Goal: Task Accomplishment & Management: Manage account settings

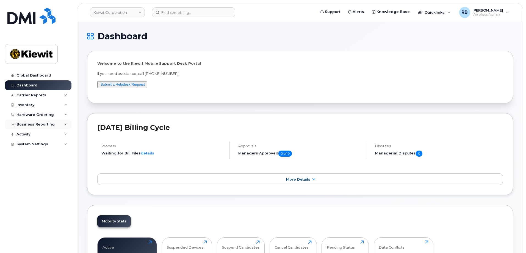
click at [47, 122] on div "Business Reporting" at bounding box center [36, 124] width 38 height 4
click at [26, 123] on div "Business Reporting" at bounding box center [36, 124] width 38 height 4
click at [38, 103] on div "Inventory" at bounding box center [38, 105] width 67 height 10
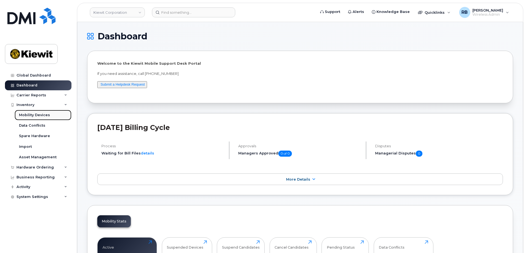
click at [37, 114] on div "Mobility Devices" at bounding box center [34, 115] width 31 height 5
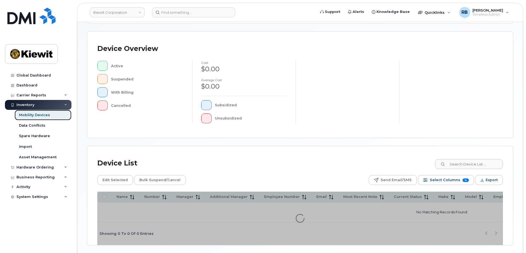
scroll to position [110, 0]
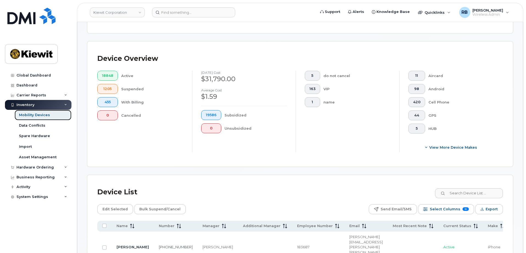
scroll to position [120, 0]
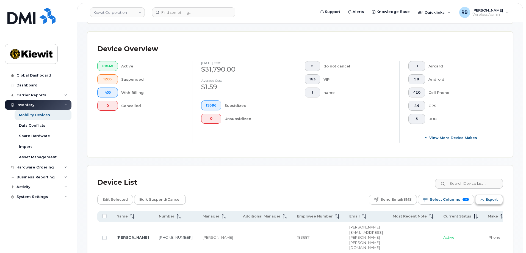
click at [492, 195] on span "Export" at bounding box center [492, 199] width 12 height 8
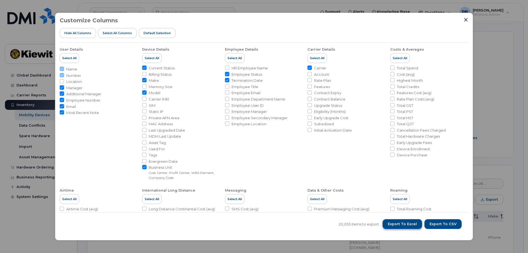
click at [402, 224] on span "Export to Excel" at bounding box center [402, 223] width 29 height 5
click at [466, 20] on icon "Close" at bounding box center [466, 20] width 4 height 4
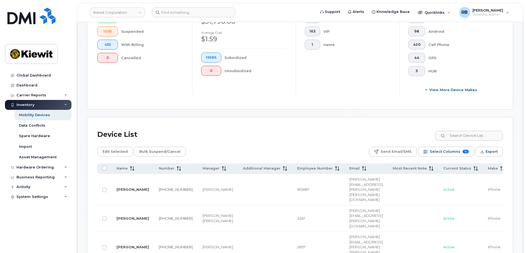
scroll to position [202, 0]
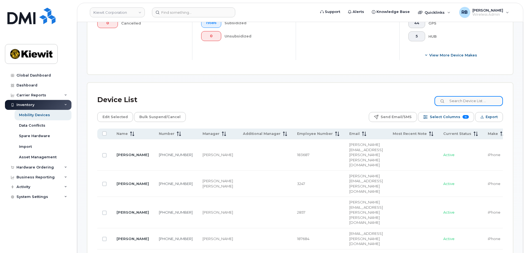
click at [467, 97] on input at bounding box center [469, 101] width 68 height 10
paste input "Elbert Rojas"
type input "Elbert Rojas"
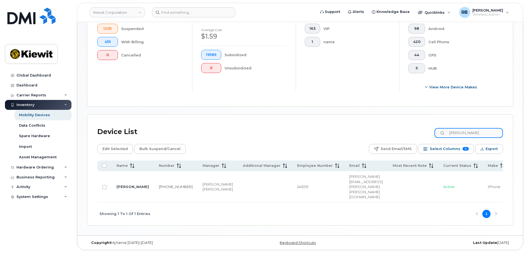
scroll to position [162, 0]
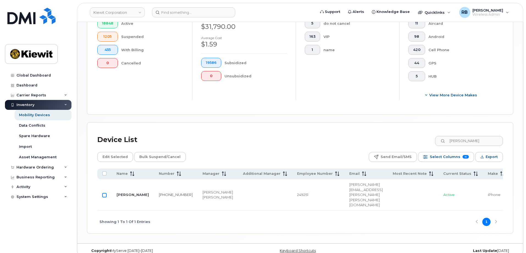
click at [103, 193] on input "Row Unselected" at bounding box center [104, 195] width 4 height 4
checkbox input "true"
click at [113, 155] on span "Edit Selected" at bounding box center [115, 157] width 25 height 8
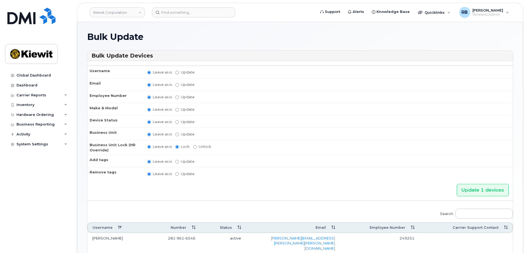
click at [151, 147] on label "Leave as is" at bounding box center [159, 146] width 24 height 5
click at [151, 147] on input "Leave as is" at bounding box center [149, 147] width 4 height 4
click at [117, 146] on th "Business Unit Lock (HR Override)" at bounding box center [114, 147] width 55 height 15
click at [176, 134] on input "Update" at bounding box center [177, 135] width 4 height 4
radio input "true"
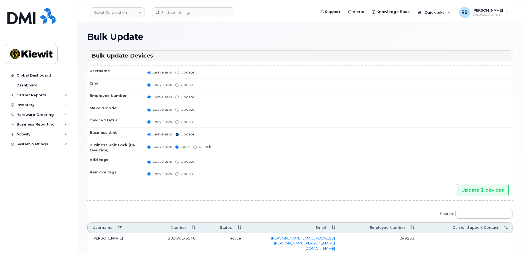
radio input "false"
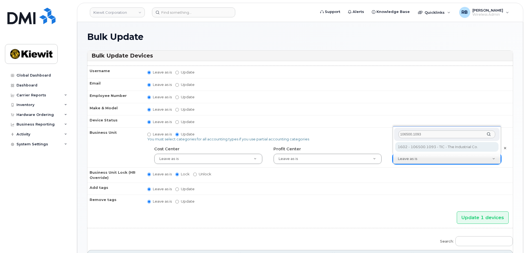
type input "106500.1093"
type input "35856304"
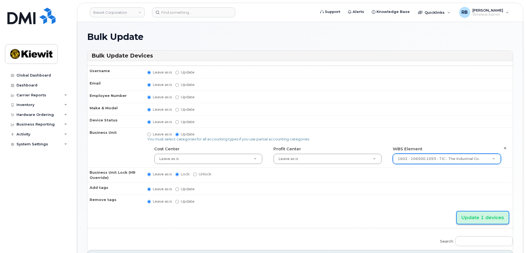
click at [474, 217] on input "Update 1 devices" at bounding box center [483, 217] width 52 height 12
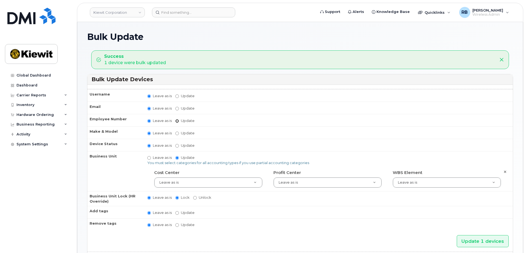
click at [177, 121] on input "Update" at bounding box center [177, 121] width 4 height 4
radio input "true"
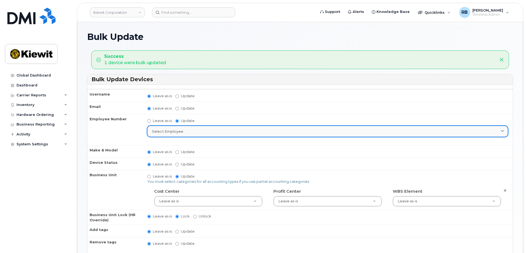
click at [502, 130] on icon at bounding box center [503, 132] width 4 height 4
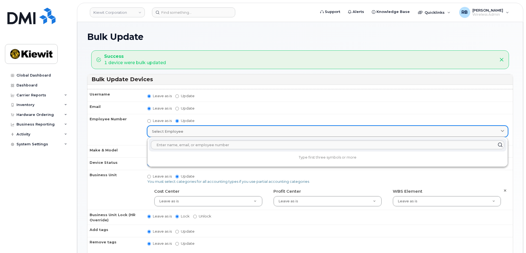
click at [502, 130] on icon at bounding box center [503, 132] width 4 height 4
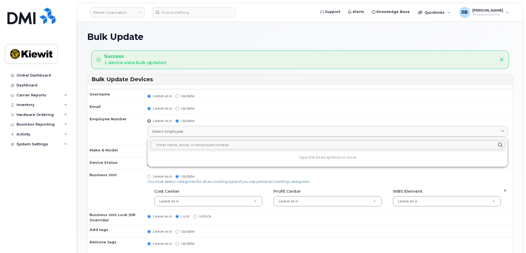
click at [149, 120] on input "Leave as is" at bounding box center [149, 121] width 4 height 4
radio input "true"
radio input "false"
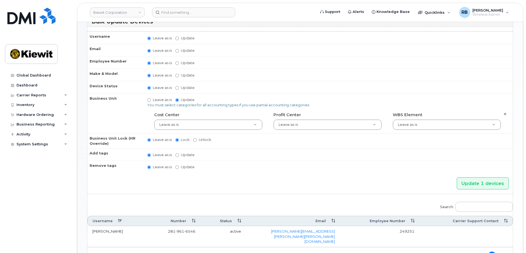
scroll to position [83, 0]
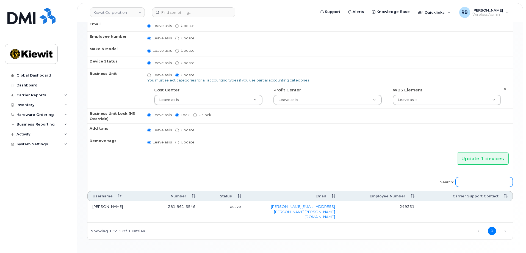
click at [469, 180] on input "Search:" at bounding box center [484, 182] width 57 height 10
paste input "ROY MYERS"
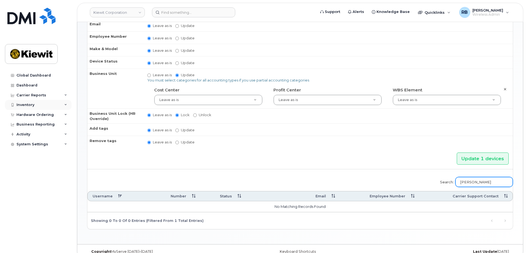
type input "[PERSON_NAME]"
click at [21, 103] on div "Inventory" at bounding box center [26, 105] width 18 height 4
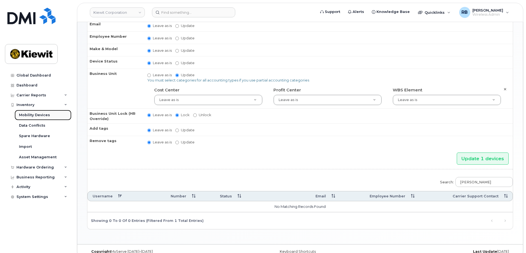
click at [25, 114] on div "Mobility Devices" at bounding box center [34, 115] width 31 height 5
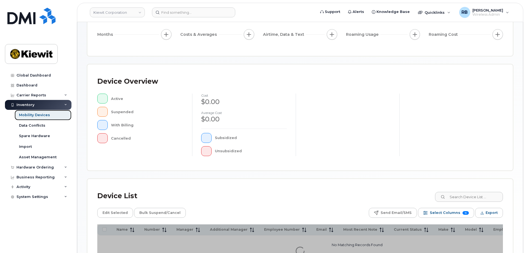
scroll to position [83, 0]
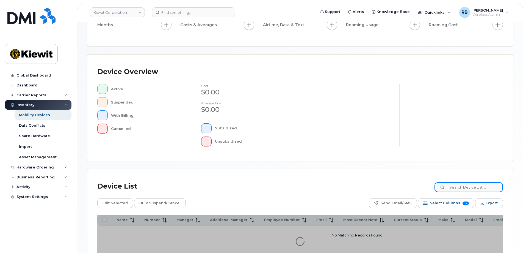
click at [460, 186] on input at bounding box center [469, 187] width 68 height 10
paste input "[PERSON_NAME]"
type input "[PERSON_NAME]"
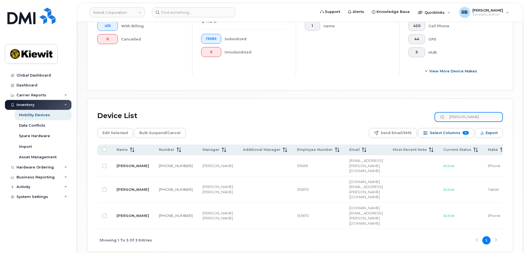
scroll to position [193, 0]
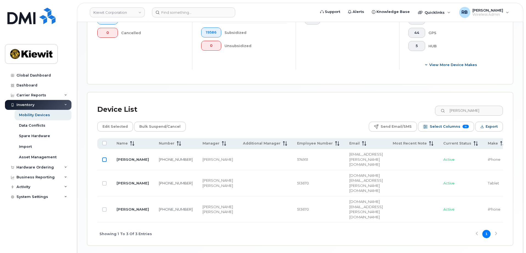
click at [105, 157] on input "Row Unselected" at bounding box center [104, 159] width 4 height 4
checkbox input "true"
click at [123, 124] on span "Edit Selected" at bounding box center [115, 126] width 25 height 8
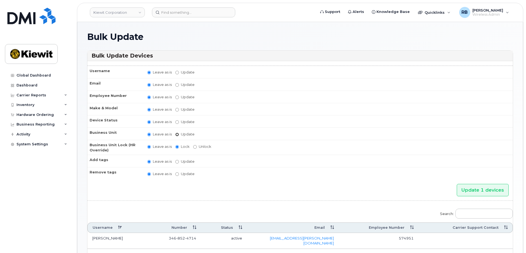
click at [177, 135] on input "Update" at bounding box center [177, 135] width 4 height 4
radio input "true"
radio input "false"
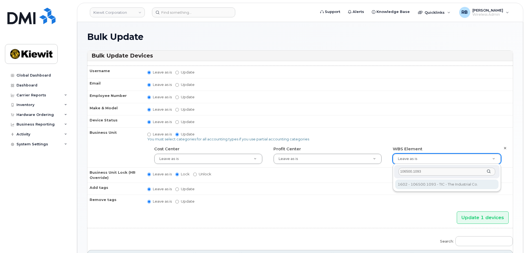
type input "106500.1093"
type input "35856304"
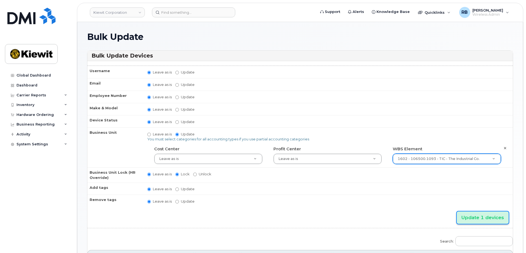
click at [482, 217] on input "Update 1 devices" at bounding box center [483, 217] width 52 height 12
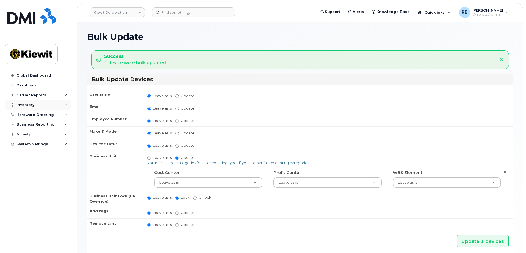
click at [24, 104] on div "Inventory" at bounding box center [26, 105] width 18 height 4
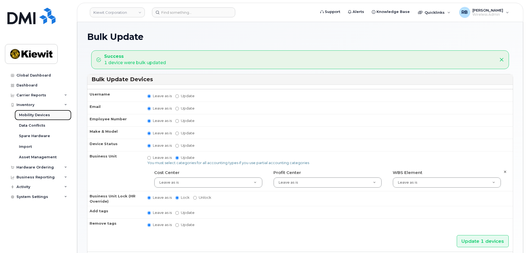
click at [34, 114] on div "Mobility Devices" at bounding box center [34, 115] width 31 height 5
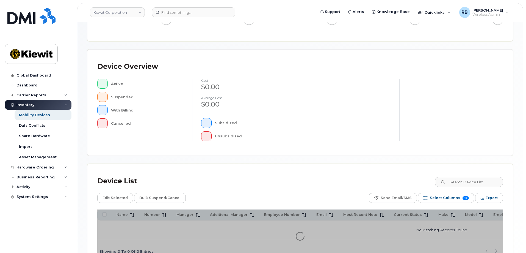
scroll to position [110, 0]
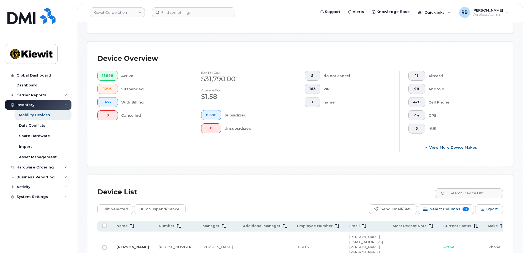
scroll to position [120, 0]
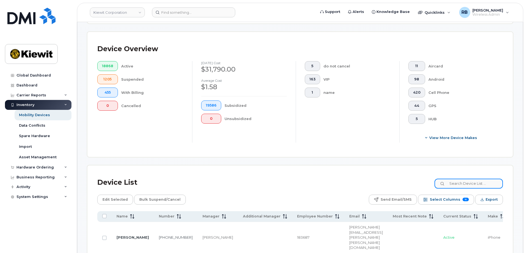
click at [459, 180] on input at bounding box center [469, 184] width 68 height 10
paste input "RON DUCE"
type input "RON DUCE"
click at [479, 179] on input "RON DUCE" at bounding box center [469, 184] width 68 height 10
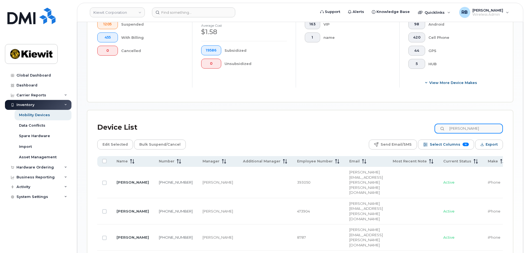
scroll to position [200, 0]
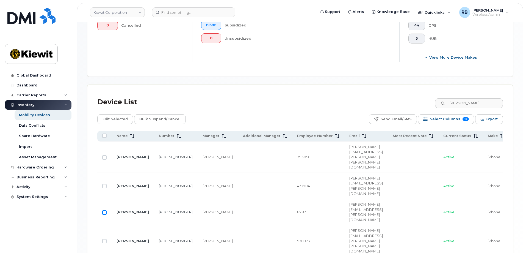
click at [104, 210] on input "Row Unselected" at bounding box center [104, 212] width 4 height 4
checkbox input "true"
click at [117, 115] on span "Edit Selected" at bounding box center [115, 119] width 25 height 8
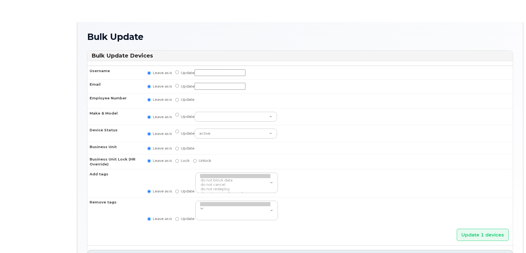
radio input "true"
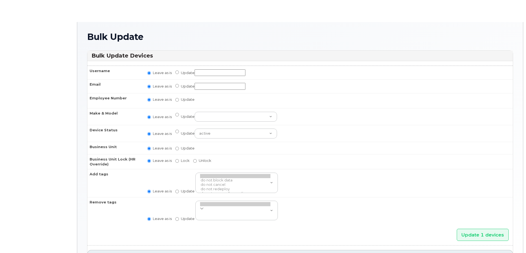
radio input "true"
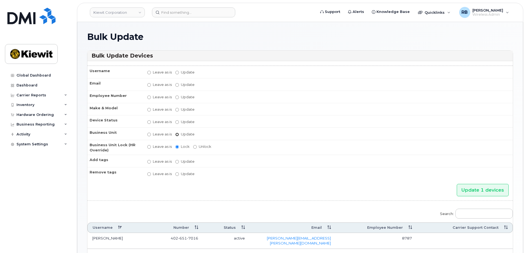
click at [176, 134] on input "Update" at bounding box center [177, 135] width 4 height 4
radio input "true"
radio input "false"
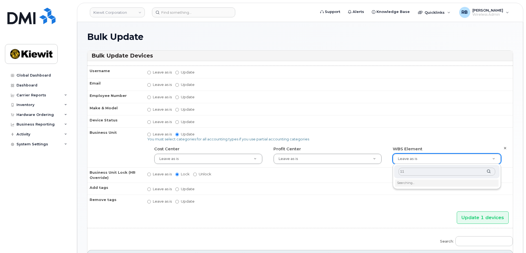
type input "1"
type input "106500.1093"
type input "35856304"
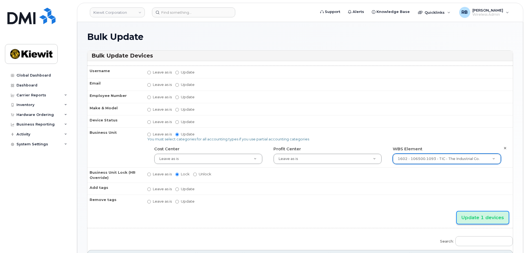
click at [466, 215] on input "Update 1 devices" at bounding box center [483, 217] width 52 height 12
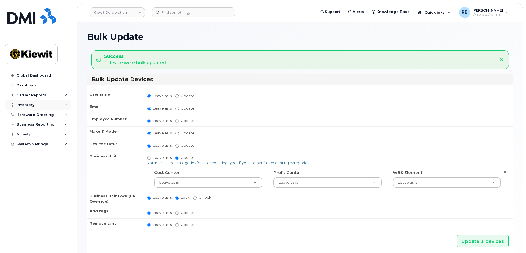
click at [31, 104] on div "Inventory" at bounding box center [26, 105] width 18 height 4
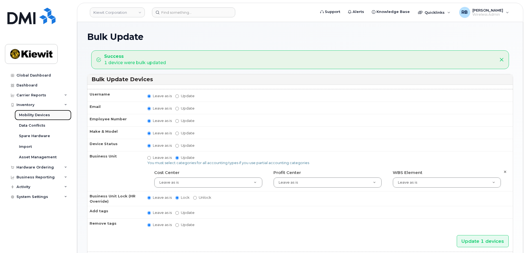
click at [31, 113] on div "Mobility Devices" at bounding box center [34, 115] width 31 height 5
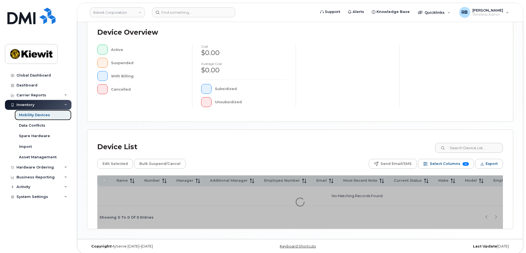
scroll to position [127, 0]
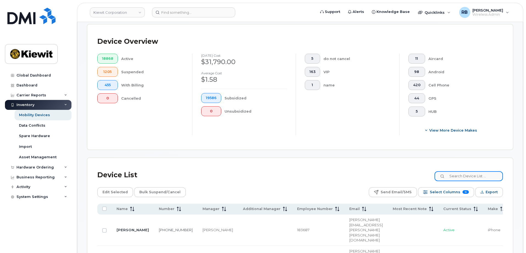
click at [464, 171] on input at bounding box center [469, 176] width 68 height 10
paste input "[PERSON_NAME]"
type input "[PERSON_NAME]"
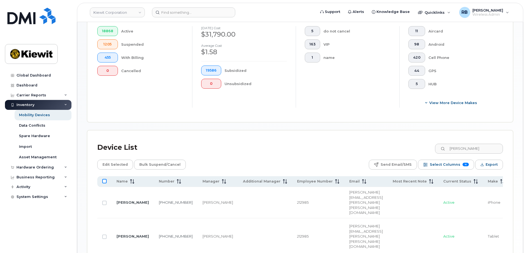
click at [106, 179] on input "All items unselected" at bounding box center [104, 181] width 4 height 4
checkbox input "true"
click at [117, 160] on span "Edit Selected" at bounding box center [115, 164] width 25 height 8
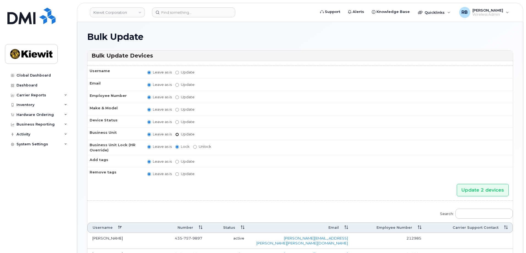
click at [177, 135] on input "Update" at bounding box center [177, 135] width 4 height 4
radio input "true"
radio input "false"
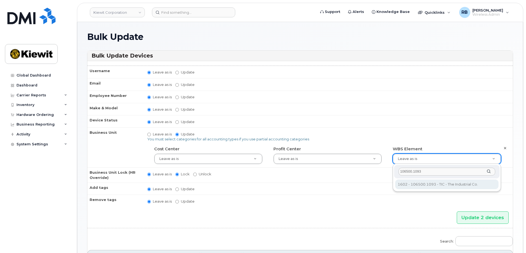
type input "106500.1093"
type input "35856304"
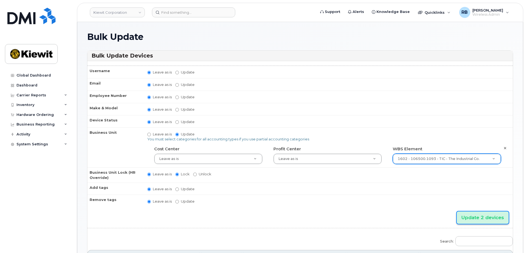
click at [491, 219] on input "Update 2 devices" at bounding box center [483, 217] width 52 height 12
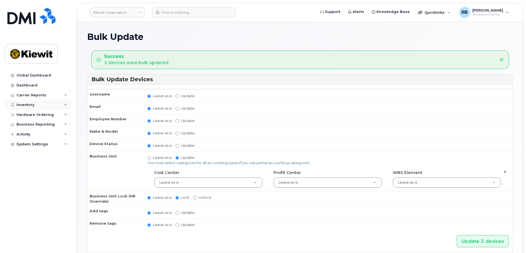
click at [35, 104] on div "Inventory" at bounding box center [38, 105] width 67 height 10
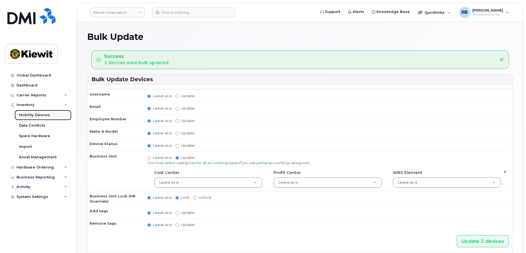
click at [33, 113] on div "Mobility Devices" at bounding box center [34, 115] width 31 height 5
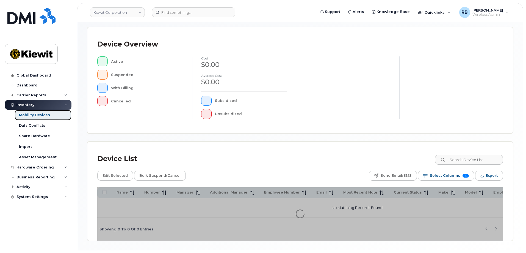
scroll to position [127, 0]
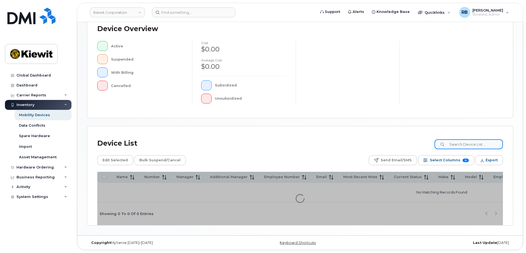
click at [461, 142] on input at bounding box center [469, 144] width 68 height 10
paste input "[PERSON_NAME]"
type input "[PERSON_NAME]"
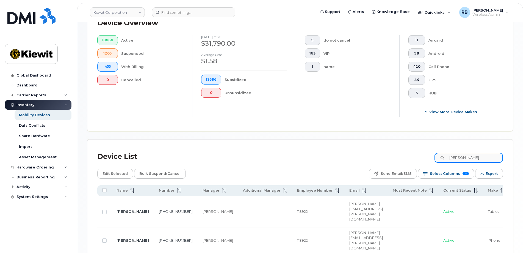
scroll to position [155, 0]
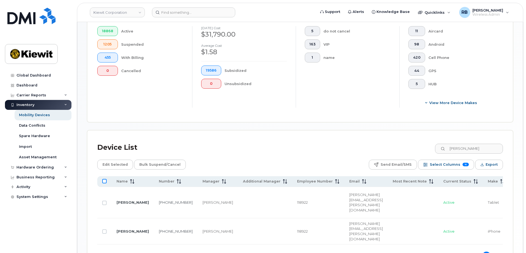
click at [105, 179] on input "All items unselected" at bounding box center [104, 181] width 4 height 4
checkbox input "true"
click at [115, 160] on span "Edit Selected" at bounding box center [115, 164] width 25 height 8
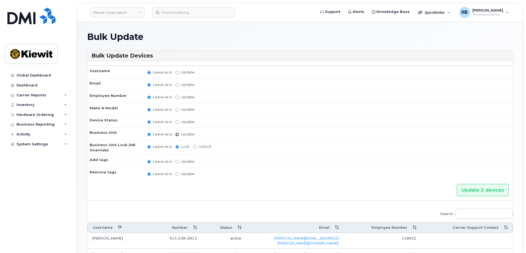
click at [177, 135] on input "Update" at bounding box center [177, 135] width 4 height 4
radio input "true"
radio input "false"
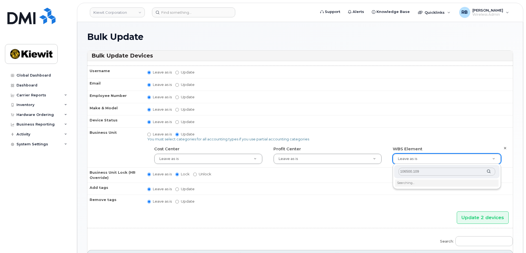
type input "106500.1093"
type input "35856304"
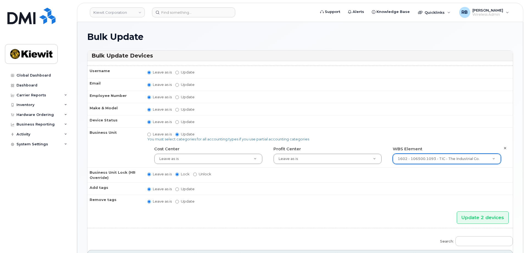
click at [427, 206] on td "Leave as is Update No matches found" at bounding box center [327, 200] width 371 height 12
click at [475, 219] on input "Update 2 devices" at bounding box center [483, 217] width 52 height 12
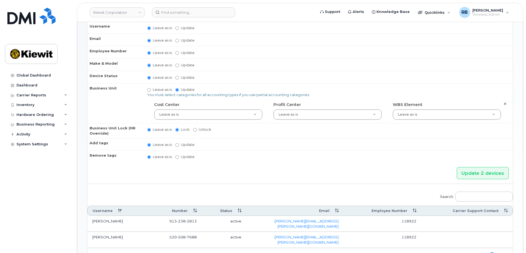
scroll to position [102, 0]
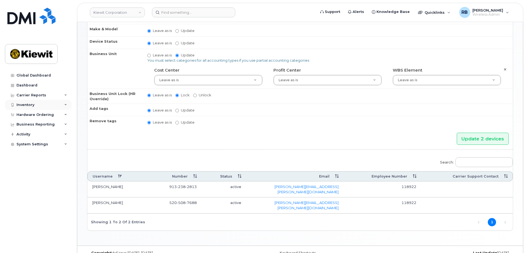
click at [30, 104] on div "Inventory" at bounding box center [26, 105] width 18 height 4
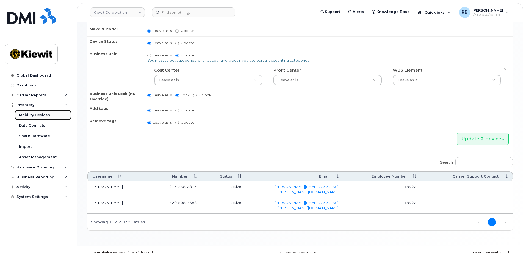
click at [30, 113] on div "Mobility Devices" at bounding box center [34, 115] width 31 height 5
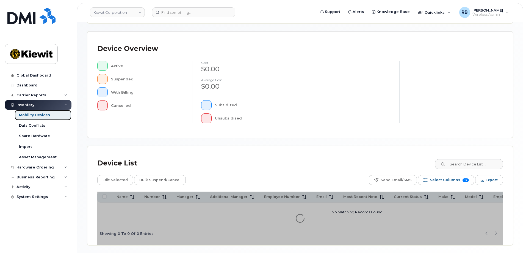
scroll to position [110, 0]
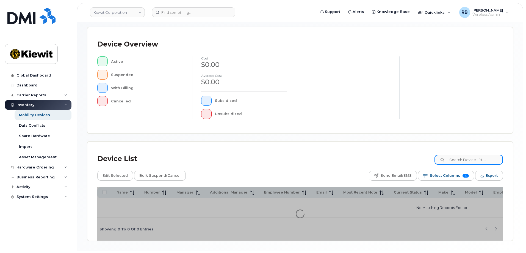
click at [459, 160] on input at bounding box center [469, 160] width 68 height 10
paste input "Antonio Re"
type input "Antonio Re"
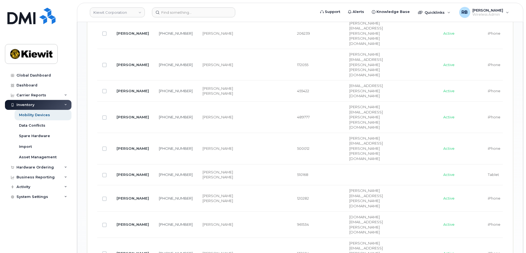
scroll to position [560, 0]
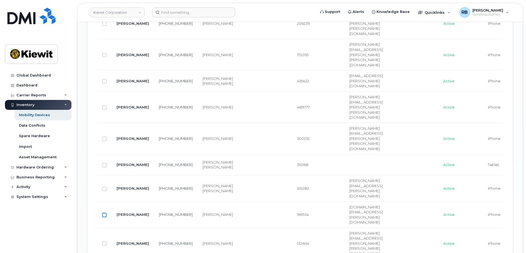
click at [105, 213] on input "Row Unselected" at bounding box center [104, 215] width 4 height 4
checkbox input "true"
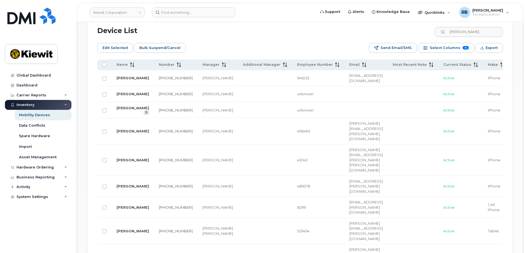
scroll to position [202, 0]
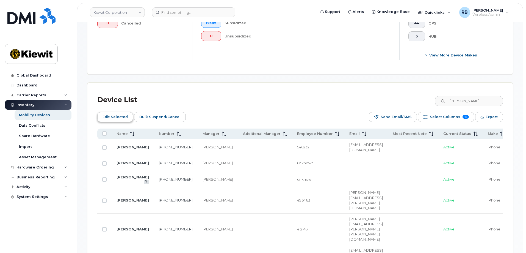
click at [113, 113] on span "Edit Selected" at bounding box center [115, 117] width 25 height 8
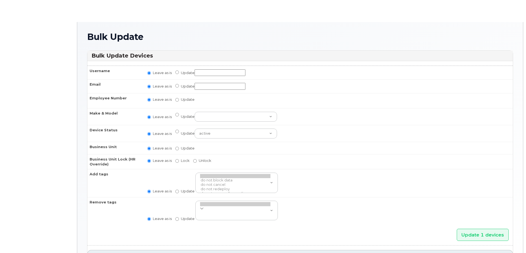
radio input "true"
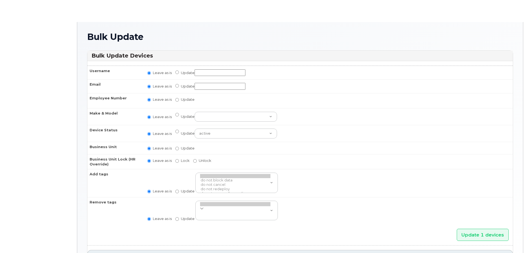
radio input "true"
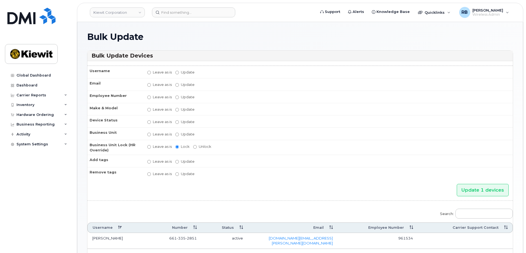
click at [181, 134] on label "Update" at bounding box center [184, 133] width 19 height 5
click at [179, 134] on input "Update" at bounding box center [177, 135] width 4 height 4
radio input "true"
radio input "false"
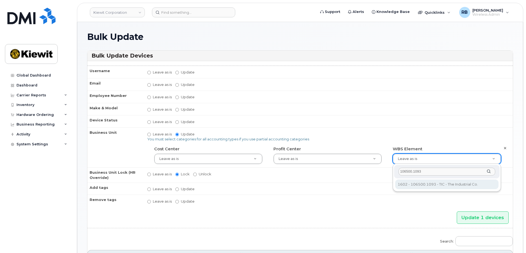
type input "106500.1093"
type input "35856304"
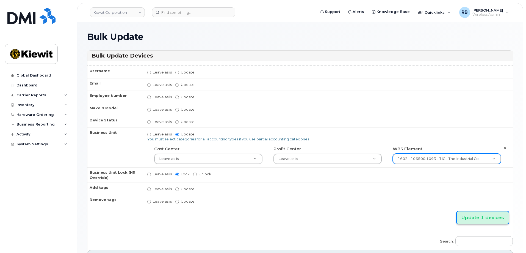
click at [469, 220] on input "Update 1 devices" at bounding box center [483, 217] width 52 height 12
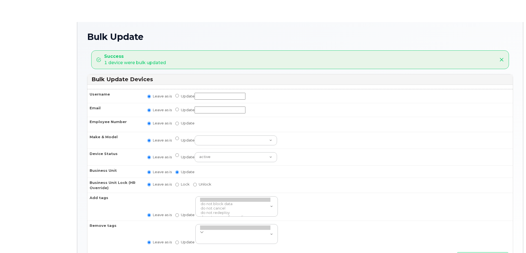
radio input "true"
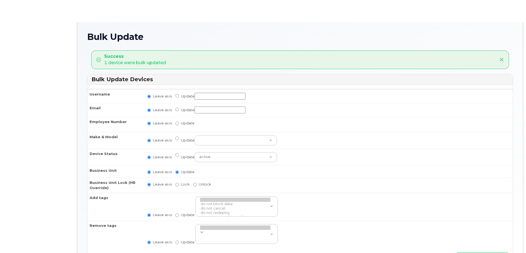
radio input "true"
type input ",,35856304"
radio input "true"
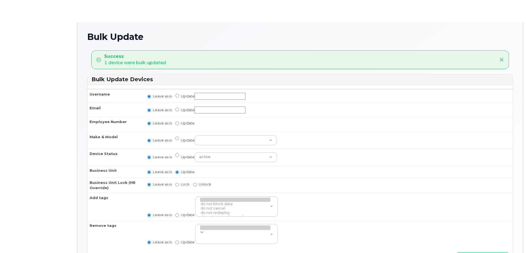
radio input "true"
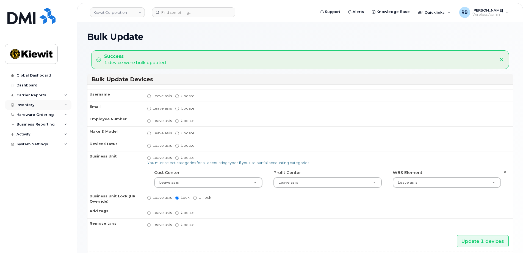
click at [28, 105] on div "Inventory" at bounding box center [26, 105] width 18 height 4
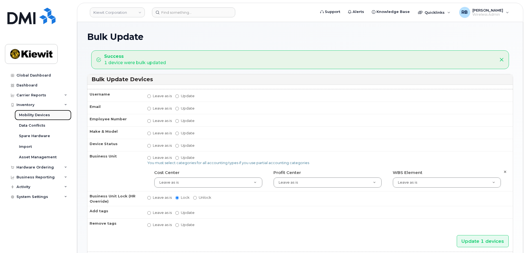
click at [35, 113] on div "Mobility Devices" at bounding box center [34, 115] width 31 height 5
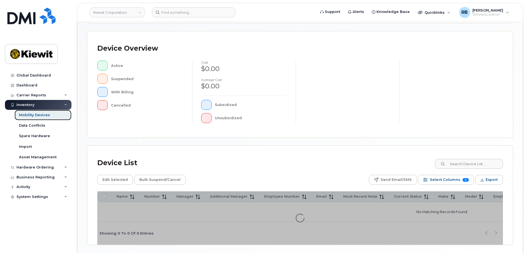
scroll to position [110, 0]
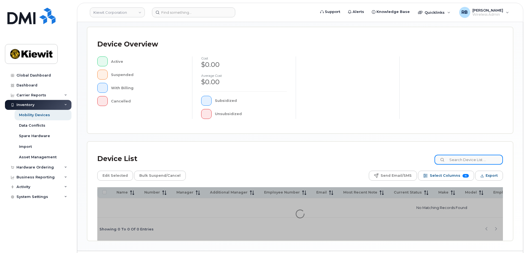
click at [460, 160] on input at bounding box center [469, 160] width 68 height 10
paste input "[PERSON_NAME]"
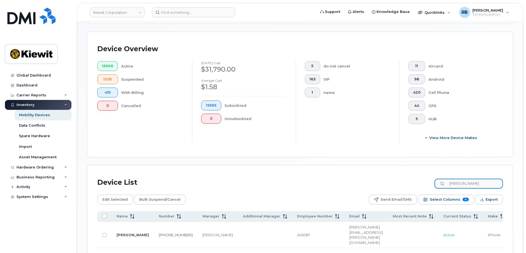
type input "[PERSON_NAME]"
click at [120, 224] on td "[PERSON_NAME]" at bounding box center [133, 235] width 42 height 26
click at [104, 233] on input "Row Unselected" at bounding box center [104, 235] width 4 height 4
checkbox input "true"
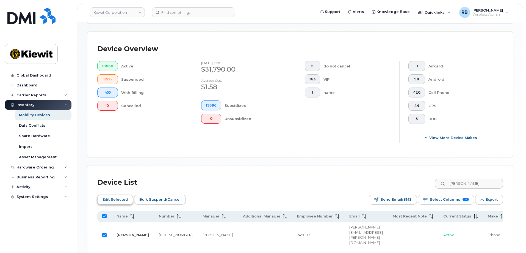
click at [113, 198] on span "Edit Selected" at bounding box center [115, 199] width 25 height 8
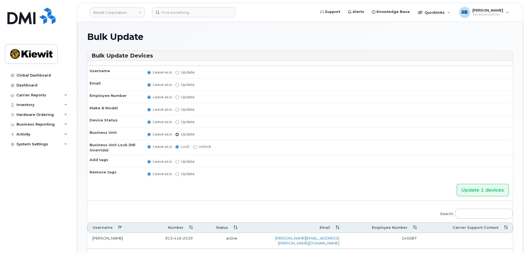
click at [176, 135] on input "Update" at bounding box center [177, 135] width 4 height 4
radio input "true"
radio input "false"
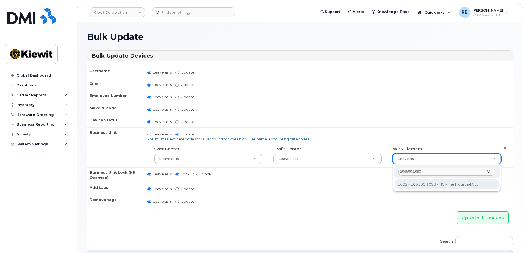
type input "106500.1093"
type input "35856304"
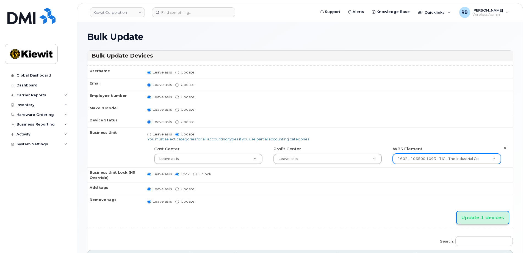
click at [481, 219] on input "Update 1 devices" at bounding box center [483, 217] width 52 height 12
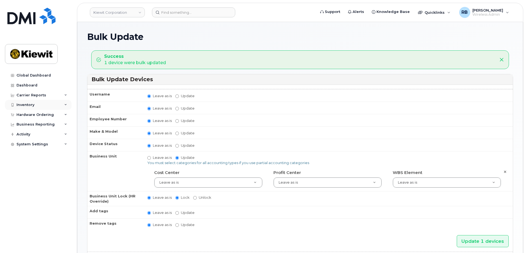
click at [37, 107] on div "Inventory" at bounding box center [38, 105] width 67 height 10
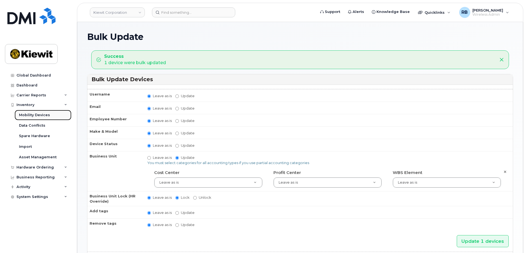
click at [36, 116] on div "Mobility Devices" at bounding box center [34, 115] width 31 height 5
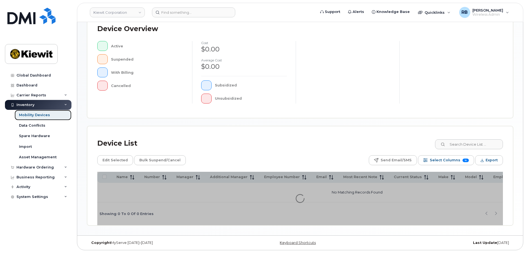
scroll to position [127, 0]
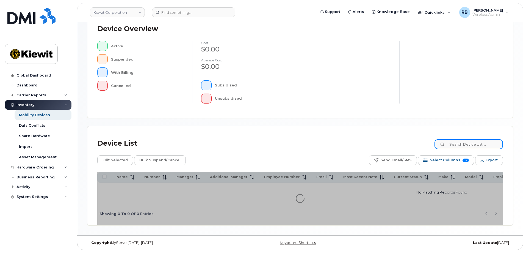
click at [457, 143] on input at bounding box center [469, 144] width 68 height 10
paste input "Eric Lierz"
type input "Eric Lierz"
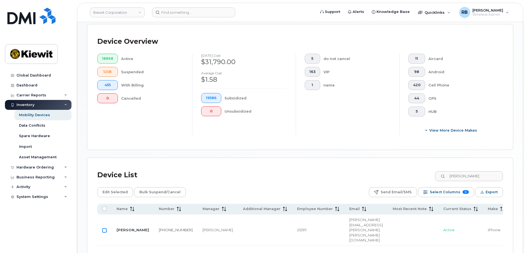
click at [105, 228] on input "Row Unselected" at bounding box center [104, 230] width 4 height 4
checkbox input "true"
click at [118, 188] on span "Edit Selected" at bounding box center [115, 192] width 25 height 8
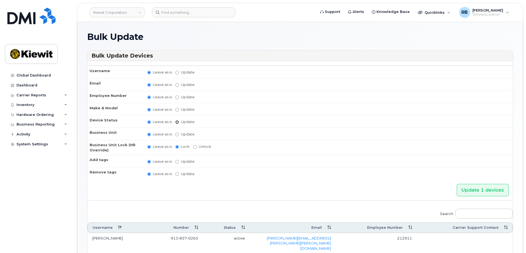
click at [178, 122] on input "Update active active suspended cancelled" at bounding box center [177, 122] width 4 height 4
radio input "true"
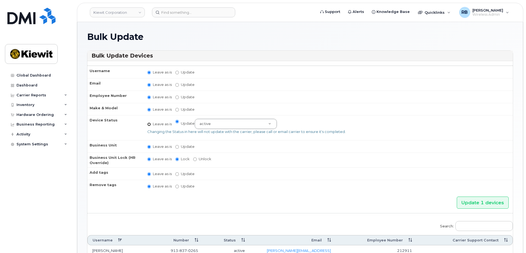
click at [149, 124] on input "Leave as is" at bounding box center [149, 124] width 4 height 4
radio input "true"
radio input "false"
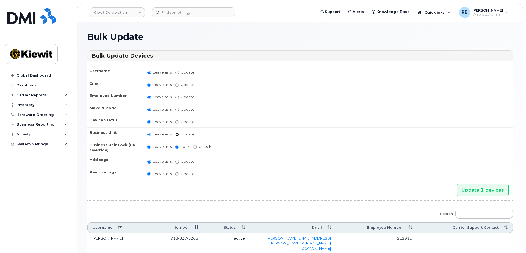
click at [176, 134] on input "Update" at bounding box center [177, 135] width 4 height 4
radio input "true"
radio input "false"
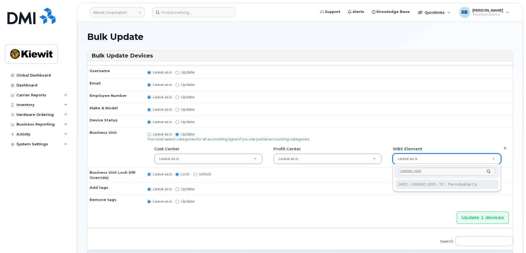
type input "106500.1093"
type input "35856304"
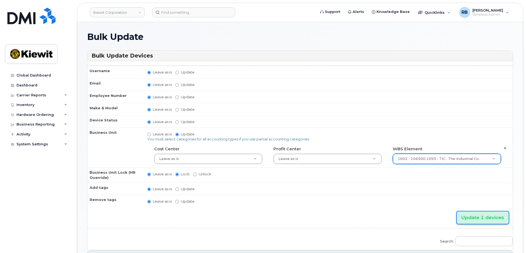
click at [482, 218] on input "Update 1 devices" at bounding box center [483, 217] width 52 height 12
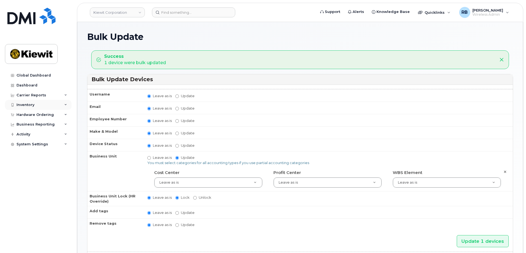
click at [34, 104] on div "Inventory" at bounding box center [38, 105] width 67 height 10
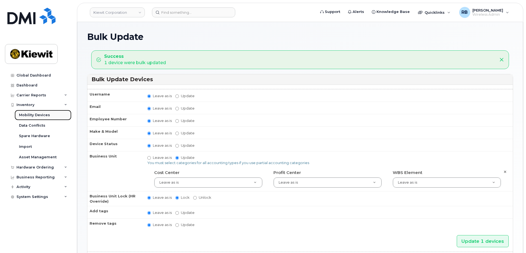
click at [35, 113] on div "Mobility Devices" at bounding box center [34, 115] width 31 height 5
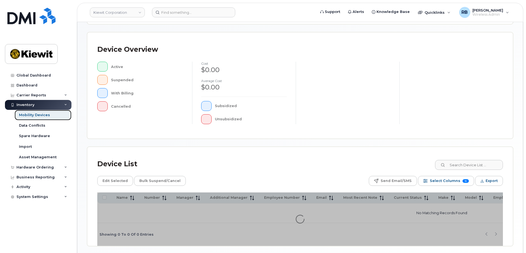
scroll to position [110, 0]
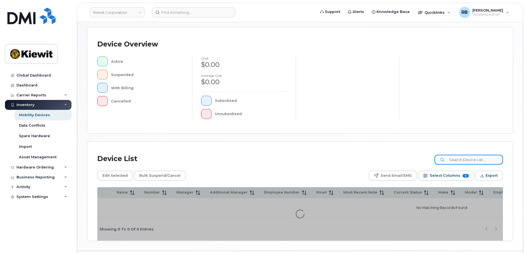
click at [466, 160] on input at bounding box center [469, 160] width 68 height 10
paste input "[PERSON_NAME]"
type input "[PERSON_NAME]"
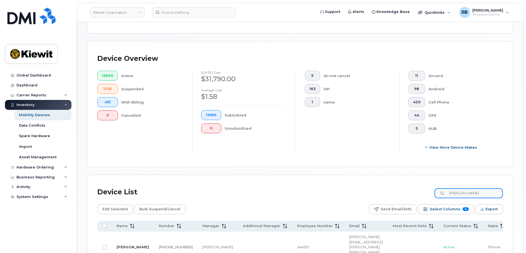
scroll to position [120, 0]
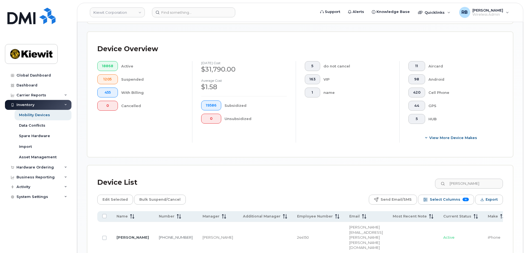
drag, startPoint x: 105, startPoint y: 226, endPoint x: 109, endPoint y: 217, distance: 9.8
click at [105, 235] on input "Row Unselected" at bounding box center [104, 237] width 4 height 4
checkbox input "true"
click at [118, 196] on span "Edit Selected" at bounding box center [115, 199] width 25 height 8
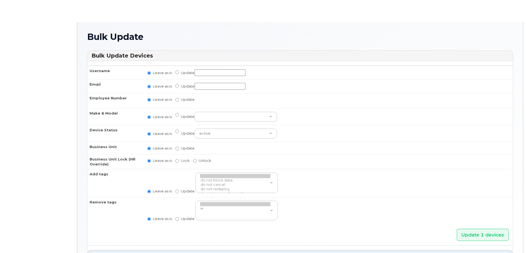
radio input "true"
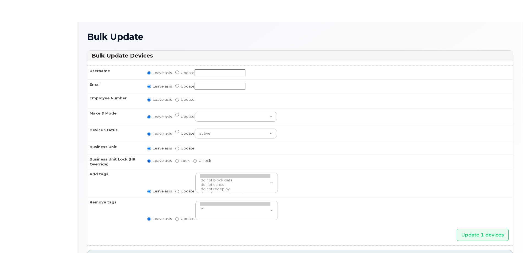
radio input "true"
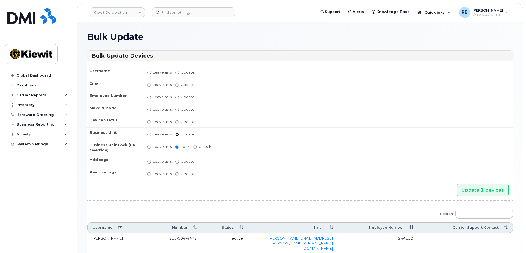
click at [177, 135] on input "Update" at bounding box center [177, 135] width 4 height 4
radio input "true"
radio input "false"
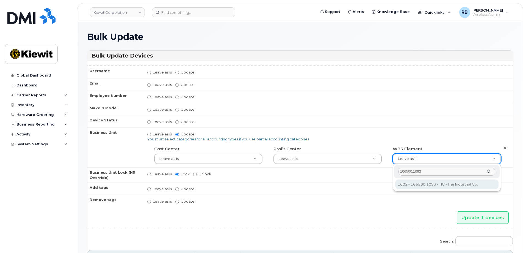
type input "106500.1093"
type input "35856304"
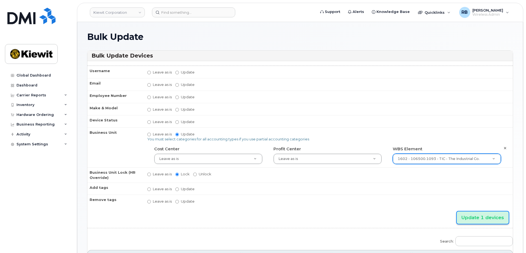
click at [474, 216] on input "Update 1 devices" at bounding box center [483, 217] width 52 height 12
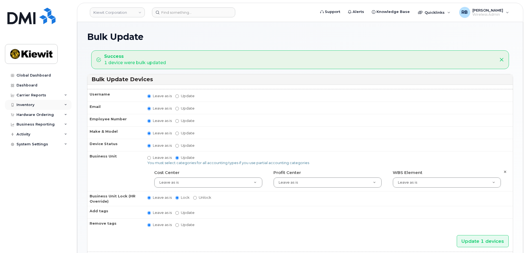
click at [28, 108] on div "Inventory" at bounding box center [38, 105] width 67 height 10
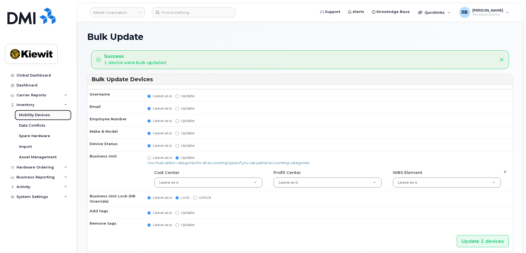
click at [31, 115] on div "Mobility Devices" at bounding box center [34, 115] width 31 height 5
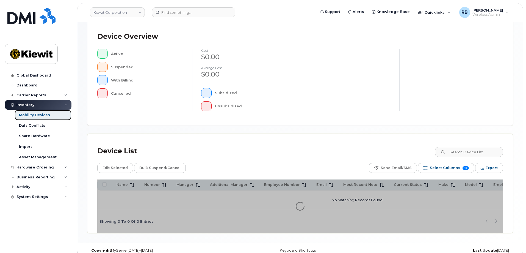
scroll to position [127, 0]
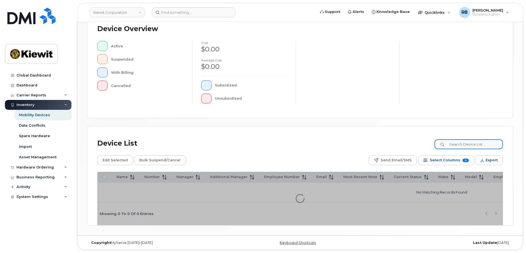
click at [468, 141] on input at bounding box center [469, 144] width 68 height 10
paste input "[PERSON_NAME]"
type input "[PERSON_NAME]"
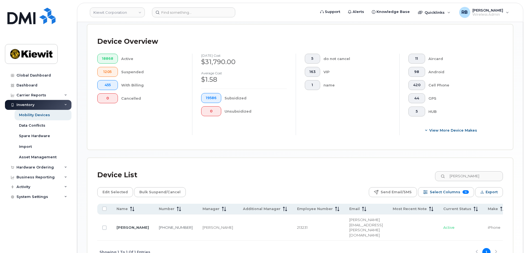
drag, startPoint x: 104, startPoint y: 220, endPoint x: 105, endPoint y: 215, distance: 5.3
click at [104, 225] on input "Row Unselected" at bounding box center [104, 227] width 4 height 4
checkbox input "true"
click at [119, 188] on span "Edit Selected" at bounding box center [115, 192] width 25 height 8
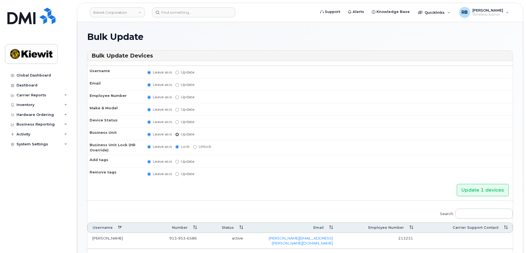
click at [178, 133] on input "Update" at bounding box center [177, 135] width 4 height 4
radio input "true"
radio input "false"
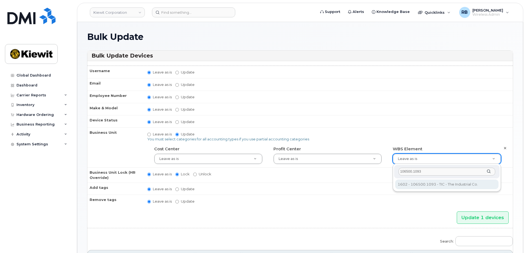
type input "106500.1093"
type input "35856304"
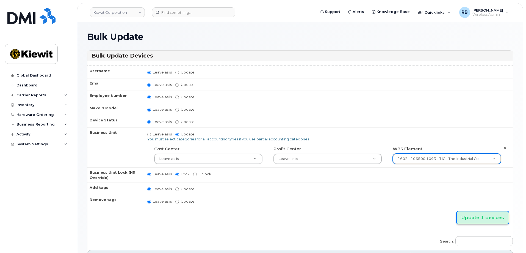
click at [477, 216] on input "Update 1 devices" at bounding box center [483, 217] width 52 height 12
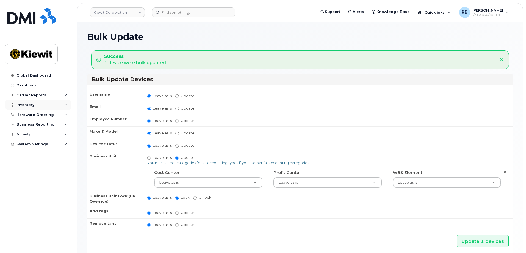
click at [27, 103] on div "Inventory" at bounding box center [26, 105] width 18 height 4
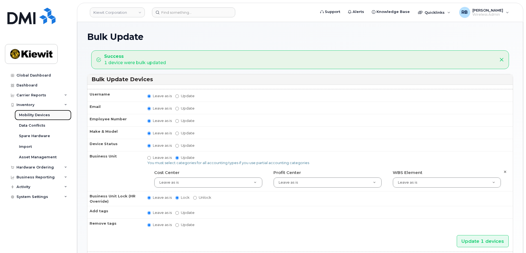
click at [28, 115] on div "Mobility Devices" at bounding box center [34, 115] width 31 height 5
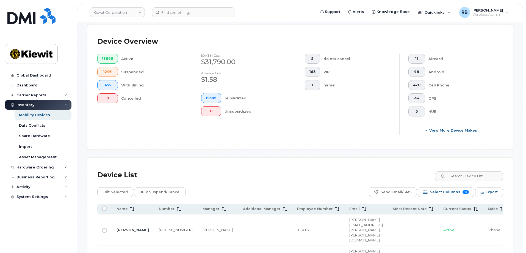
scroll to position [138, 0]
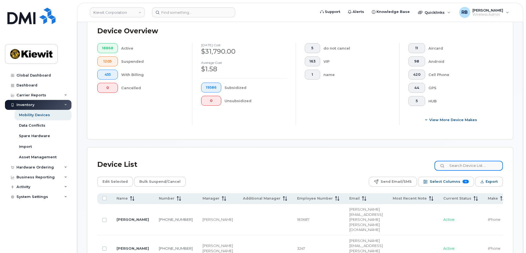
click at [466, 161] on input at bounding box center [469, 166] width 68 height 10
paste input "Andrew Bensyl"
type input "Andrew Bensyl"
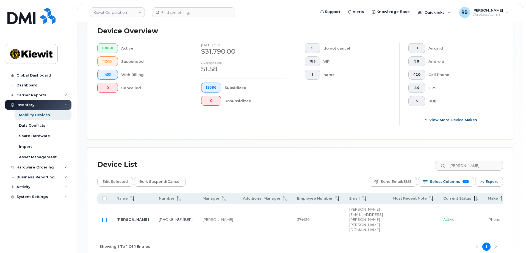
click at [103, 218] on input "Row Unselected" at bounding box center [104, 220] width 4 height 4
checkbox input "true"
click at [116, 178] on span "Edit Selected" at bounding box center [115, 181] width 25 height 8
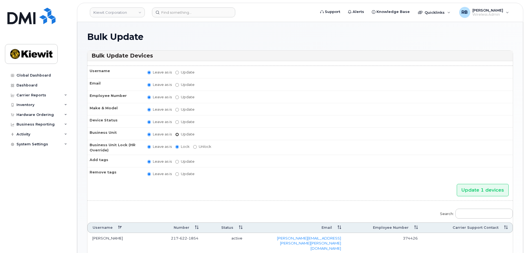
click at [177, 134] on input "Update" at bounding box center [177, 135] width 4 height 4
radio input "true"
radio input "false"
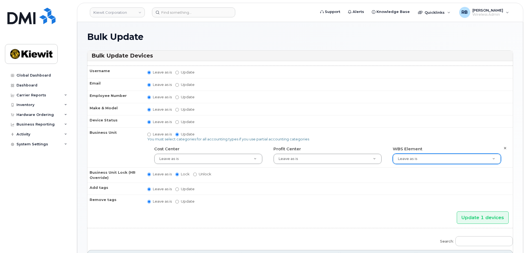
click at [426, 154] on div "Leave as is" at bounding box center [447, 158] width 108 height 10
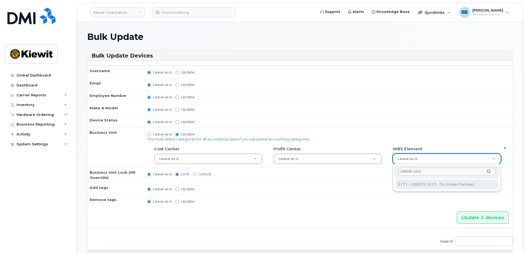
type input "106035.1013"
type input "30269399"
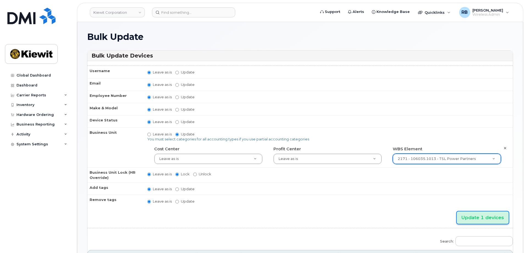
click at [484, 220] on input "Update 1 devices" at bounding box center [483, 217] width 52 height 12
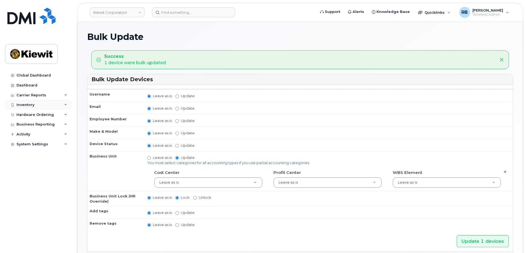
click at [34, 105] on div "Inventory" at bounding box center [38, 105] width 67 height 10
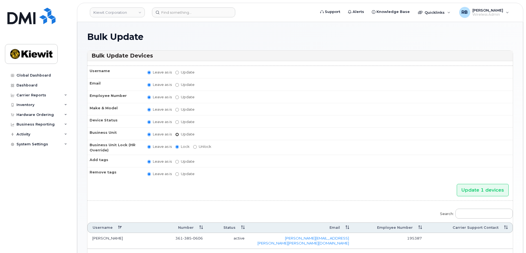
click at [179, 135] on input "Update" at bounding box center [177, 135] width 4 height 4
radio input "true"
radio input "false"
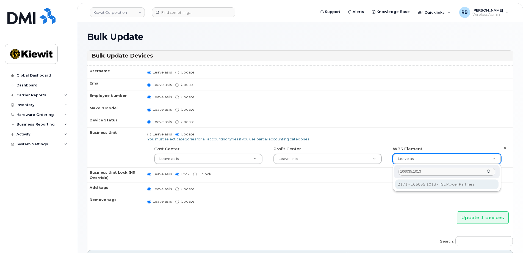
type input "106035.1013"
type input "30269399"
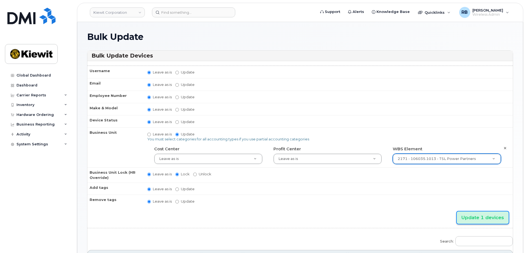
click at [479, 217] on input "Update 1 devices" at bounding box center [483, 217] width 52 height 12
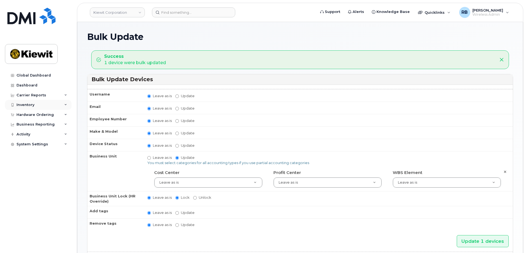
click at [28, 103] on div "Inventory" at bounding box center [26, 105] width 18 height 4
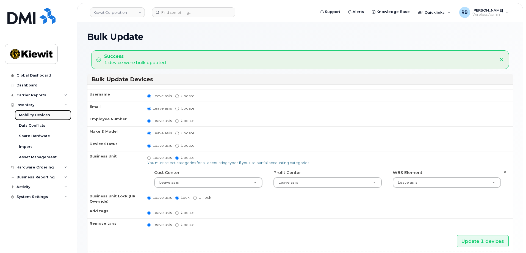
click at [32, 113] on div "Mobility Devices" at bounding box center [34, 115] width 31 height 5
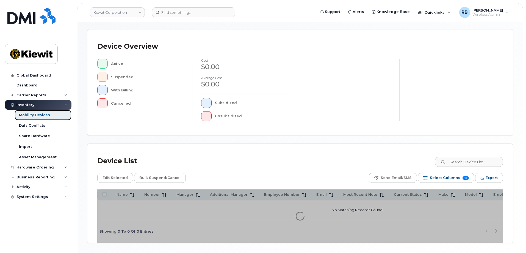
scroll to position [110, 0]
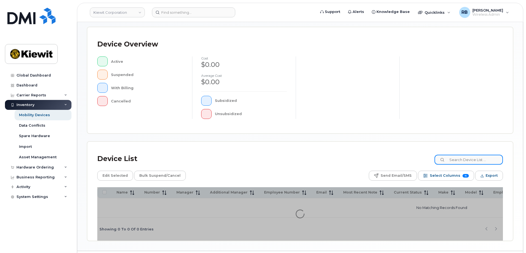
click at [465, 161] on input at bounding box center [469, 160] width 68 height 10
paste input "[PERSON_NAME]"
type input "[PERSON_NAME]"
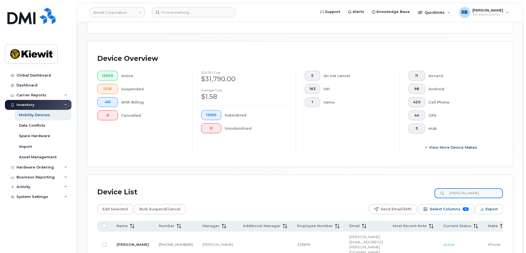
scroll to position [120, 0]
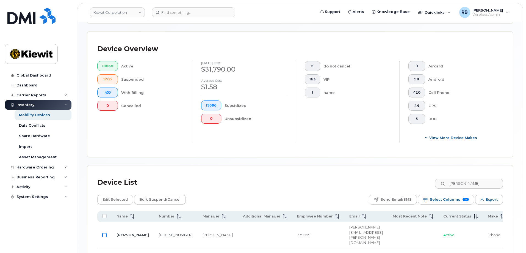
click at [102, 233] on input "Row Unselected" at bounding box center [104, 235] width 4 height 4
checkbox input "true"
click at [117, 196] on span "Edit Selected" at bounding box center [115, 199] width 25 height 8
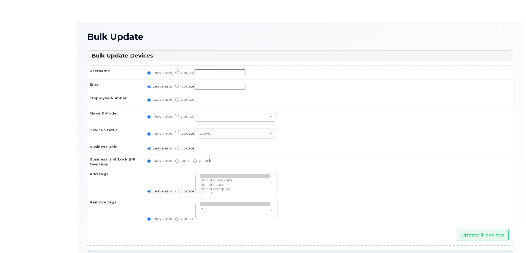
radio input "true"
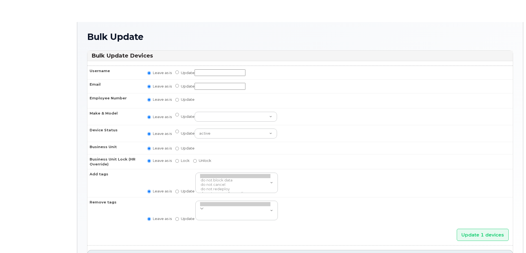
radio input "true"
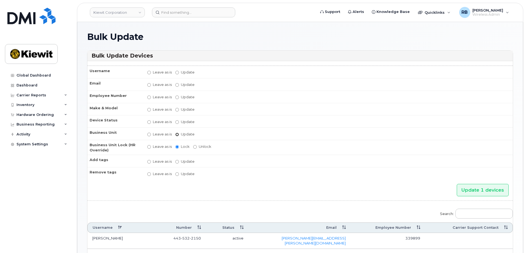
click at [177, 133] on input "Update" at bounding box center [177, 135] width 4 height 4
radio input "true"
radio input "false"
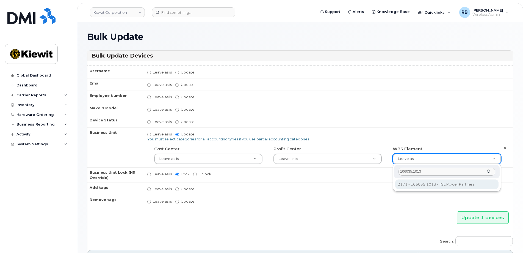
type input "106035.1013"
type input "30269399"
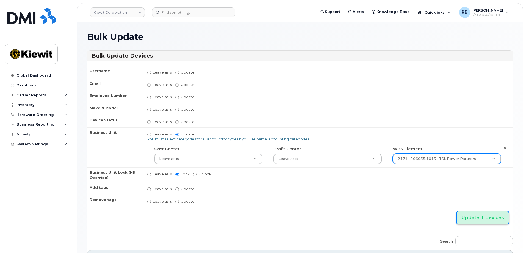
click at [480, 219] on input "Update 1 devices" at bounding box center [483, 217] width 52 height 12
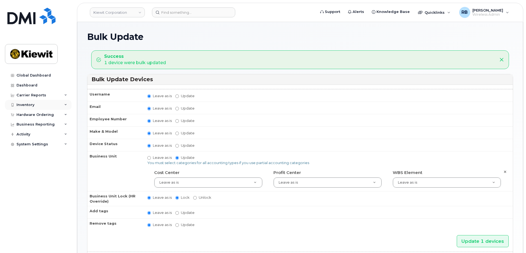
click at [24, 104] on div "Inventory" at bounding box center [26, 105] width 18 height 4
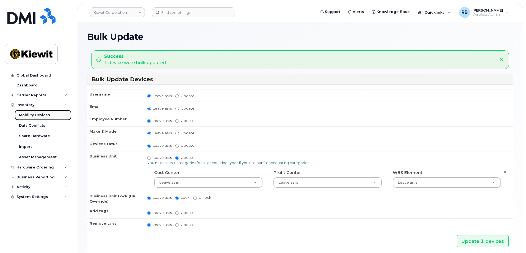
click at [32, 113] on div "Mobility Devices" at bounding box center [34, 115] width 31 height 5
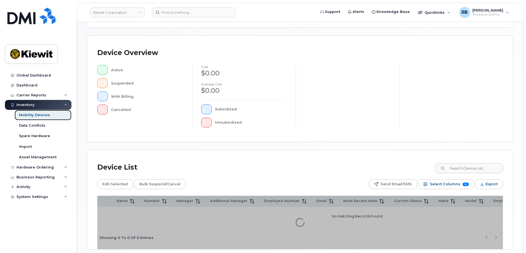
scroll to position [110, 0]
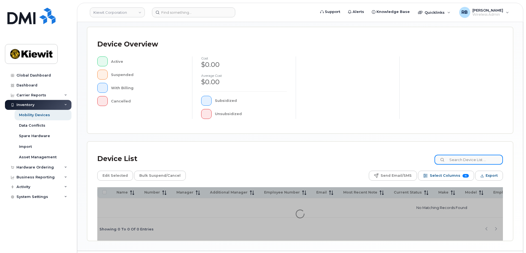
click at [458, 160] on input at bounding box center [469, 160] width 68 height 10
paste input "[PERSON_NAME]"
type input "[PERSON_NAME]"
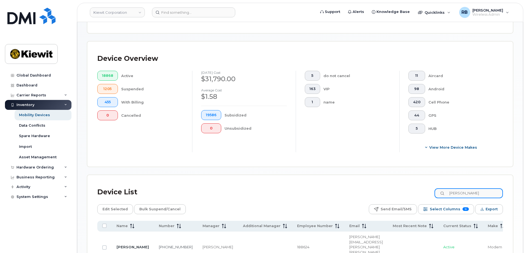
scroll to position [120, 0]
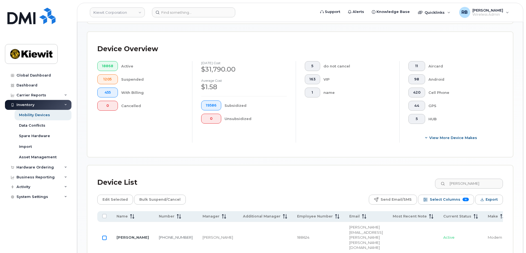
click at [106, 235] on input "Row Unselected" at bounding box center [104, 237] width 4 height 4
checkbox input "true"
click at [122, 196] on span "Edit Selected" at bounding box center [115, 199] width 25 height 8
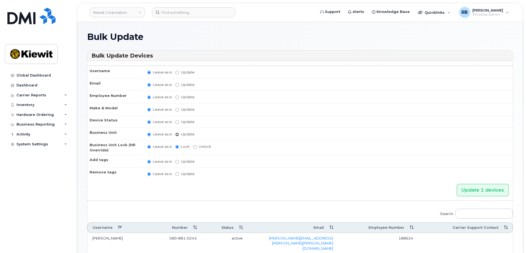
click at [177, 134] on input "Update" at bounding box center [177, 135] width 4 height 4
radio input "true"
radio input "false"
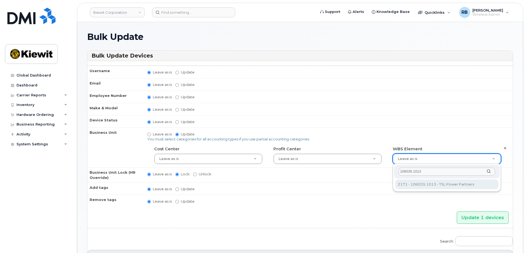
type input "106035.1013"
type input "30269399"
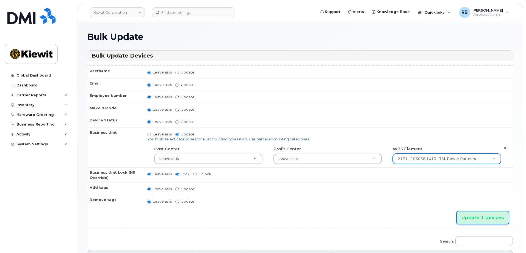
click at [479, 218] on input "Update 1 devices" at bounding box center [483, 217] width 52 height 12
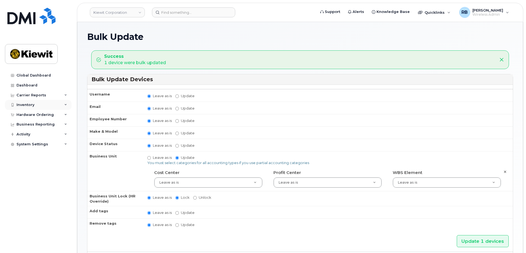
click at [29, 103] on div "Inventory" at bounding box center [26, 105] width 18 height 4
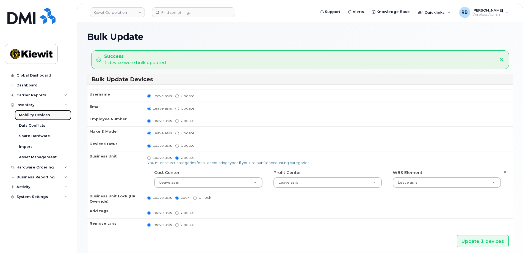
click at [36, 115] on div "Mobility Devices" at bounding box center [34, 115] width 31 height 5
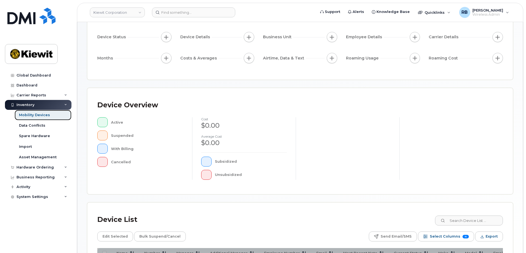
scroll to position [55, 0]
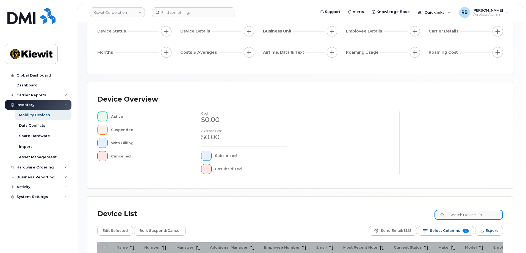
click at [458, 213] on input at bounding box center [469, 215] width 68 height 10
paste input "[PERSON_NAME]"
type input "[PERSON_NAME]"
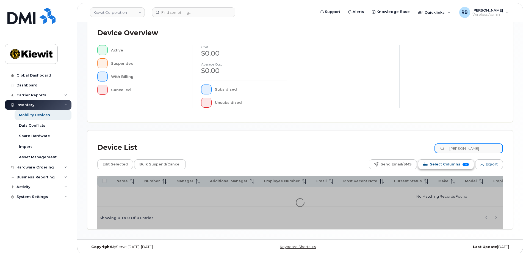
scroll to position [127, 0]
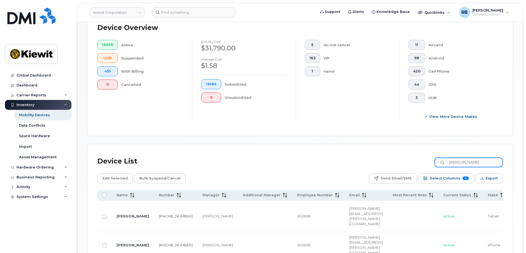
scroll to position [155, 0]
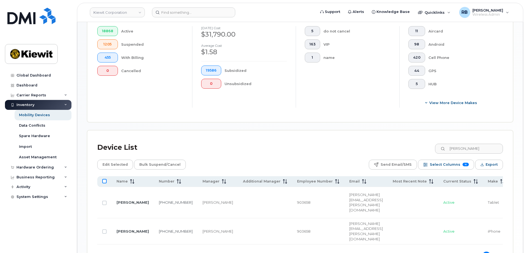
click at [105, 179] on input "All items unselected" at bounding box center [104, 181] width 4 height 4
checkbox input "true"
click at [119, 161] on span "Edit Selected" at bounding box center [115, 164] width 25 height 8
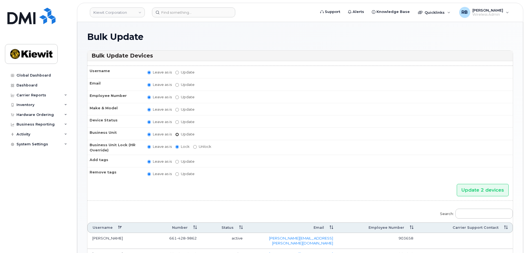
click at [178, 134] on input "Update" at bounding box center [177, 135] width 4 height 4
radio input "true"
radio input "false"
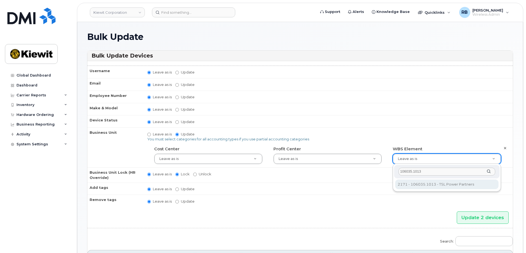
type input "106035.1013"
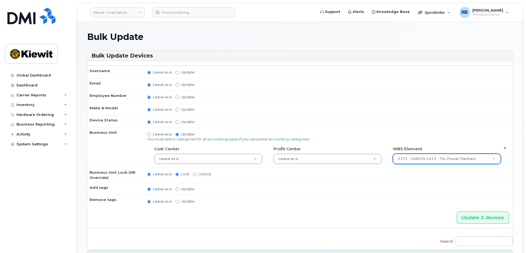
type input "30269399"
click at [475, 218] on input "Update 2 devices" at bounding box center [483, 217] width 52 height 12
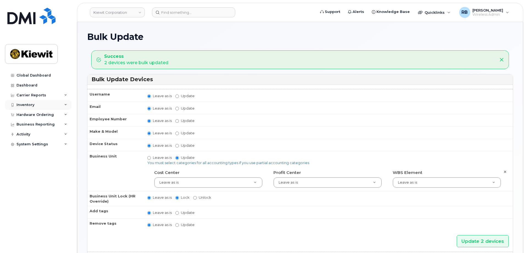
click at [32, 107] on div "Inventory" at bounding box center [38, 105] width 67 height 10
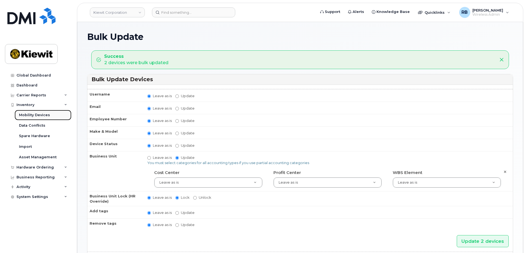
click at [31, 116] on div "Mobility Devices" at bounding box center [34, 115] width 31 height 5
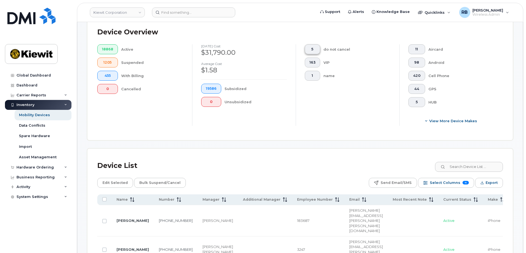
scroll to position [138, 0]
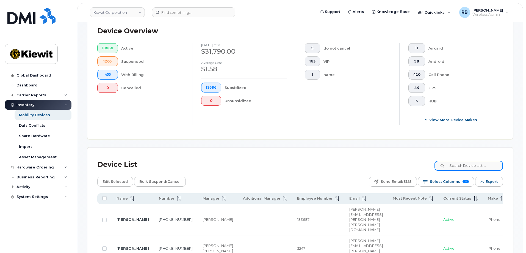
click at [478, 166] on input at bounding box center [469, 166] width 68 height 10
paste input "Megan Harbour"
type input "Megan Harbour"
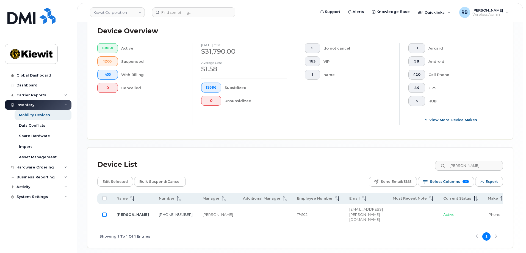
click at [106, 212] on input "Row Unselected" at bounding box center [104, 214] width 4 height 4
checkbox input "true"
click at [112, 177] on span "Edit Selected" at bounding box center [115, 181] width 25 height 8
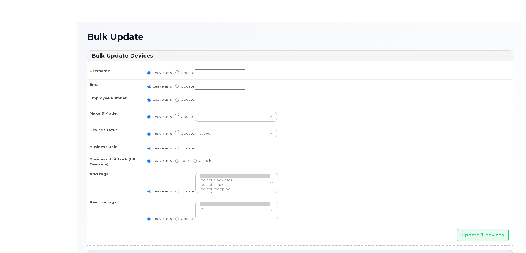
radio input "true"
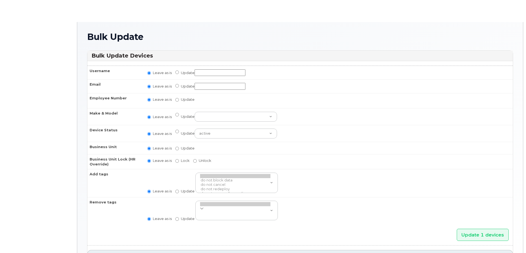
radio input "true"
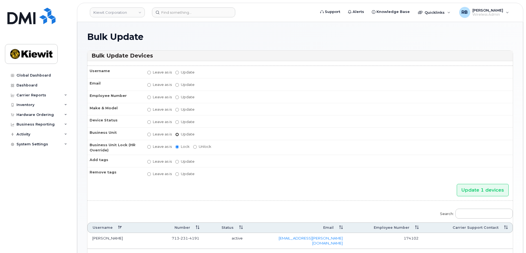
click at [179, 135] on input "Update" at bounding box center [177, 135] width 4 height 4
radio input "true"
radio input "false"
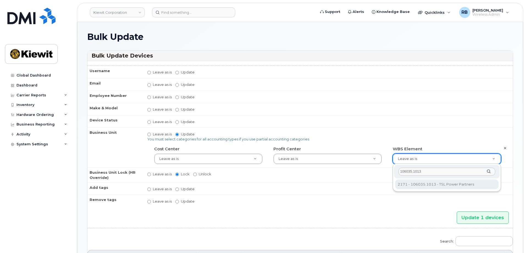
type input "106035.1013"
type input "30269399"
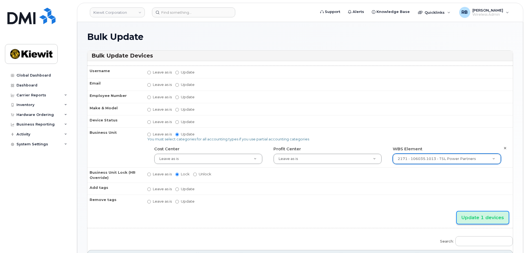
click at [477, 218] on input "Update 1 devices" at bounding box center [483, 217] width 52 height 12
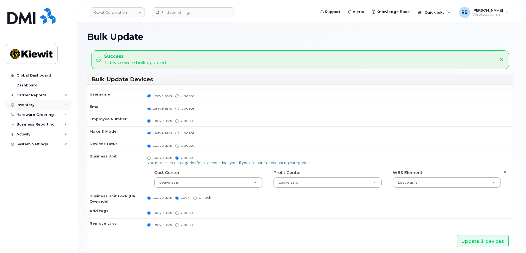
click at [38, 105] on div "Inventory" at bounding box center [38, 105] width 67 height 10
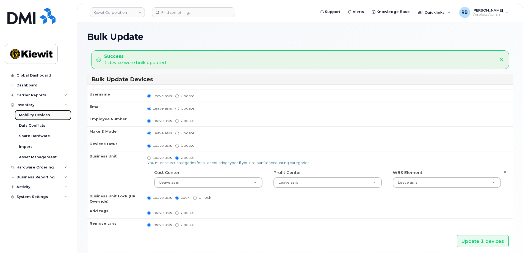
click at [37, 115] on div "Mobility Devices" at bounding box center [34, 115] width 31 height 5
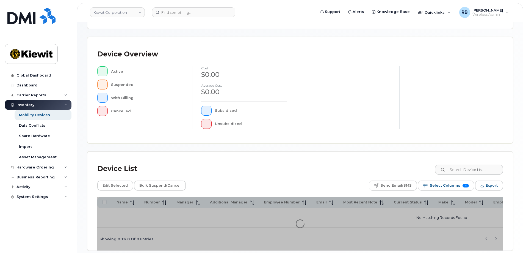
scroll to position [127, 0]
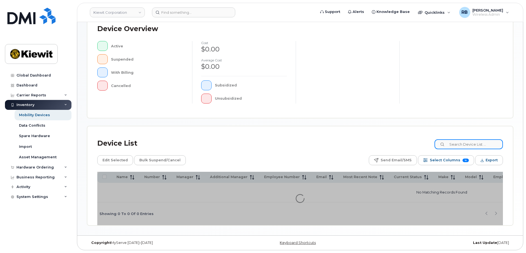
click at [473, 144] on input at bounding box center [469, 144] width 68 height 10
paste input "John Reeves"
type input "John Reeves"
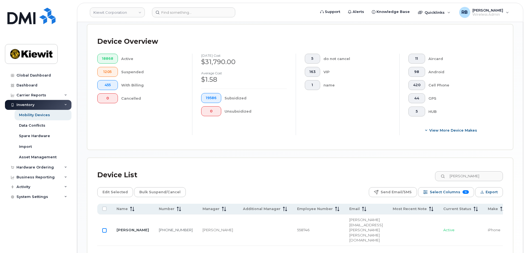
click at [104, 228] on input "Row Unselected" at bounding box center [104, 230] width 4 height 4
checkbox input "true"
click at [119, 190] on span "Edit Selected" at bounding box center [115, 192] width 25 height 8
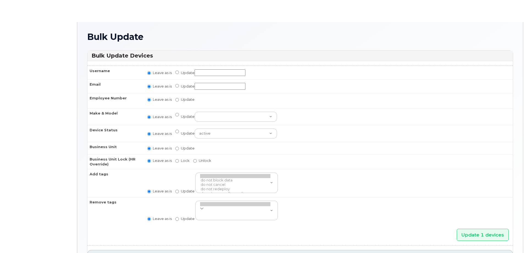
radio input "true"
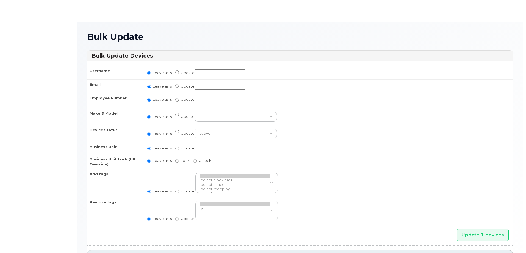
radio input "true"
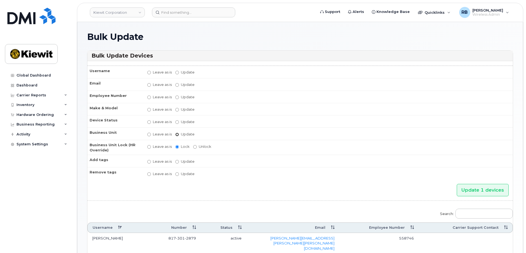
click at [179, 134] on input "Update" at bounding box center [177, 135] width 4 height 4
radio input "true"
radio input "false"
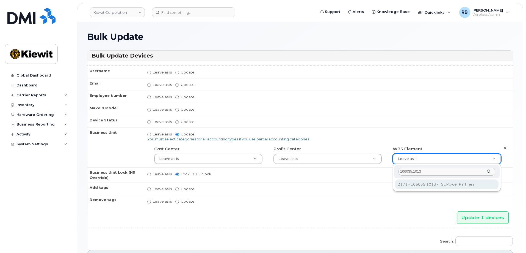
type input "106035.1013"
type input "30269399"
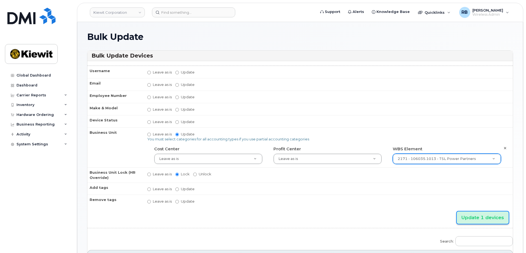
click at [489, 219] on input "Update 1 devices" at bounding box center [483, 217] width 52 height 12
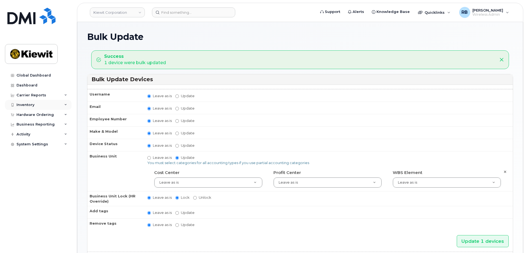
click at [26, 106] on div "Inventory" at bounding box center [26, 105] width 18 height 4
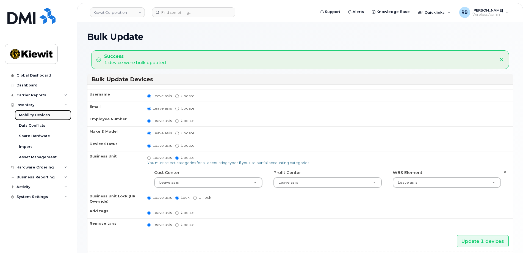
click at [32, 115] on div "Mobility Devices" at bounding box center [34, 115] width 31 height 5
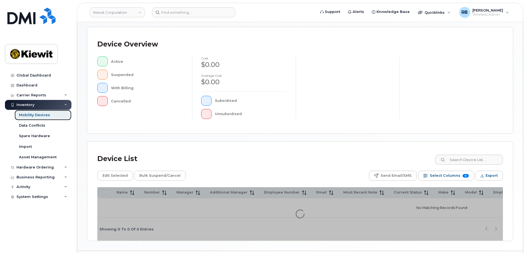
scroll to position [127, 0]
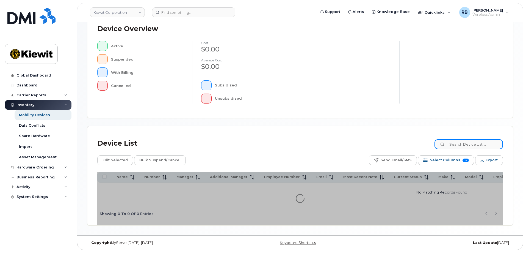
click at [476, 142] on input at bounding box center [469, 144] width 68 height 10
paste input "Tyson Bundy"
type input "Tyson Bundy"
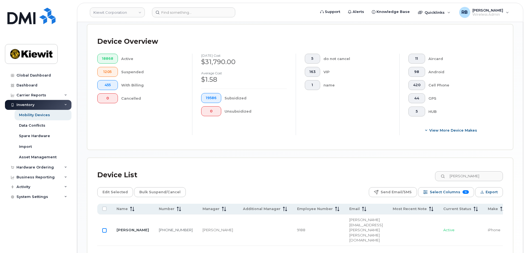
click at [104, 228] on input "Row Unselected" at bounding box center [104, 230] width 4 height 4
checkbox input "true"
click at [118, 188] on span "Edit Selected" at bounding box center [115, 192] width 25 height 8
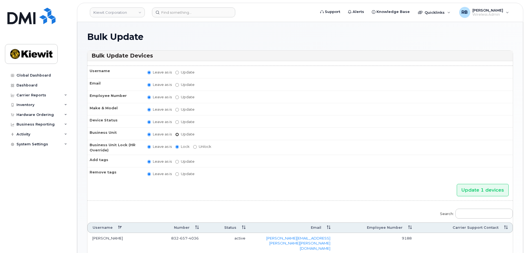
click at [177, 135] on input "Update" at bounding box center [177, 135] width 4 height 4
radio input "true"
radio input "false"
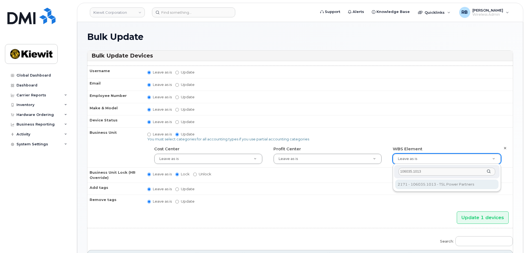
type input "106035.1013"
type input "30269399"
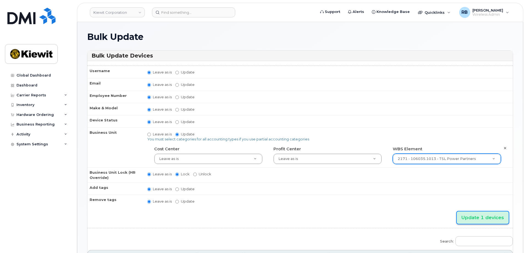
click at [470, 219] on input "Update 1 devices" at bounding box center [483, 217] width 52 height 12
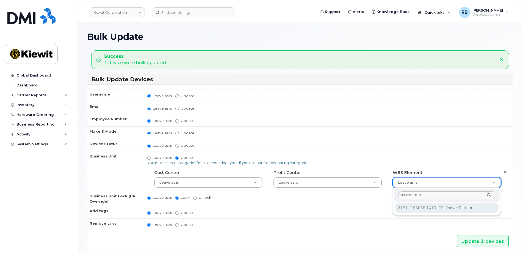
type input "106035.1013"
type input "30269399"
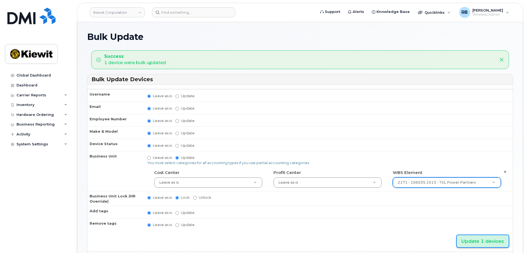
click at [478, 238] on input "Update 1 devices" at bounding box center [483, 241] width 52 height 12
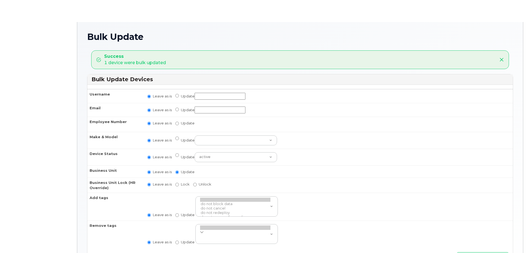
radio input "true"
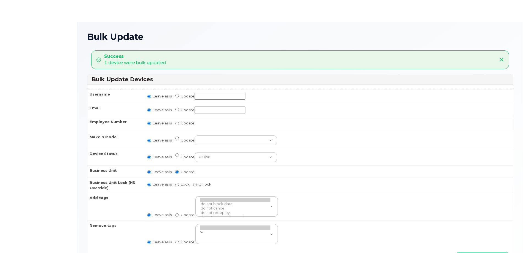
radio input "true"
type input ",,30269399,,,30269399,30269399"
radio input "true"
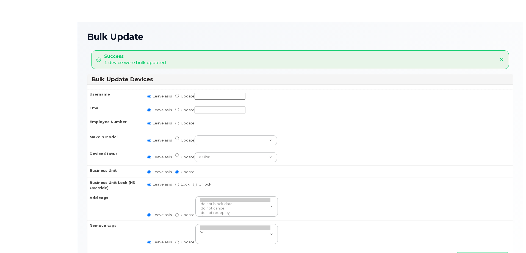
radio input "true"
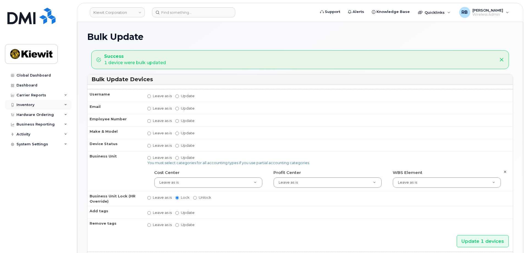
click at [32, 103] on div "Inventory" at bounding box center [26, 105] width 18 height 4
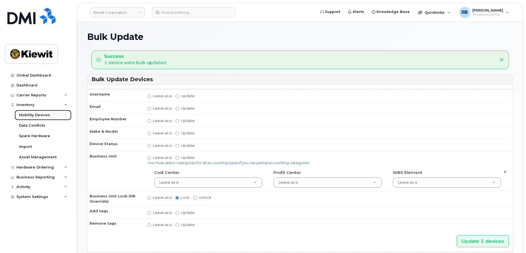
click at [32, 113] on div "Mobility Devices" at bounding box center [34, 115] width 31 height 5
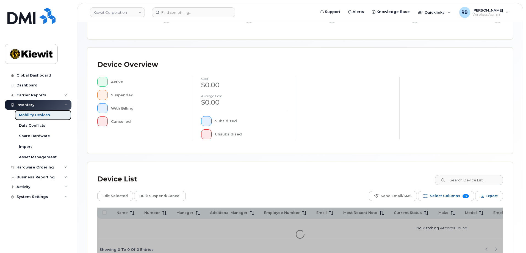
scroll to position [127, 0]
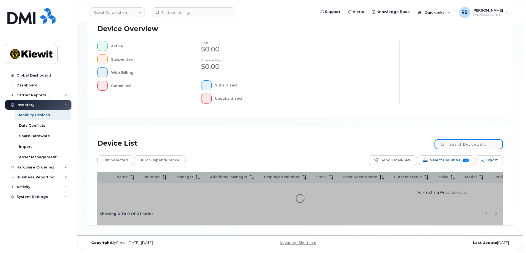
click at [463, 141] on input at bounding box center [469, 144] width 68 height 10
paste input "[PERSON_NAME]"
type input "[PERSON_NAME]"
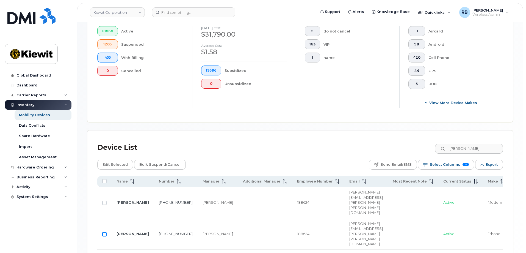
click at [105, 232] on input "Row Unselected" at bounding box center [104, 234] width 4 height 4
checkbox input "true"
click at [122, 161] on span "Edit Selected" at bounding box center [115, 164] width 25 height 8
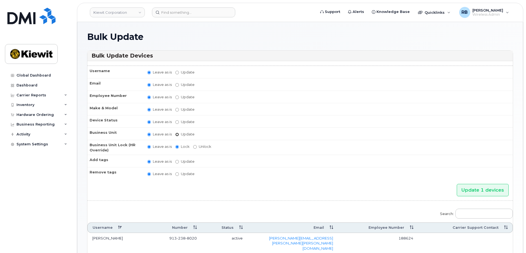
click at [177, 134] on input "Update" at bounding box center [177, 135] width 4 height 4
radio input "true"
radio input "false"
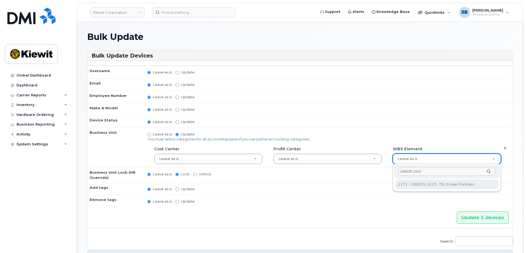
type input "106035.1013"
type input "30269399"
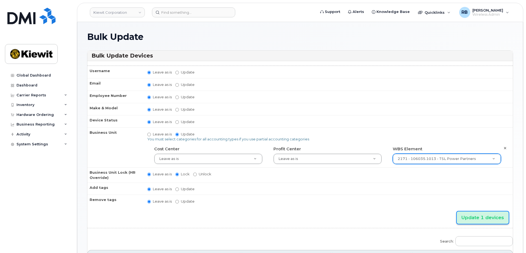
click at [471, 218] on input "Update 1 devices" at bounding box center [483, 217] width 52 height 12
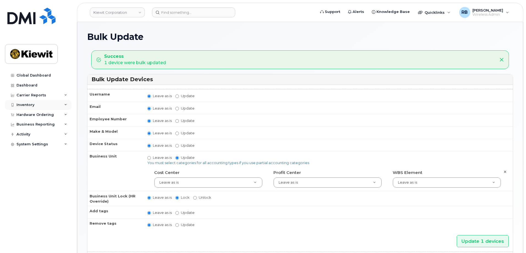
click at [28, 106] on div "Inventory" at bounding box center [26, 105] width 18 height 4
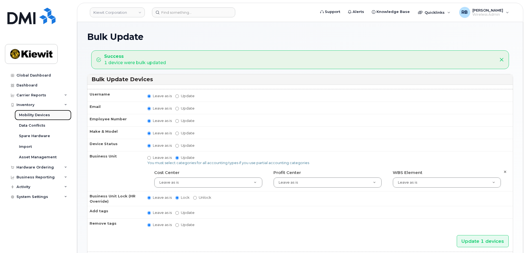
click at [31, 118] on link "Mobility Devices" at bounding box center [43, 115] width 57 height 10
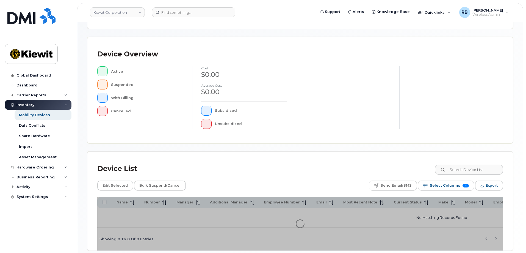
scroll to position [110, 0]
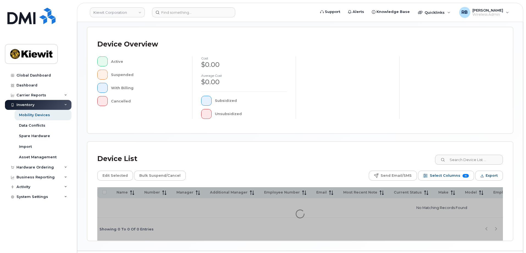
click at [457, 161] on div "Device List Edit Selected Bulk Suspend/Cancel Send Email/SMS Select Columns 15 …" at bounding box center [300, 191] width 426 height 99
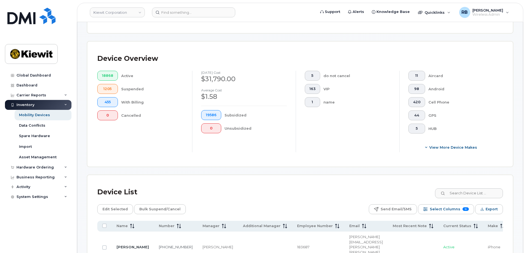
scroll to position [120, 0]
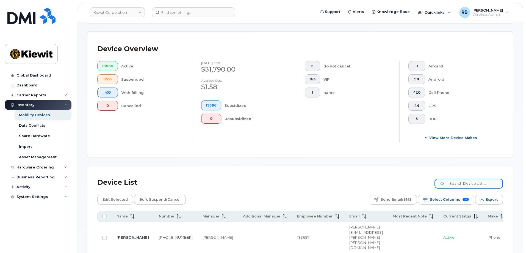
click at [462, 179] on input at bounding box center [469, 184] width 68 height 10
paste input "Tyler Williams"
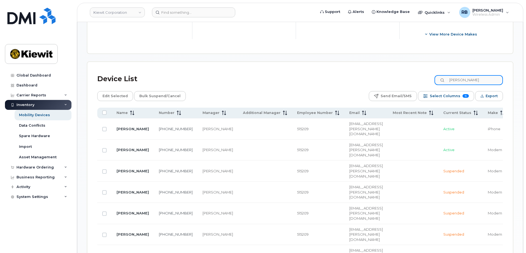
scroll to position [212, 0]
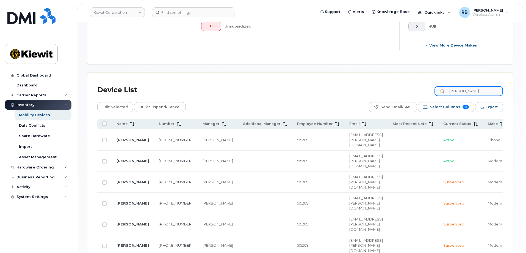
click at [467, 86] on input "Tyler Williams" at bounding box center [469, 91] width 68 height 10
drag, startPoint x: 482, startPoint y: 86, endPoint x: 449, endPoint y: 86, distance: 33.6
click at [449, 86] on div "Tyler Williams" at bounding box center [469, 91] width 68 height 10
paste input "588-427-4764"
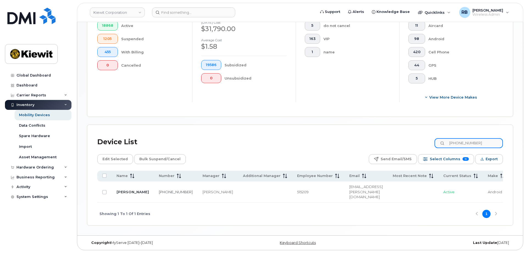
scroll to position [152, 0]
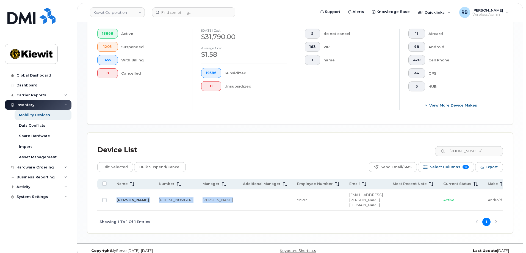
drag, startPoint x: 240, startPoint y: 200, endPoint x: 293, endPoint y: 201, distance: 52.8
click at [293, 201] on div "Name Number Manager Additional Manager Employee Number Email Most Recent Note C…" at bounding box center [300, 195] width 406 height 32
click at [284, 210] on div "Showing 1 To 1 Of 1 Entries 1" at bounding box center [300, 221] width 406 height 23
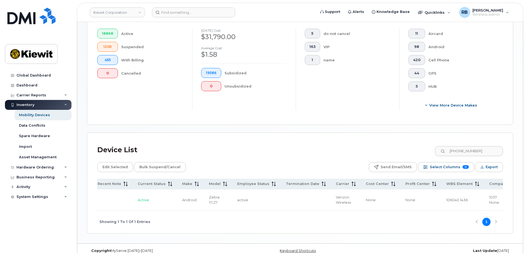
scroll to position [0, 307]
drag, startPoint x: 426, startPoint y: 202, endPoint x: 262, endPoint y: 205, distance: 164.0
click at [262, 210] on div "Showing 1 To 1 Of 1 Entries 1" at bounding box center [300, 221] width 406 height 23
drag, startPoint x: 247, startPoint y: 203, endPoint x: 269, endPoint y: 203, distance: 22.3
click at [248, 210] on div "Showing 1 To 1 Of 1 Entries 1" at bounding box center [300, 221] width 406 height 23
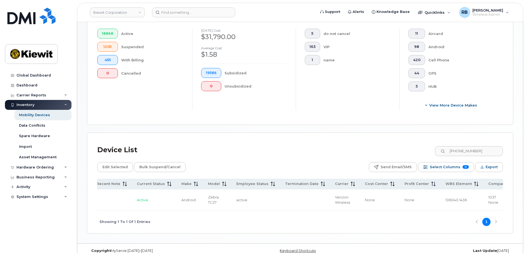
click at [148, 200] on td "Active" at bounding box center [154, 199] width 45 height 21
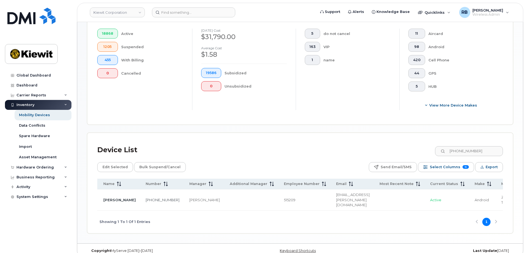
scroll to position [0, 0]
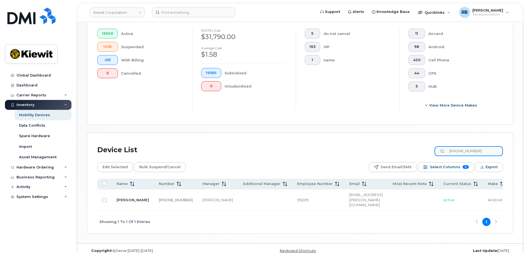
click at [489, 146] on input "588-427-4764" at bounding box center [469, 151] width 68 height 10
drag, startPoint x: 483, startPoint y: 147, endPoint x: 451, endPoint y: 147, distance: 31.6
click at [451, 147] on input "588-427-4764" at bounding box center [469, 151] width 68 height 10
paste input "498750"
type input "498750"
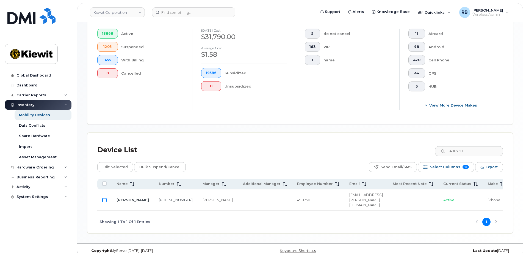
click at [104, 198] on input "Row Unselected" at bounding box center [104, 200] width 4 height 4
checkbox input "true"
click at [119, 164] on span "Edit Selected" at bounding box center [115, 167] width 25 height 8
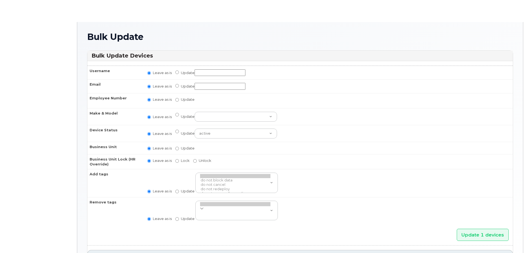
radio input "true"
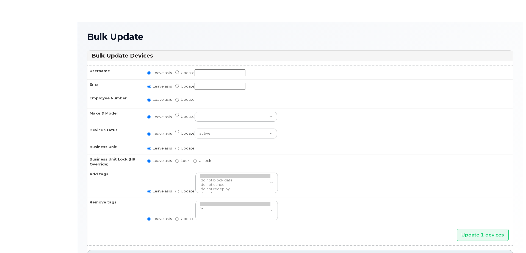
radio input "true"
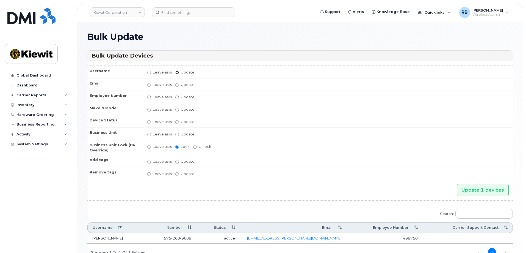
click at [177, 73] on input "Update" at bounding box center [177, 73] width 4 height 4
radio input "true"
radio input "false"
click at [220, 75] on input "Update" at bounding box center [220, 72] width 51 height 7
paste input "Adepoju Adeogba"
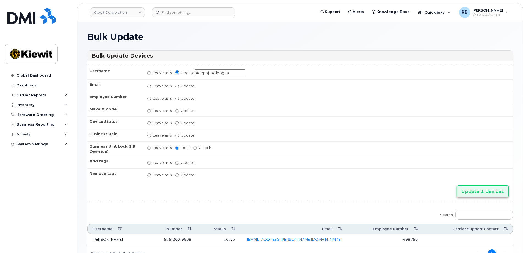
type input "Adepoju Adeogba"
click at [484, 190] on input "Update 1 devices" at bounding box center [483, 191] width 52 height 12
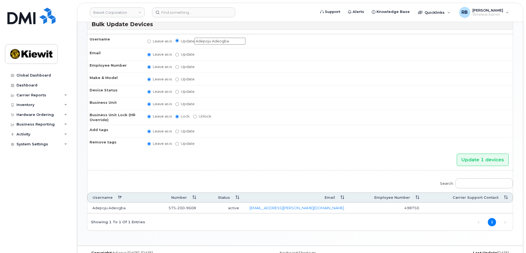
scroll to position [28, 0]
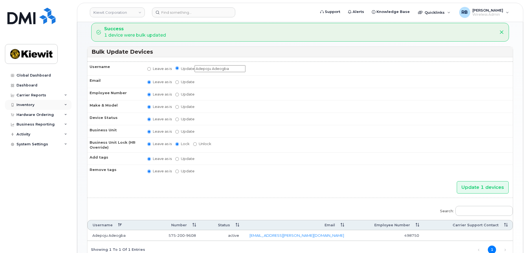
click at [36, 104] on div "Inventory" at bounding box center [38, 105] width 67 height 10
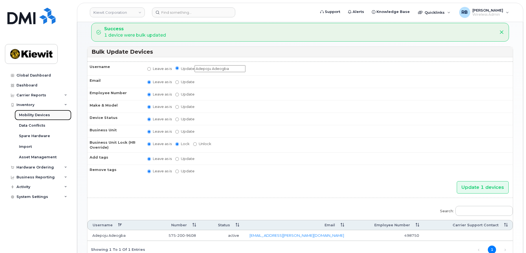
click at [36, 113] on div "Mobility Devices" at bounding box center [34, 115] width 31 height 5
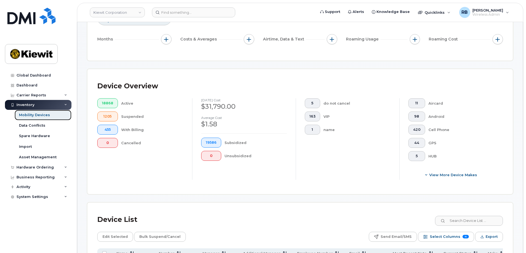
scroll to position [138, 0]
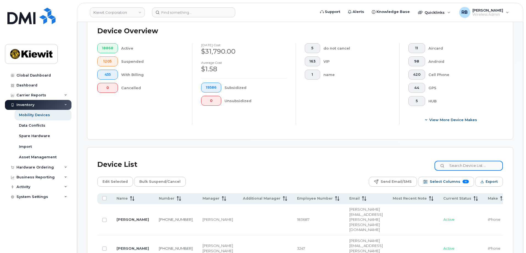
click at [462, 161] on input at bounding box center [469, 166] width 68 height 10
type input "511335"
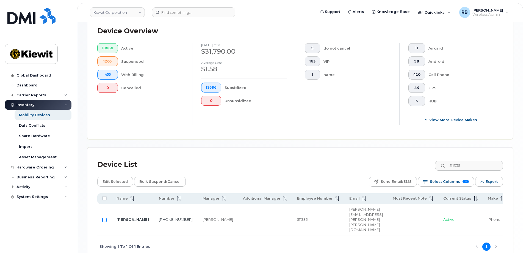
click at [104, 218] on input "Row Unselected" at bounding box center [104, 220] width 4 height 4
checkbox input "true"
click at [113, 178] on span "Edit Selected" at bounding box center [115, 181] width 25 height 8
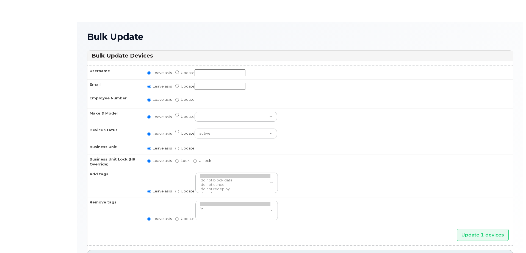
radio input "true"
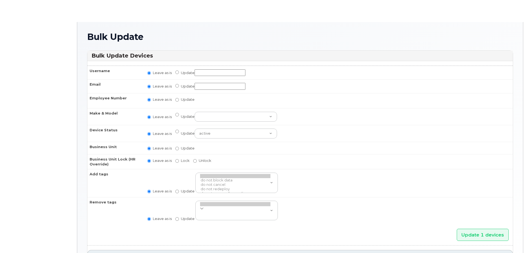
radio input "true"
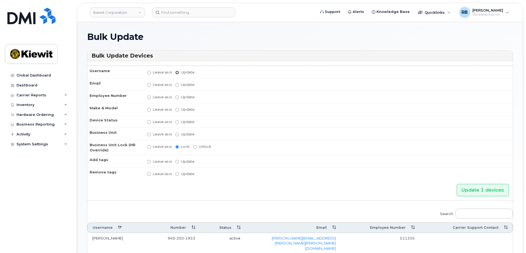
click at [178, 72] on input "Update" at bounding box center [177, 73] width 4 height 4
radio input "true"
radio input "false"
click at [208, 73] on input "Update" at bounding box center [220, 72] width 51 height 7
paste input "[PERSON_NAME]"
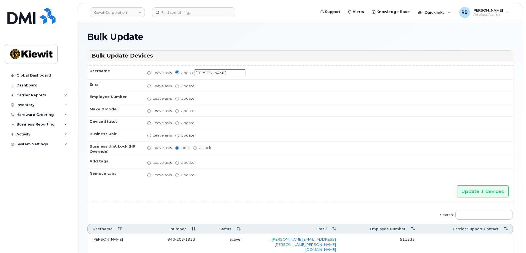
type input "[PERSON_NAME]"
click at [178, 135] on input "Update" at bounding box center [177, 136] width 4 height 4
radio input "true"
radio input "false"
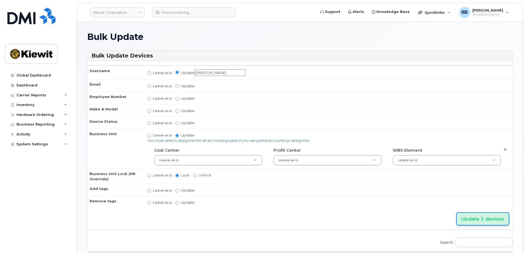
click at [474, 219] on input "Update 1 devices" at bounding box center [483, 219] width 52 height 12
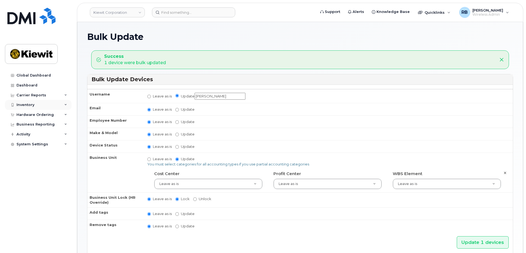
click at [34, 103] on div "Inventory" at bounding box center [38, 105] width 67 height 10
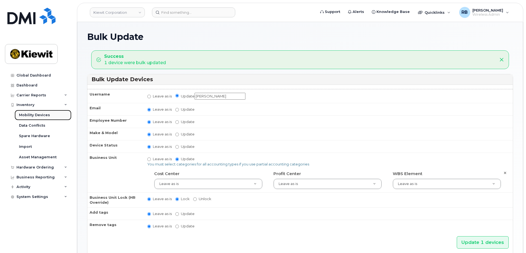
click at [36, 114] on div "Mobility Devices" at bounding box center [34, 115] width 31 height 5
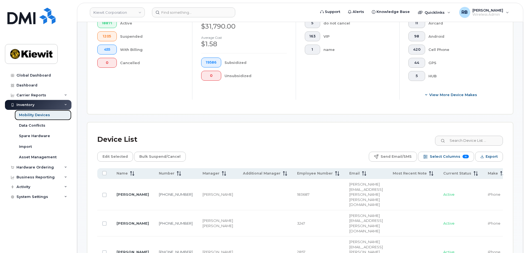
scroll to position [165, 0]
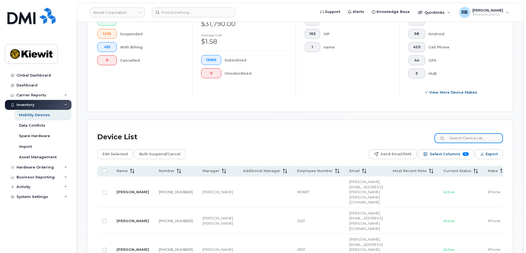
click at [459, 133] on input at bounding box center [469, 138] width 68 height 10
paste input "Jay Steinmetz"
drag, startPoint x: 485, startPoint y: 135, endPoint x: 452, endPoint y: 132, distance: 32.4
click at [452, 133] on input "Jay Steinmetz" at bounding box center [469, 138] width 68 height 10
paste input "RON DUCE"
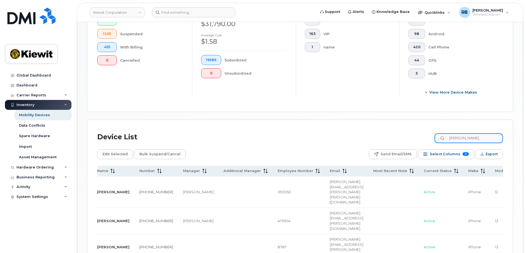
scroll to position [0, 0]
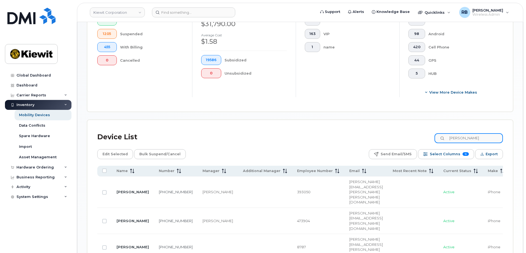
drag, startPoint x: 478, startPoint y: 131, endPoint x: 447, endPoint y: 132, distance: 31.1
click at [447, 133] on div "RON DUCE" at bounding box center [469, 138] width 68 height 10
paste input "Tyson Bundy"
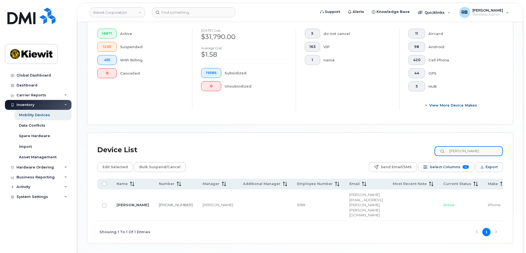
drag, startPoint x: 484, startPoint y: 147, endPoint x: 448, endPoint y: 146, distance: 36.3
click at [448, 146] on div "Tyson Bundy" at bounding box center [469, 151] width 68 height 10
paste input "KENNETH JOHN MCIALWAIN"
type input "KENNETH JOHN MCIALWAIN"
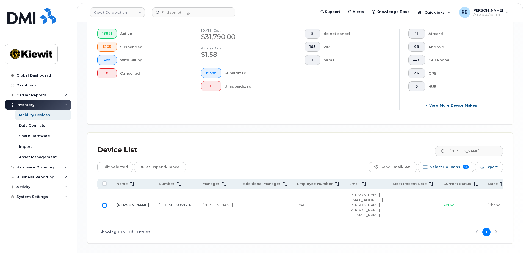
scroll to position [0, 0]
click at [104, 203] on input "Row Unselected" at bounding box center [104, 205] width 4 height 4
checkbox input "true"
click at [116, 165] on span "Edit Selected" at bounding box center [115, 167] width 25 height 8
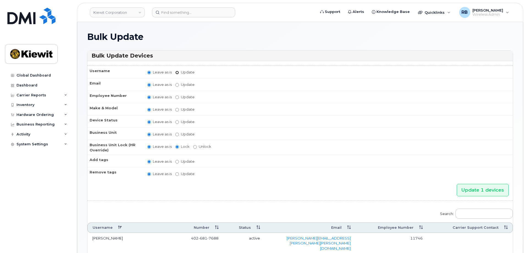
click at [177, 72] on input "Update" at bounding box center [177, 73] width 4 height 4
radio input "true"
radio input "false"
click at [210, 71] on input "Update" at bounding box center [220, 72] width 51 height 7
paste input "[PERSON_NAME]"
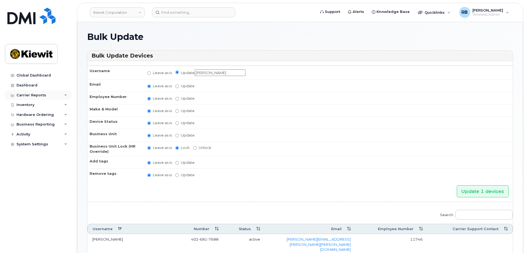
type input "[PERSON_NAME]"
click at [178, 135] on input "Update" at bounding box center [177, 136] width 4 height 4
radio input "true"
radio input "false"
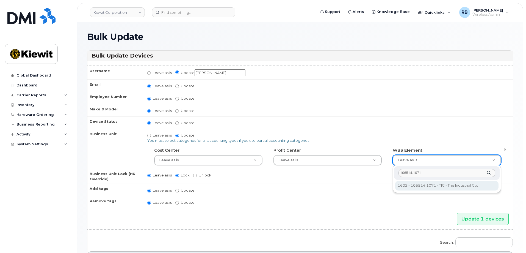
type input "106514.1071"
type input "36019580"
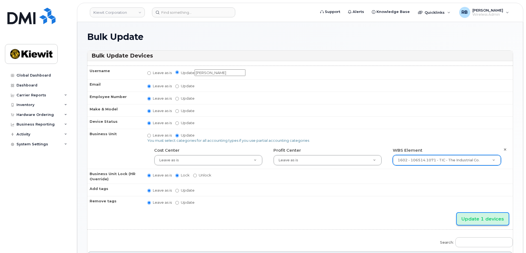
click at [484, 220] on input "Update 1 devices" at bounding box center [483, 219] width 52 height 12
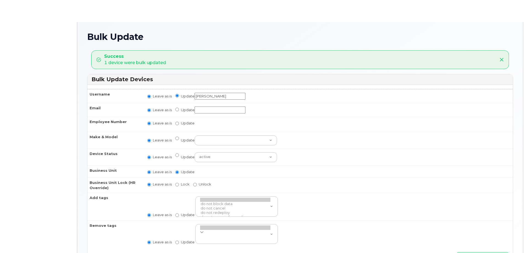
radio input "true"
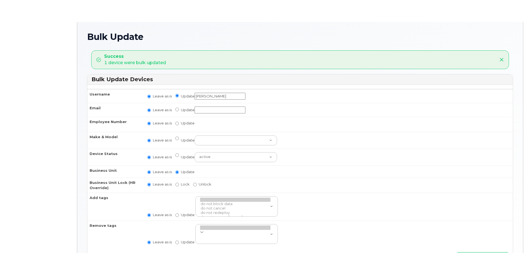
radio input "true"
type input ",,36019580"
radio input "true"
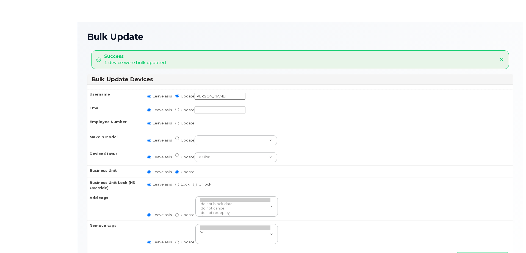
radio input "true"
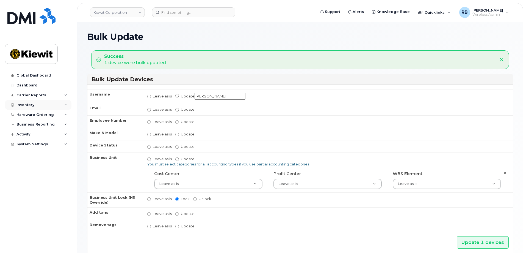
click at [26, 105] on div "Inventory" at bounding box center [26, 105] width 18 height 4
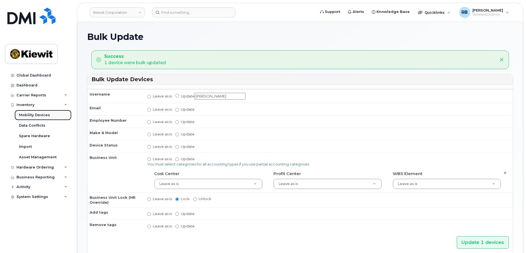
click at [32, 115] on div "Mobility Devices" at bounding box center [34, 115] width 31 height 5
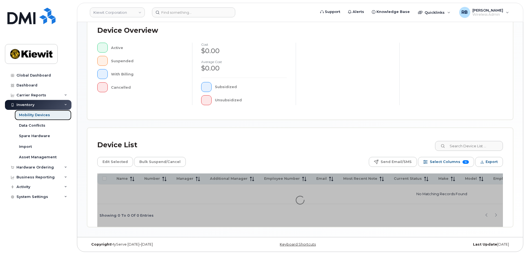
scroll to position [127, 0]
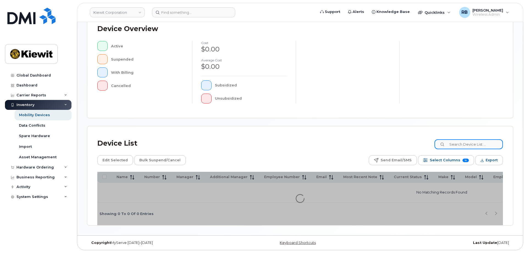
click at [478, 143] on input at bounding box center [469, 144] width 68 height 10
paste input "Andre Aube"
type input "Andre Aube"
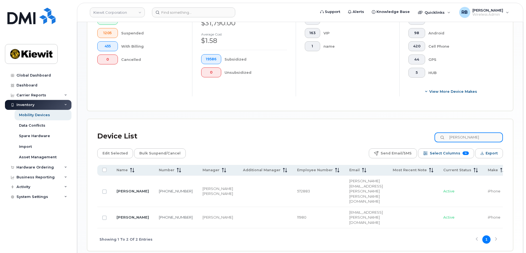
scroll to position [178, 0]
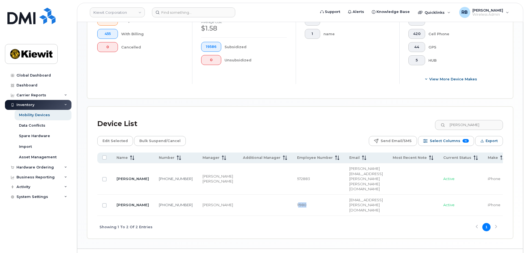
drag, startPoint x: 264, startPoint y: 200, endPoint x: 281, endPoint y: 200, distance: 17.1
click at [292, 200] on td "11980" at bounding box center [318, 204] width 52 height 21
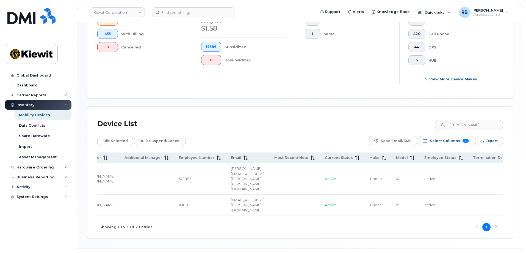
scroll to position [0, 0]
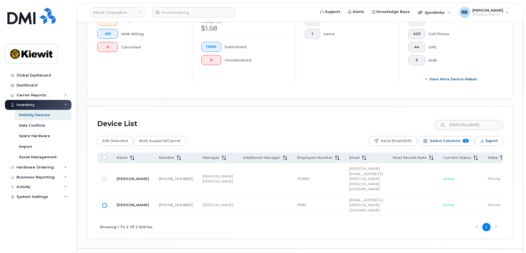
click at [105, 203] on input "Row Unselected" at bounding box center [104, 205] width 4 height 4
checkbox input "true"
click at [117, 137] on span "Edit Selected" at bounding box center [115, 141] width 25 height 8
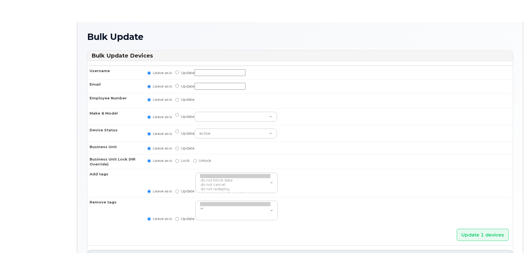
radio input "true"
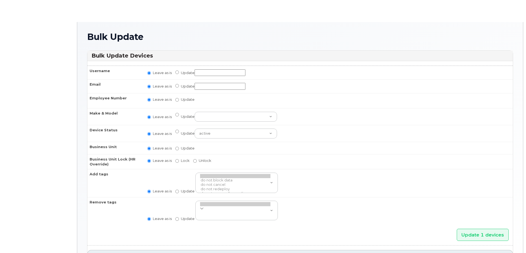
radio input "true"
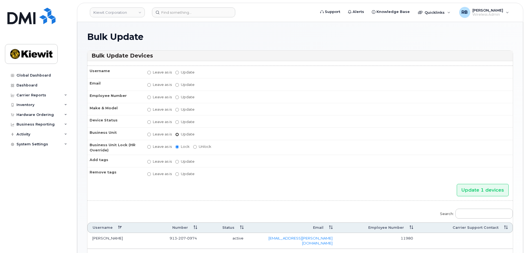
click at [178, 134] on input "Update" at bounding box center [177, 135] width 4 height 4
radio input "true"
radio input "false"
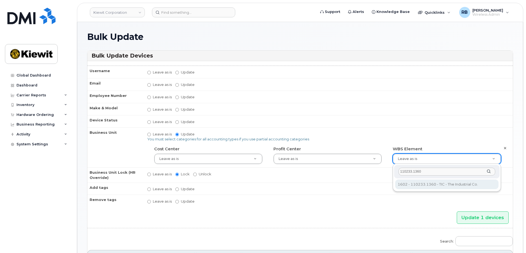
type input "110233.1360"
type input "33464065"
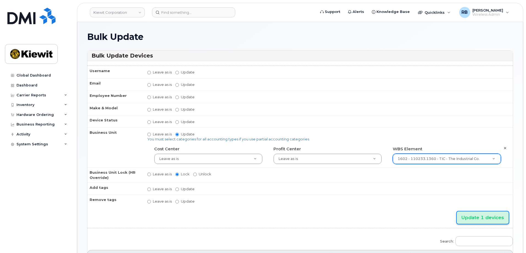
click at [477, 215] on input "Update 1 devices" at bounding box center [483, 217] width 52 height 12
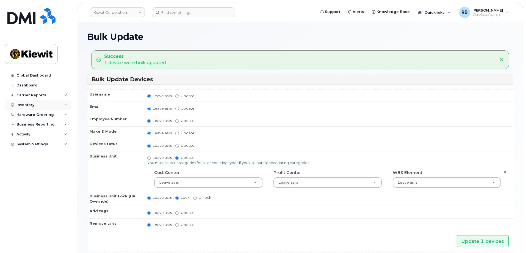
click at [29, 105] on div "Inventory" at bounding box center [26, 105] width 18 height 4
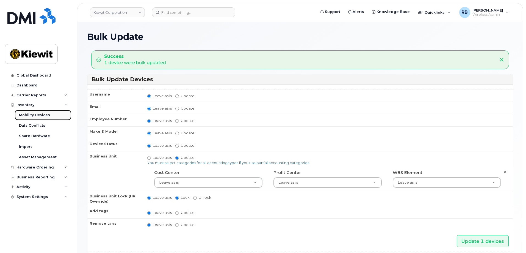
click at [28, 115] on div "Mobility Devices" at bounding box center [34, 115] width 31 height 5
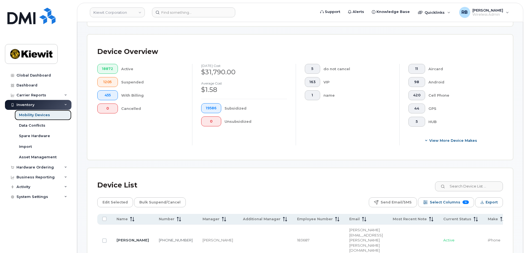
scroll to position [138, 0]
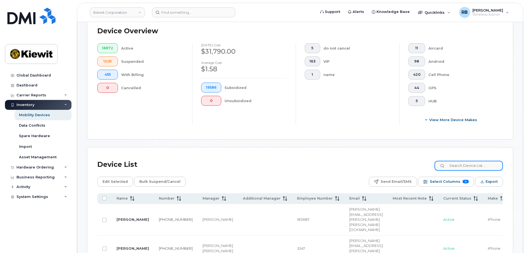
click at [468, 163] on input at bounding box center [469, 166] width 68 height 10
paste input "STEVE PACKARD"
type input "STEVE PACKARD"
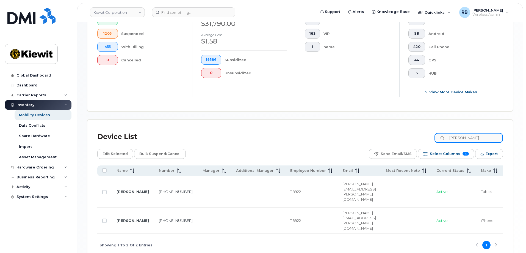
scroll to position [156, 0]
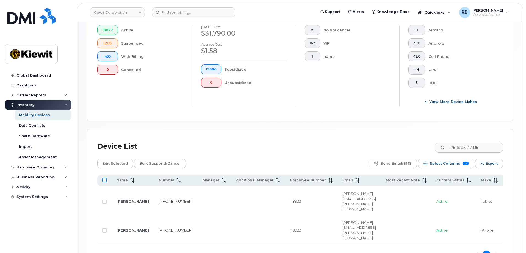
click at [104, 178] on input "All items unselected" at bounding box center [104, 180] width 4 height 4
checkbox input "true"
click at [115, 160] on span "Edit Selected" at bounding box center [115, 163] width 25 height 8
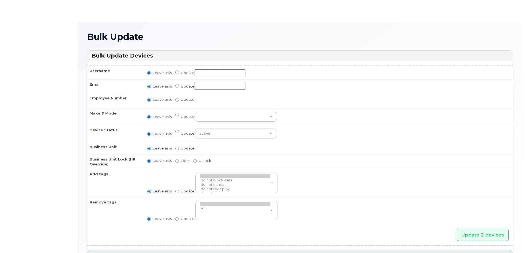
radio input "true"
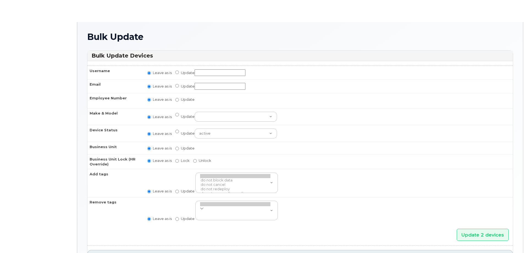
radio input "true"
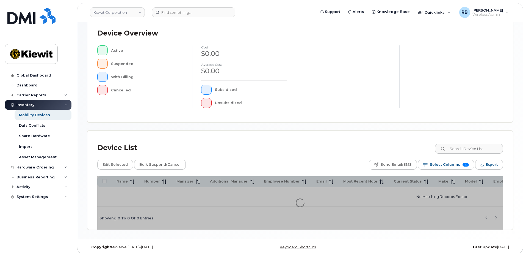
scroll to position [127, 0]
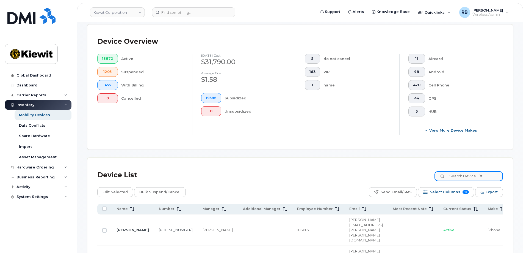
click at [460, 172] on input at bounding box center [469, 176] width 68 height 10
paste input "[PERSON_NAME]"
type input "[PERSON_NAME]"
click at [105, 228] on input "Row Unselected" at bounding box center [104, 230] width 4 height 4
checkbox input "true"
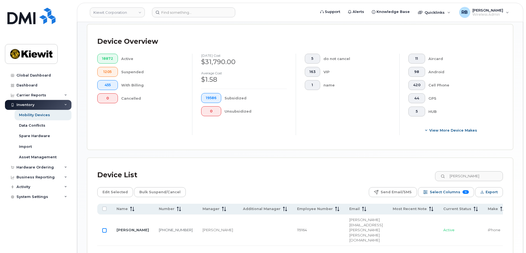
checkbox input "true"
click at [117, 188] on span "Edit Selected" at bounding box center [115, 192] width 25 height 8
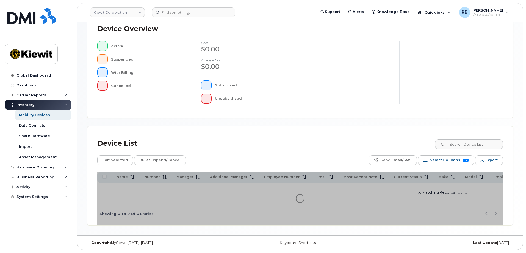
scroll to position [127, 0]
click at [461, 146] on input at bounding box center [469, 144] width 68 height 10
paste input "[PERSON_NAME]"
type input "[PERSON_NAME]"
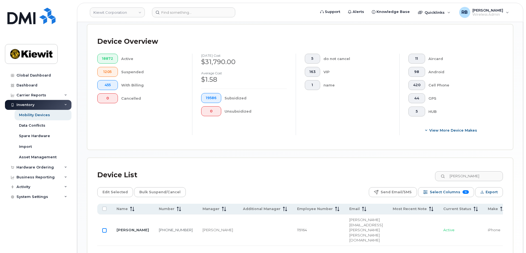
click at [105, 228] on input "Row Unselected" at bounding box center [104, 230] width 4 height 4
checkbox input "true"
click at [119, 188] on span "Edit Selected" at bounding box center [115, 192] width 25 height 8
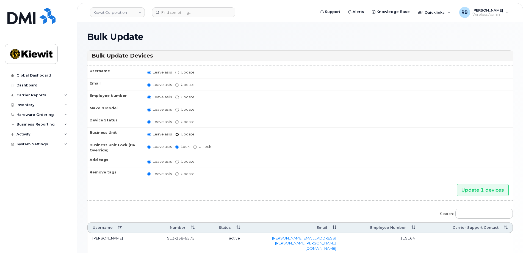
click at [177, 133] on input "Update" at bounding box center [177, 135] width 4 height 4
radio input "true"
radio input "false"
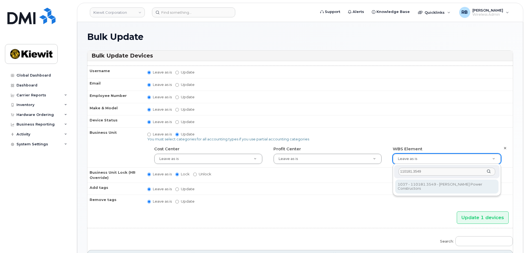
type input "110181.3549"
type input "34599272"
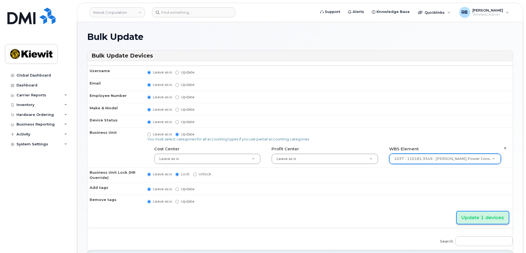
click at [486, 216] on input "Update 1 devices" at bounding box center [483, 217] width 52 height 12
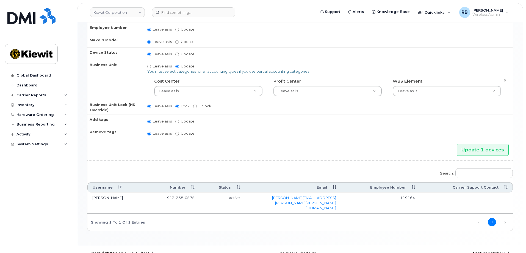
scroll to position [92, 0]
click at [20, 104] on div "Inventory" at bounding box center [26, 105] width 18 height 4
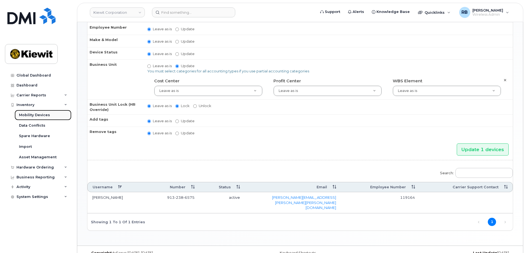
click at [32, 117] on div "Mobility Devices" at bounding box center [34, 115] width 31 height 5
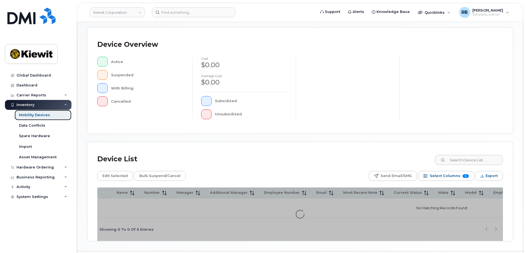
scroll to position [110, 0]
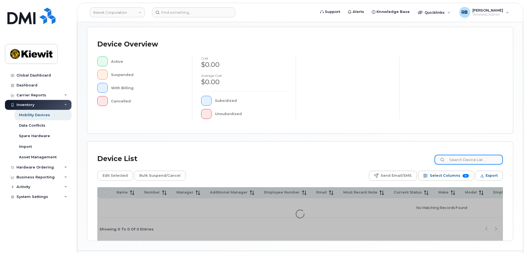
click at [461, 161] on input at bounding box center [469, 160] width 68 height 10
paste input "[PERSON_NAME]"
type input "[PERSON_NAME]"
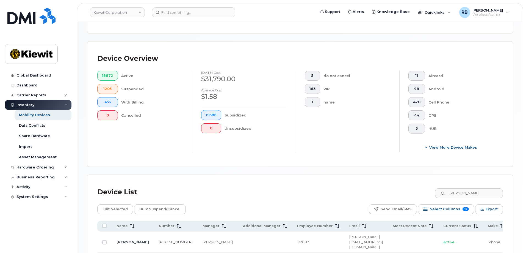
scroll to position [120, 0]
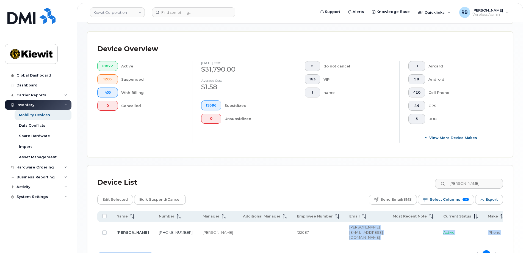
drag, startPoint x: 298, startPoint y: 232, endPoint x: 372, endPoint y: 239, distance: 74.3
click at [372, 239] on div "Name Number Manager Additional Manager Employee Number Email Most Recent Note C…" at bounding box center [300, 238] width 406 height 55
click at [345, 233] on td "[PERSON_NAME][EMAIL_ADDRESS][DOMAIN_NAME]" at bounding box center [366, 232] width 43 height 21
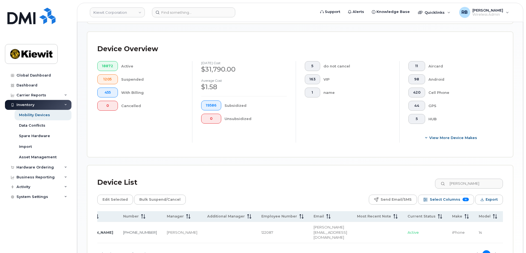
scroll to position [0, 0]
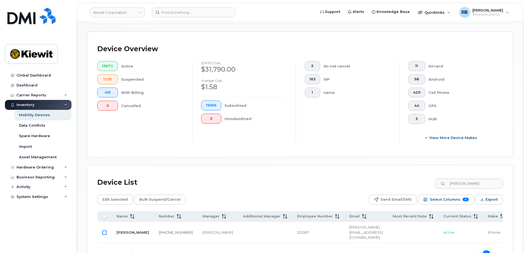
click at [105, 230] on input "Row Unselected" at bounding box center [104, 232] width 4 height 4
checkbox input "true"
click at [121, 196] on span "Edit Selected" at bounding box center [115, 199] width 25 height 8
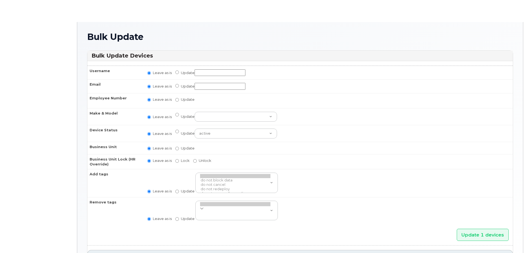
radio input "true"
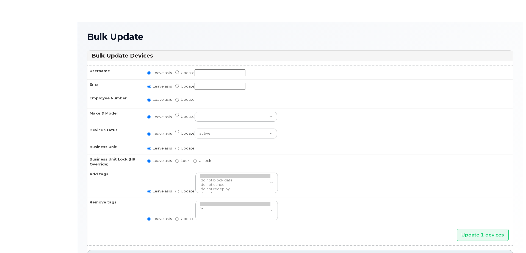
radio input "true"
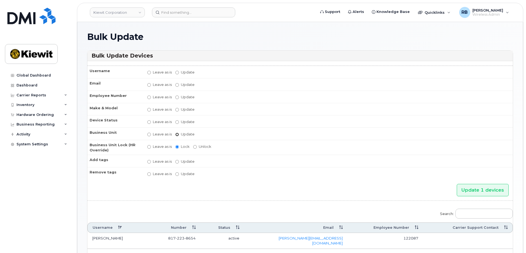
click at [177, 135] on input "Update" at bounding box center [177, 135] width 4 height 4
radio input "true"
radio input "false"
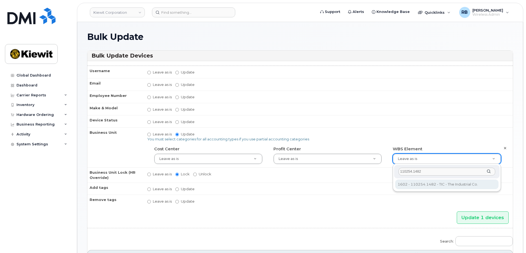
type input "110254.1482"
type input "33791644"
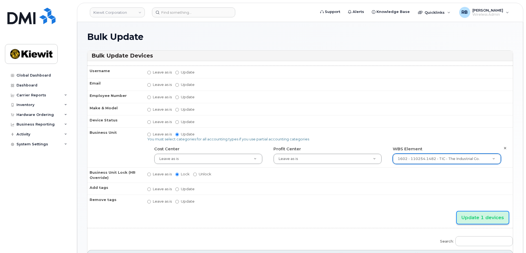
click at [479, 217] on input "Update 1 devices" at bounding box center [483, 217] width 52 height 12
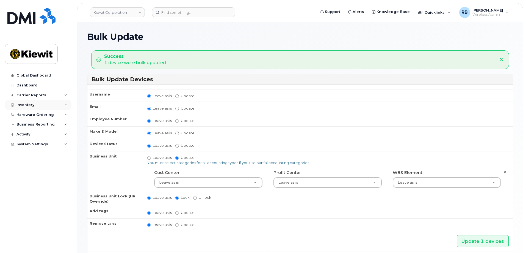
click at [35, 107] on div "Inventory" at bounding box center [38, 105] width 67 height 10
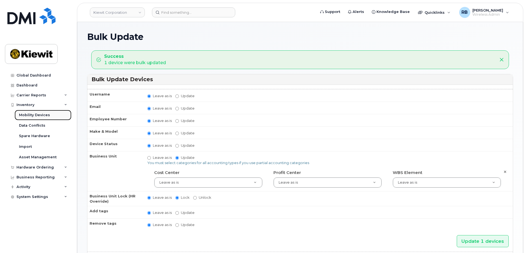
click at [37, 113] on div "Mobility Devices" at bounding box center [34, 115] width 31 height 5
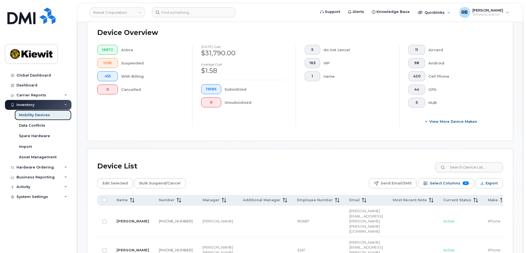
scroll to position [165, 0]
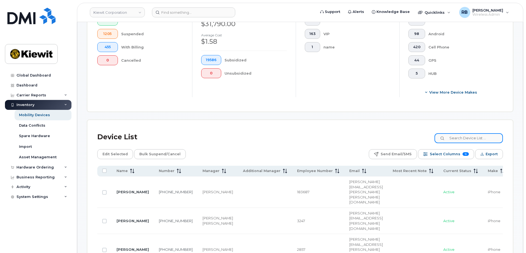
click at [468, 133] on input at bounding box center [469, 138] width 68 height 10
paste input "[PERSON_NAME]"
type input "[PERSON_NAME]"
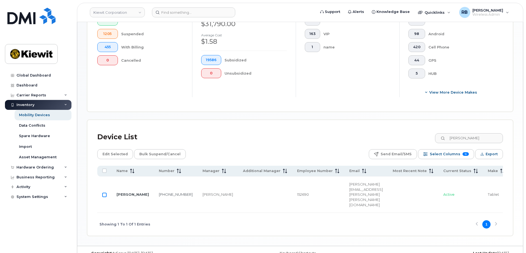
click at [105, 194] on input "Row Unselected" at bounding box center [104, 195] width 4 height 4
checkbox input "true"
click at [119, 150] on span "Edit Selected" at bounding box center [115, 154] width 25 height 8
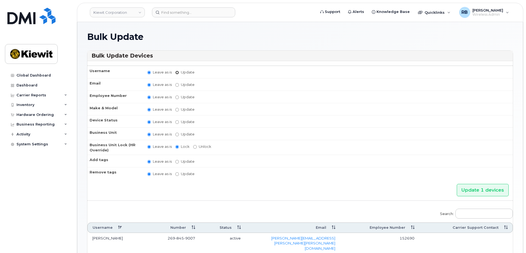
click at [177, 71] on input "Update" at bounding box center [177, 73] width 4 height 4
radio input "true"
radio input "false"
click at [214, 73] on input "Update" at bounding box center [220, 72] width 51 height 7
paste input "[PERSON_NAME]"
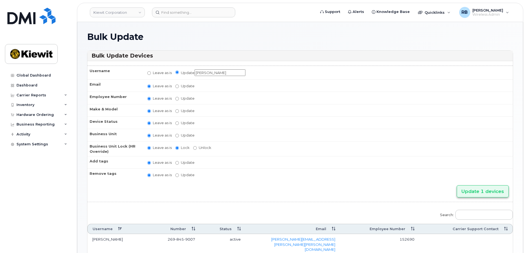
type input "[PERSON_NAME]"
click at [484, 193] on input "Update 1 devices" at bounding box center [483, 191] width 52 height 12
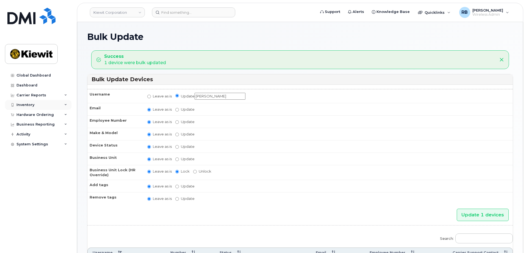
click at [30, 105] on div "Inventory" at bounding box center [26, 105] width 18 height 4
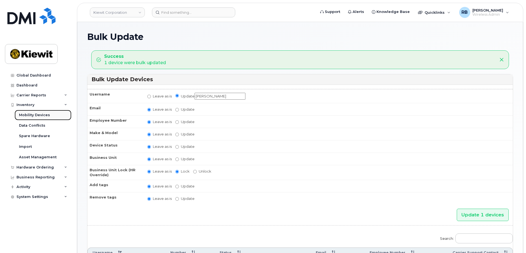
click at [33, 116] on div "Mobility Devices" at bounding box center [34, 115] width 31 height 5
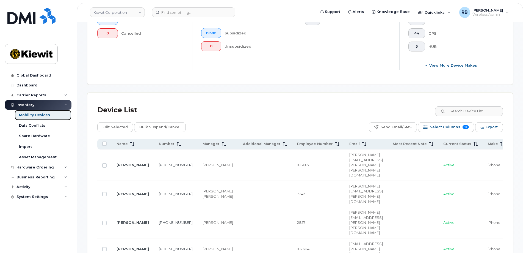
scroll to position [193, 0]
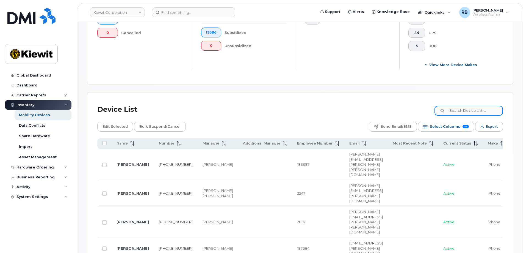
click at [472, 106] on input at bounding box center [469, 111] width 68 height 10
paste input "[PERSON_NAME]"
type input "[PERSON_NAME]"
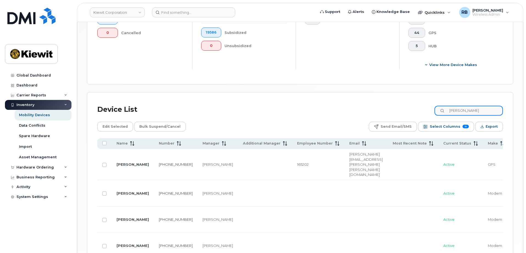
scroll to position [220, 0]
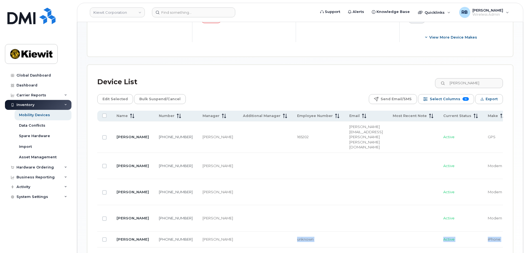
drag, startPoint x: 220, startPoint y: 232, endPoint x: 240, endPoint y: 236, distance: 21.0
click at [240, 236] on div "Name Number Manager Additional Manager Employee Number Email Most Recent Note C…" at bounding box center [300, 191] width 406 height 160
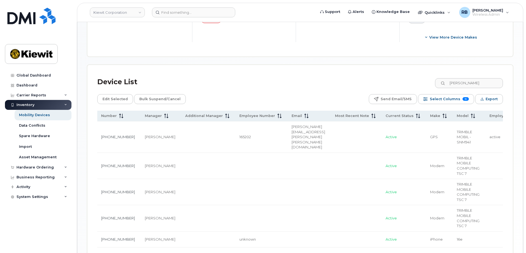
scroll to position [0, 0]
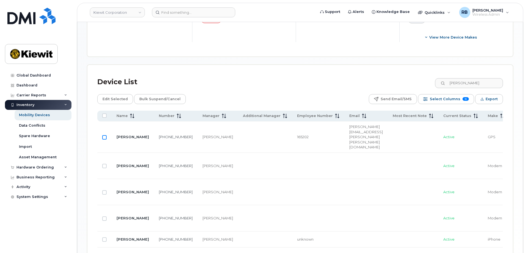
click at [104, 135] on input "Row Unselected" at bounding box center [104, 137] width 4 height 4
checkbox input "true"
click at [118, 95] on span "Edit Selected" at bounding box center [115, 99] width 25 height 8
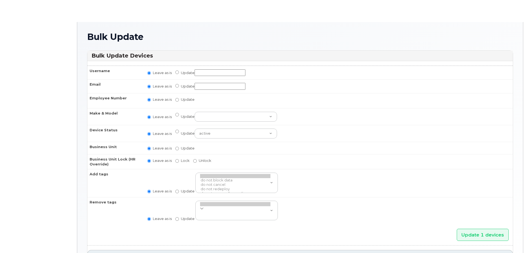
radio input "true"
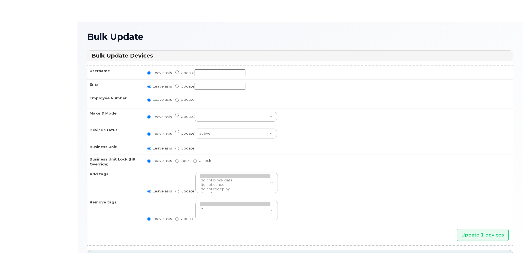
radio input "true"
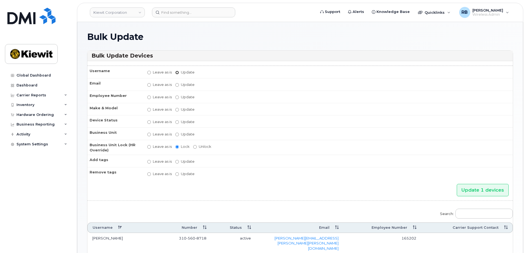
click at [177, 72] on input "Update" at bounding box center [177, 73] width 4 height 4
radio input "true"
radio input "false"
click at [221, 72] on input "Update" at bounding box center [220, 72] width 51 height 7
paste input "Chris Miske"
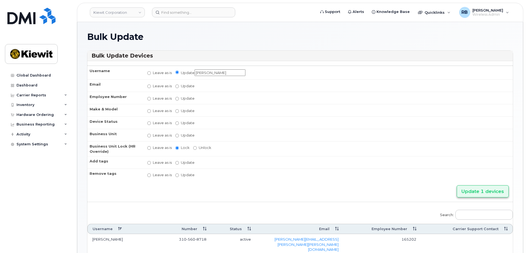
type input "Chris Miske"
click at [486, 193] on input "Update 1 devices" at bounding box center [483, 191] width 52 height 12
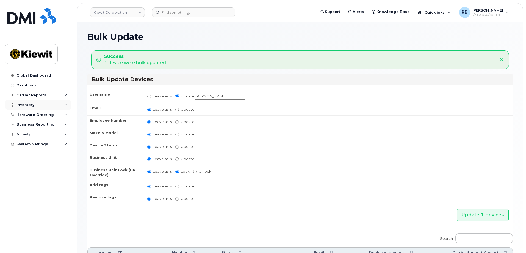
click at [26, 106] on div "Inventory" at bounding box center [26, 105] width 18 height 4
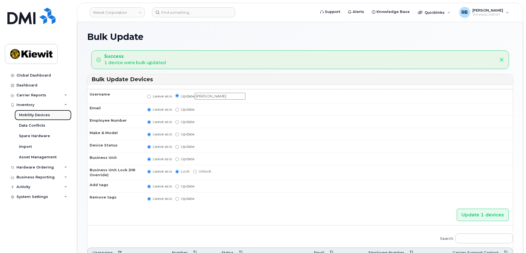
click at [36, 112] on link "Mobility Devices" at bounding box center [43, 115] width 57 height 10
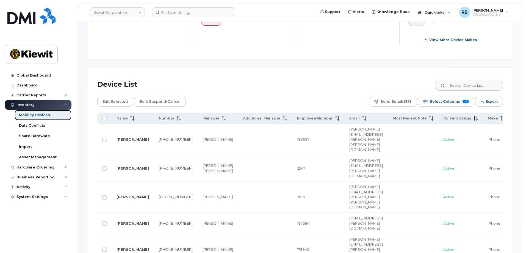
scroll to position [220, 0]
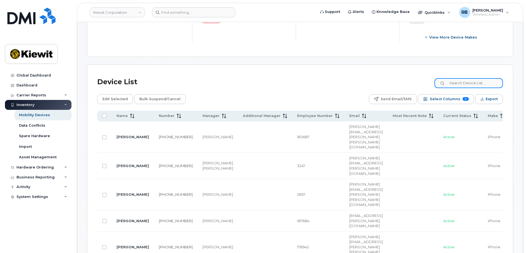
click at [460, 78] on input at bounding box center [469, 83] width 68 height 10
paste input "Megan Harbour"
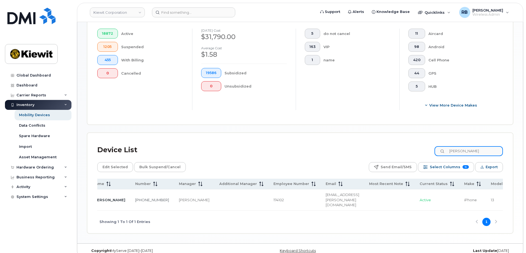
scroll to position [0, 0]
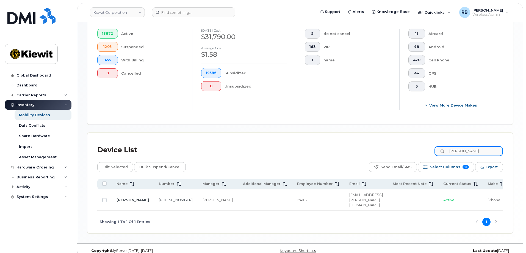
click at [463, 148] on input "Megan Harbour" at bounding box center [469, 151] width 68 height 10
drag, startPoint x: 485, startPoint y: 146, endPoint x: 446, endPoint y: 145, distance: 39.4
click at [446, 146] on input "Megan Harbour" at bounding box center [469, 151] width 68 height 10
paste input "174969"
type input "174969"
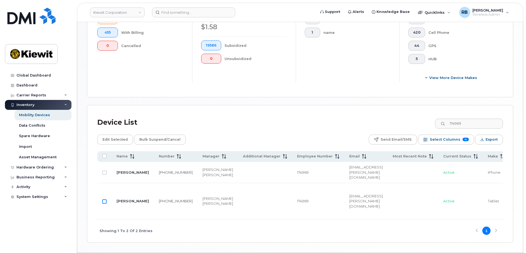
click at [105, 204] on input "Row Unselected" at bounding box center [104, 201] width 4 height 4
checkbox input "true"
click at [121, 137] on span "Edit Selected" at bounding box center [115, 139] width 25 height 8
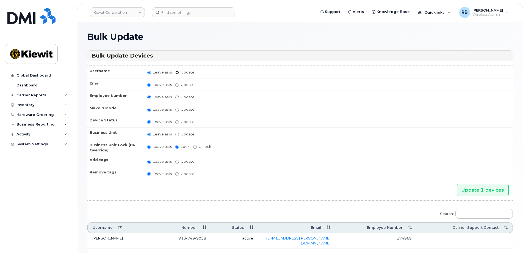
click at [177, 73] on input "Update" at bounding box center [177, 73] width 4 height 4
radio input "true"
radio input "false"
click at [211, 73] on input "Update" at bounding box center [220, 72] width 51 height 7
type input "[PERSON_NAME]"
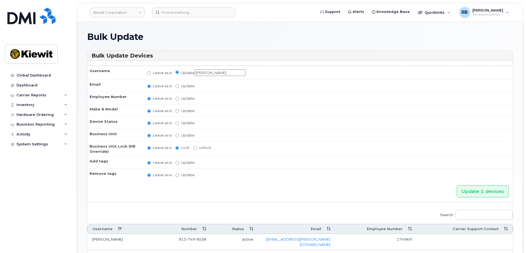
click at [378, 190] on div "Update 1 devices" at bounding box center [300, 191] width 426 height 12
click at [474, 188] on input "Update 1 devices" at bounding box center [483, 191] width 52 height 12
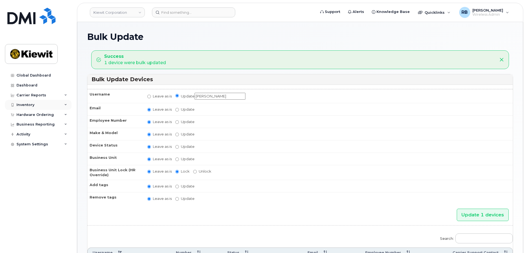
click at [34, 103] on div "Inventory" at bounding box center [38, 105] width 67 height 10
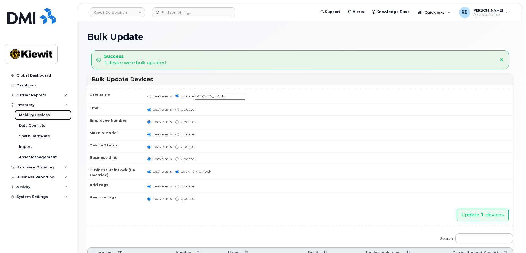
click at [32, 116] on div "Mobility Devices" at bounding box center [34, 115] width 31 height 5
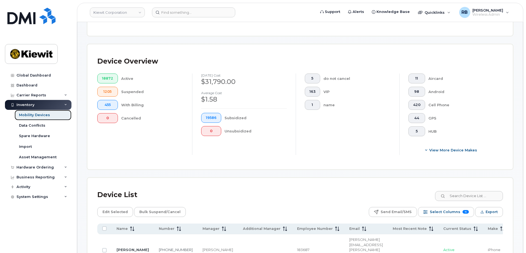
scroll to position [110, 0]
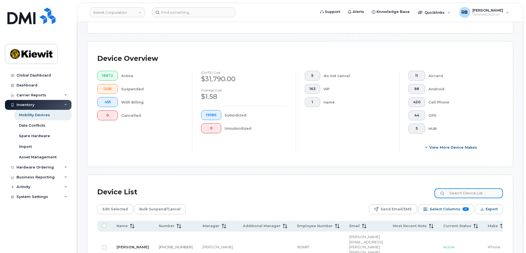
click at [468, 188] on input at bounding box center [469, 193] width 68 height 10
paste input "[PERSON_NAME]"
type input "[PERSON_NAME]"
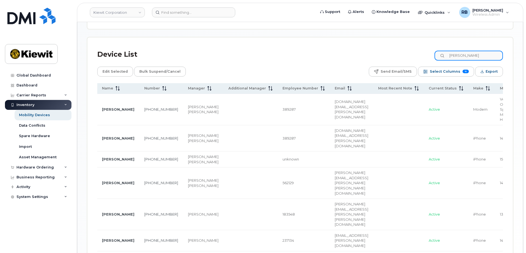
scroll to position [0, 0]
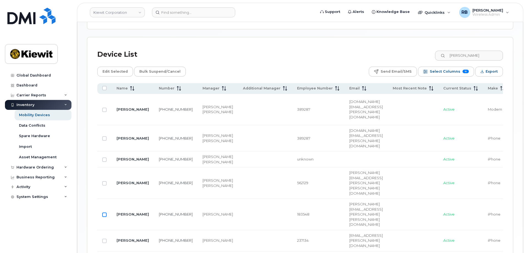
click at [104, 212] on input "Row Unselected" at bounding box center [104, 214] width 4 height 4
checkbox input "true"
click at [115, 67] on span "Edit Selected" at bounding box center [115, 71] width 25 height 8
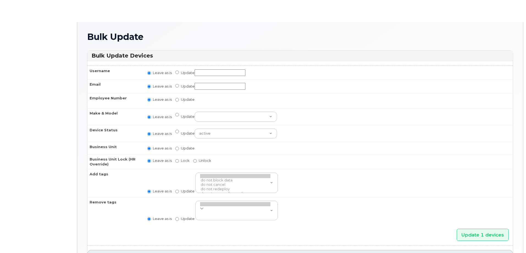
radio input "true"
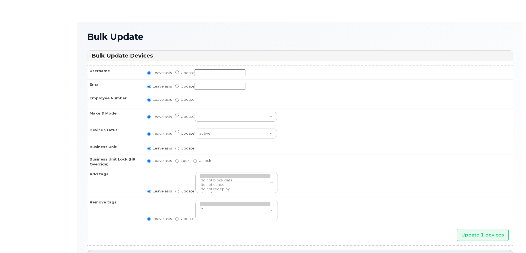
radio input "true"
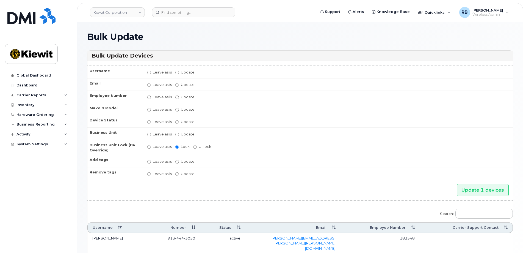
click at [191, 122] on label "Update active active suspended cancelled" at bounding box center [184, 121] width 19 height 5
click at [179, 122] on input "Update active active suspended cancelled" at bounding box center [177, 122] width 4 height 4
radio input "true"
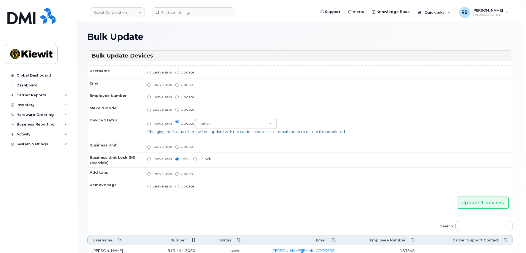
click at [182, 122] on label "Update active active suspended cancelled" at bounding box center [226, 124] width 102 height 10
click at [179, 122] on input "Update active active suspended cancelled" at bounding box center [177, 122] width 4 height 4
click at [155, 122] on label "Leave as is" at bounding box center [159, 123] width 24 height 5
click at [151, 122] on input "Leave as is" at bounding box center [149, 124] width 4 height 4
radio input "true"
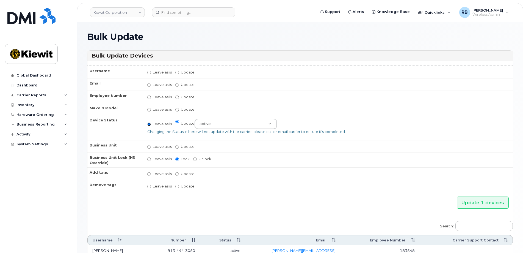
radio input "false"
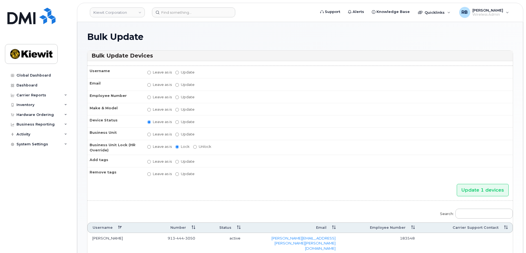
click at [186, 136] on label "Update" at bounding box center [184, 133] width 19 height 5
click at [179, 136] on input "Update" at bounding box center [177, 135] width 4 height 4
radio input "true"
radio input "false"
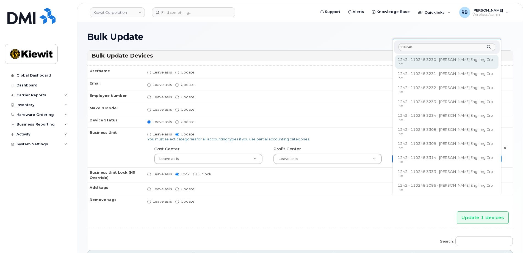
drag, startPoint x: 423, startPoint y: 47, endPoint x: 399, endPoint y: 46, distance: 23.1
click at [399, 46] on input "110248." at bounding box center [447, 47] width 97 height 8
paste input "3323"
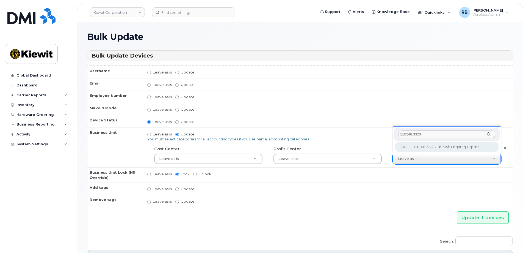
type input "110248.3323"
type input "33616293"
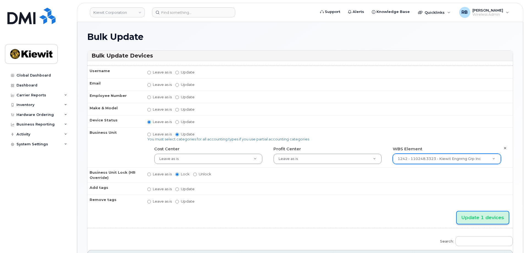
click at [470, 218] on input "Update 1 devices" at bounding box center [483, 217] width 52 height 12
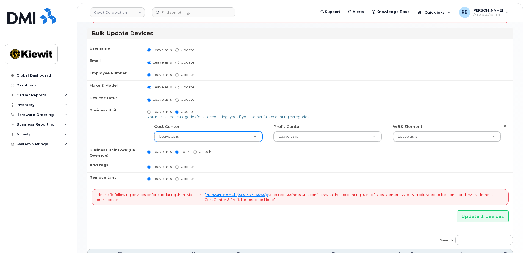
scroll to position [55, 0]
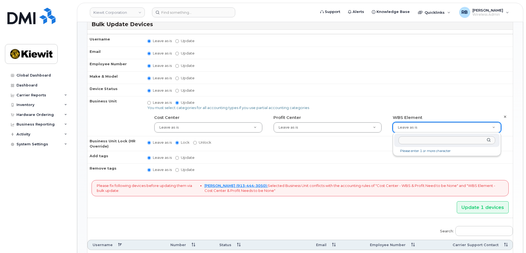
click at [426, 140] on input "text" at bounding box center [447, 140] width 97 height 8
type input "110248.3323"
type input "33616293"
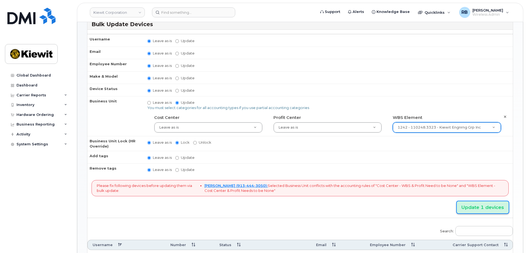
click at [471, 208] on input "Update 1 devices" at bounding box center [483, 207] width 52 height 12
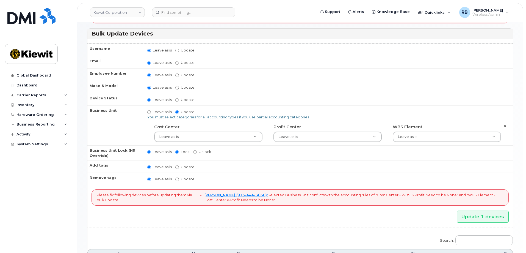
scroll to position [55, 0]
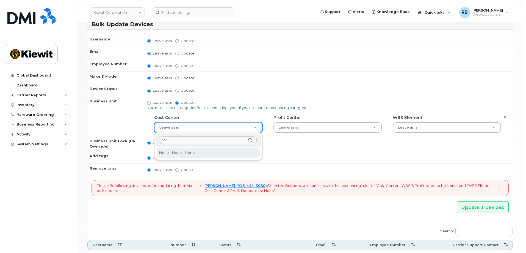
type input "non"
type input "29629358"
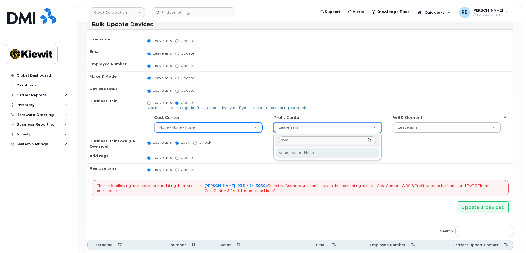
type input "none"
type input "29629357"
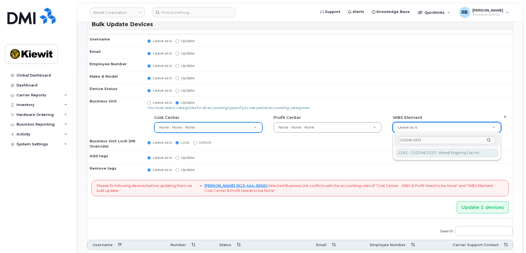
type input "110248.3323"
type input "33616293"
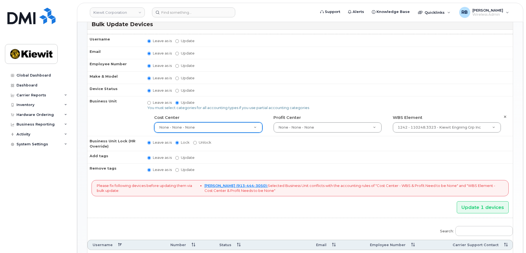
click at [441, 210] on div "Please fix following devices before updating them via bulk update: MEGAN WOOD (…" at bounding box center [300, 197] width 426 height 34
click at [481, 207] on input "Update 1 devices" at bounding box center [483, 207] width 52 height 12
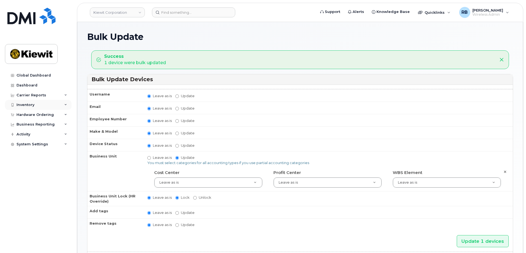
click at [30, 104] on div "Inventory" at bounding box center [26, 105] width 18 height 4
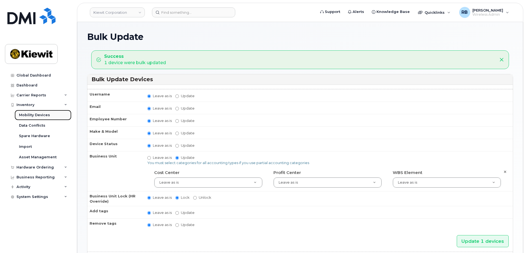
click at [31, 114] on div "Mobility Devices" at bounding box center [34, 115] width 31 height 5
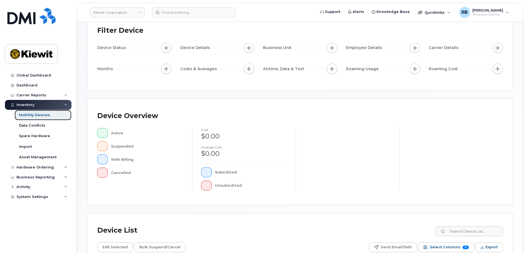
scroll to position [83, 0]
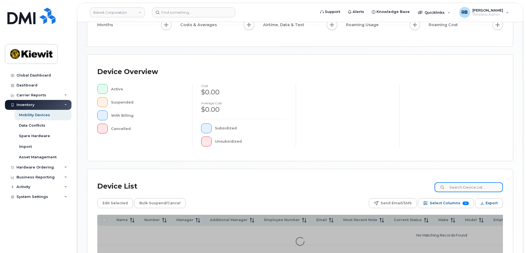
click at [461, 188] on input at bounding box center [469, 187] width 68 height 10
paste input "[PERSON_NAME]-ST CLAIR"
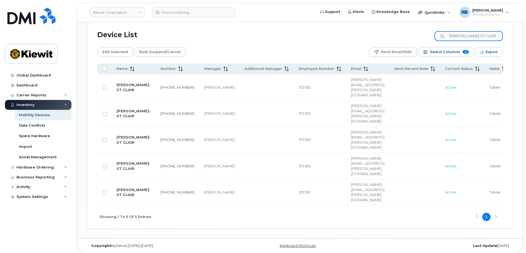
scroll to position [240, 0]
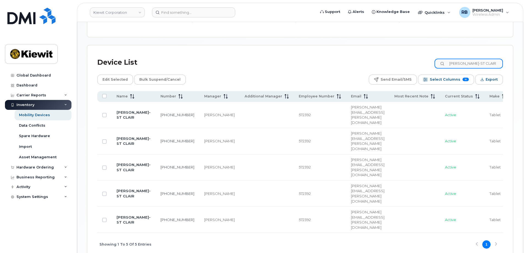
drag, startPoint x: 498, startPoint y: 58, endPoint x: 436, endPoint y: 59, distance: 61.6
click at [436, 59] on div "Device List [PERSON_NAME]-ST CLAIR" at bounding box center [300, 62] width 406 height 14
paste input "[PHONE_NUMBER]"
type input "[PHONE_NUMBER]"
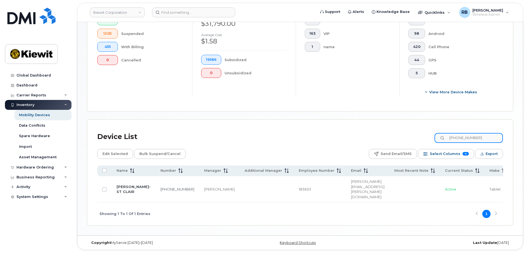
scroll to position [162, 0]
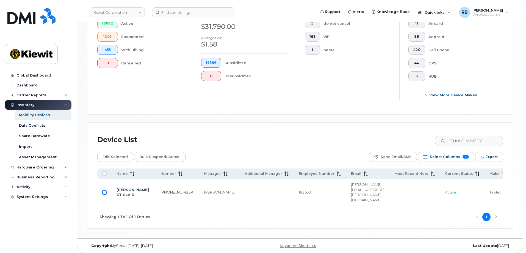
click at [105, 190] on input "Row Unselected" at bounding box center [104, 192] width 4 height 4
checkbox input "true"
click at [120, 153] on span "Edit Selected" at bounding box center [115, 157] width 25 height 8
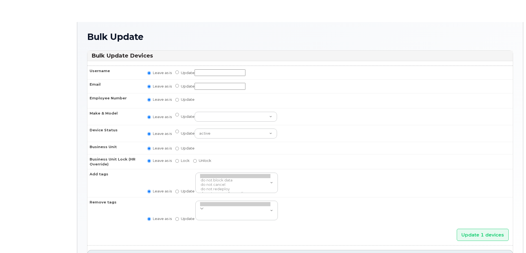
radio input "true"
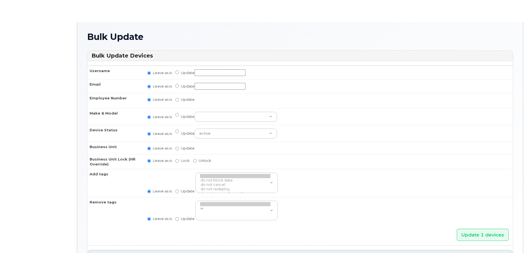
radio input "true"
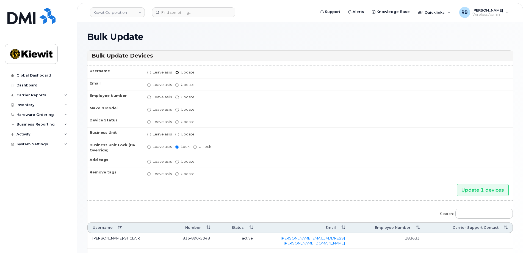
click at [179, 73] on input "Update" at bounding box center [177, 73] width 4 height 4
radio input "true"
radio input "false"
click at [212, 72] on input "Update" at bounding box center [220, 72] width 51 height 7
paste input "[PERSON_NAME]"
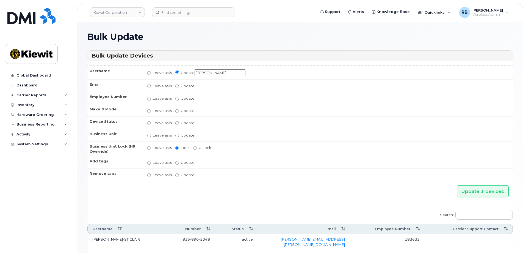
type input "[PERSON_NAME]"
drag, startPoint x: 480, startPoint y: 191, endPoint x: 467, endPoint y: 191, distance: 13.2
click at [480, 191] on input "Update 1 devices" at bounding box center [483, 191] width 52 height 12
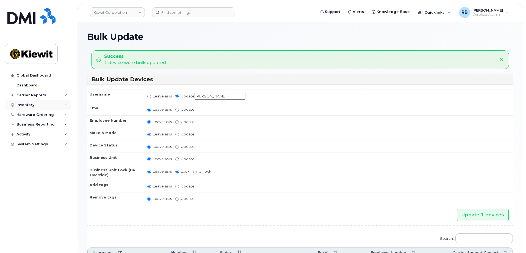
click at [27, 105] on div "Inventory" at bounding box center [26, 105] width 18 height 4
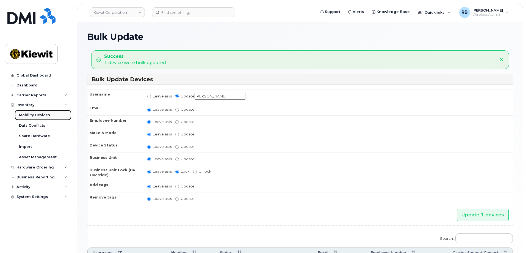
click at [28, 113] on div "Mobility Devices" at bounding box center [34, 115] width 31 height 5
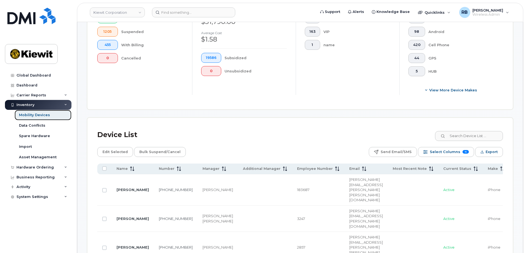
scroll to position [220, 0]
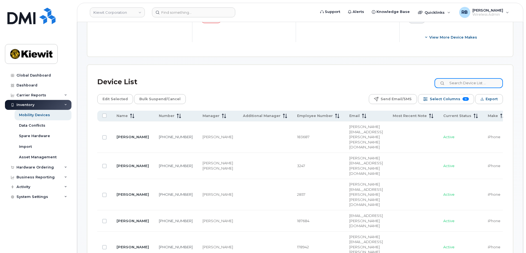
click at [471, 81] on input at bounding box center [469, 83] width 68 height 10
paste input "David Hynes"
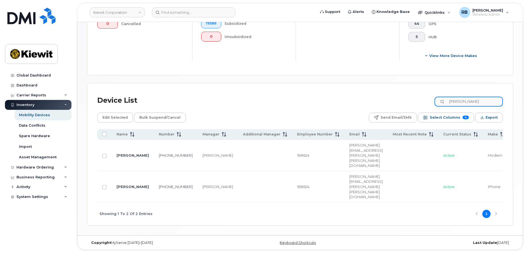
scroll to position [183, 0]
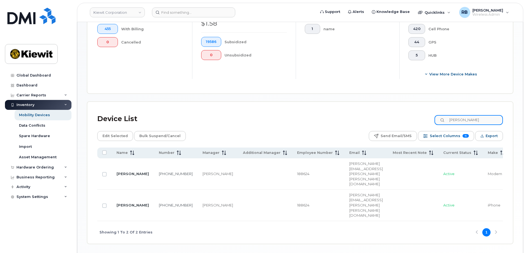
drag, startPoint x: 475, startPoint y: 115, endPoint x: 449, endPoint y: 113, distance: 25.9
click at [449, 115] on div "David Hynes" at bounding box center [469, 120] width 68 height 10
paste input "Michael Babineaux"
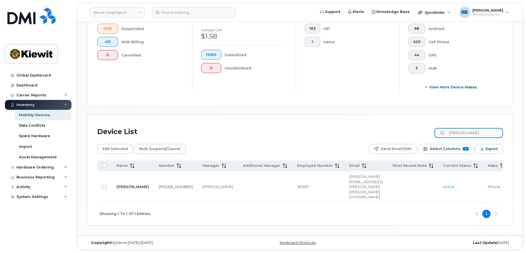
scroll to position [152, 0]
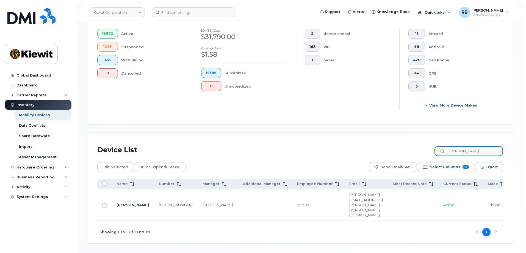
drag, startPoint x: 487, startPoint y: 148, endPoint x: 452, endPoint y: 147, distance: 35.5
click at [452, 147] on input "Michael Babineaux" at bounding box center [469, 151] width 68 height 10
paste input "DARYL STONE"
type input "DARYL STONE"
click at [104, 203] on input "Row Unselected" at bounding box center [104, 205] width 4 height 4
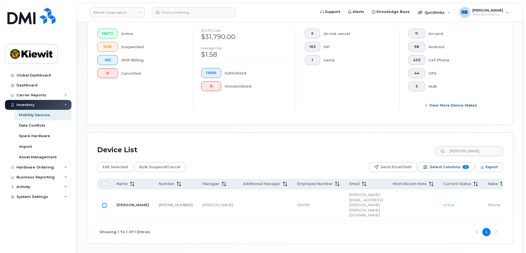
checkbox input "true"
click at [112, 164] on span "Edit Selected" at bounding box center [115, 167] width 25 height 8
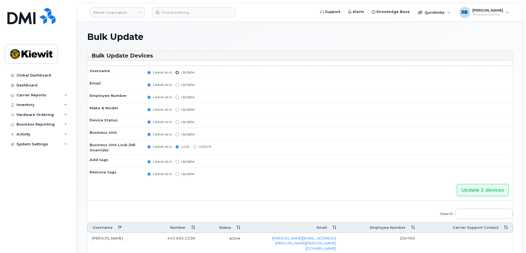
click at [177, 72] on input "Update" at bounding box center [177, 73] width 4 height 4
radio input "true"
radio input "false"
click at [211, 71] on input "Update" at bounding box center [220, 72] width 51 height 7
paste input "[PERSON_NAME]"
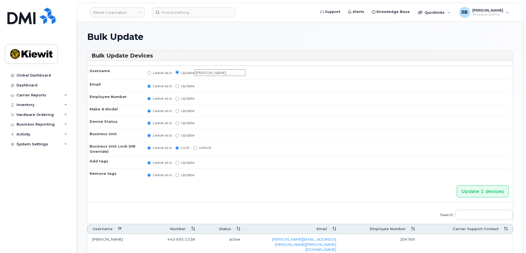
type input "[PERSON_NAME]"
click at [176, 136] on input "Update" at bounding box center [177, 136] width 4 height 4
radio input "true"
radio input "false"
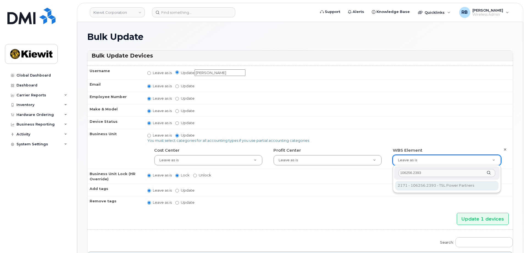
type input "106256.2393"
type input "33924559"
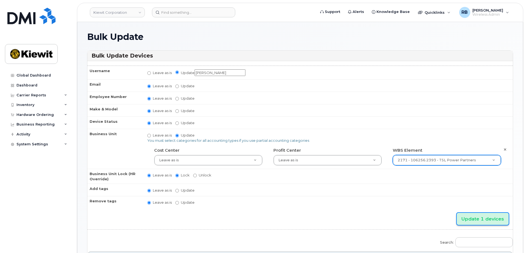
click at [480, 221] on input "Update 1 devices" at bounding box center [483, 219] width 52 height 12
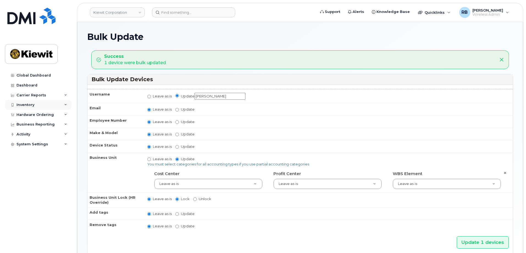
click at [32, 103] on div "Inventory" at bounding box center [26, 105] width 18 height 4
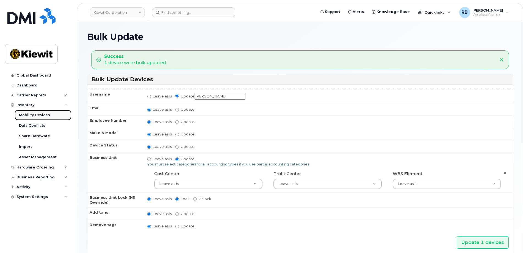
click at [33, 115] on div "Mobility Devices" at bounding box center [34, 115] width 31 height 5
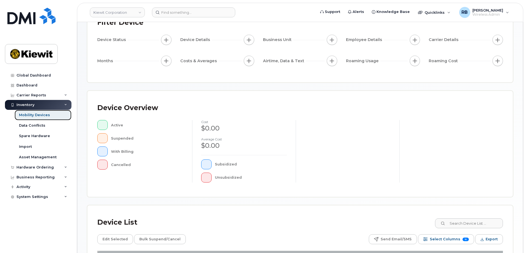
scroll to position [127, 0]
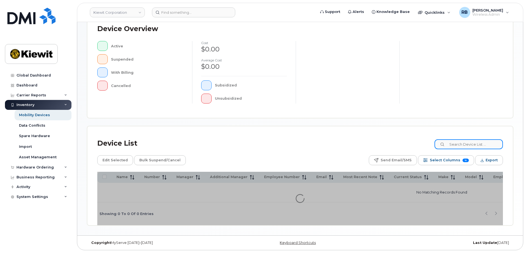
click at [483, 144] on input at bounding box center [469, 144] width 68 height 10
paste input "210982"
type input "210982"
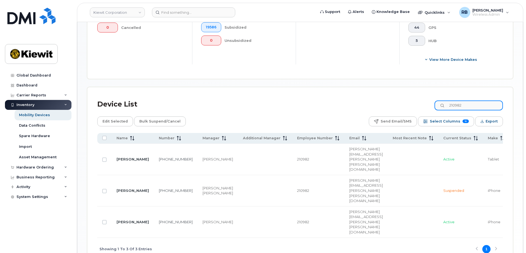
scroll to position [199, 0]
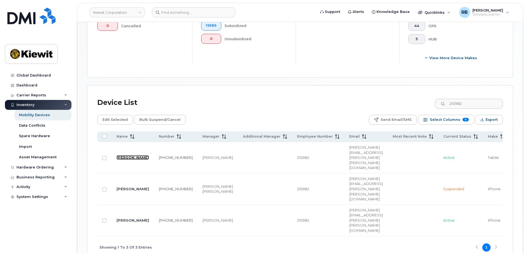
click at [127, 155] on link "RICKY ABNOS" at bounding box center [133, 157] width 32 height 4
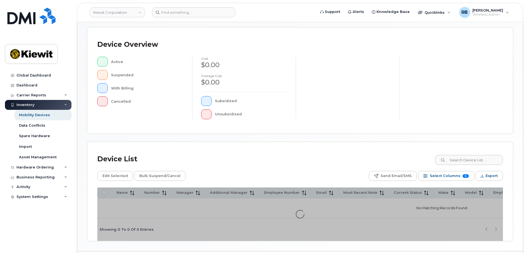
scroll to position [127, 0]
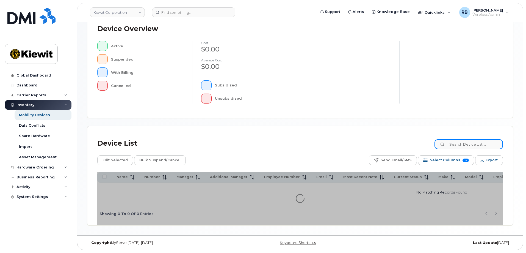
click at [467, 143] on input at bounding box center [469, 144] width 68 height 10
paste input "210982"
type input "210982"
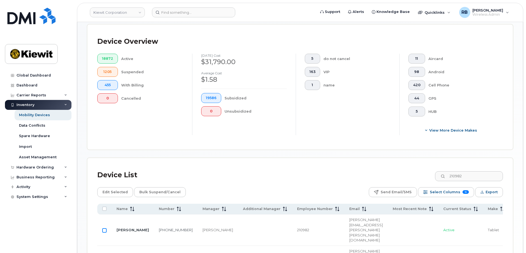
click at [105, 228] on input "Row Unselected" at bounding box center [104, 230] width 4 height 4
checkbox input "true"
click at [118, 188] on span "Edit Selected" at bounding box center [115, 192] width 25 height 8
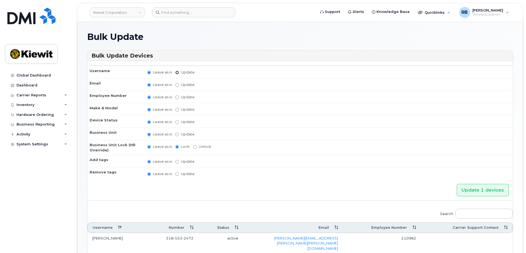
click at [178, 72] on input "Update" at bounding box center [177, 73] width 4 height 4
radio input "true"
radio input "false"
click at [201, 73] on input "Update" at bounding box center [220, 72] width 51 height 7
paste input "[PERSON_NAME][EMAIL_ADDRESS][PERSON_NAME][PERSON_NAME][DOMAIN_NAME]"
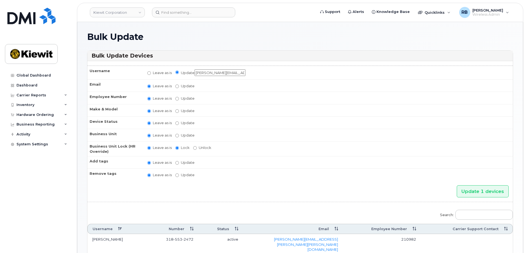
scroll to position [0, 15]
drag, startPoint x: 212, startPoint y: 72, endPoint x: 271, endPoint y: 80, distance: 60.6
click at [271, 80] on tbody "Username Leave as is Update [PERSON_NAME][EMAIL_ADDRESS][PERSON_NAME][PERSON_NA…" at bounding box center [300, 123] width 426 height 115
type input "[PERSON_NAME]"
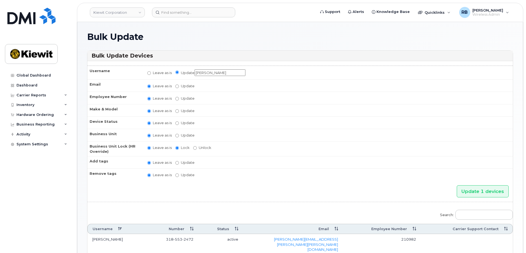
click at [457, 185] on input "Update 1 devices" at bounding box center [483, 191] width 52 height 12
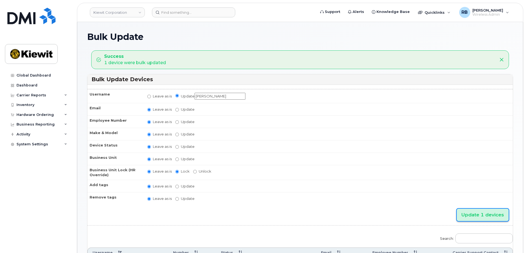
click at [482, 215] on input "Update 1 devices" at bounding box center [483, 215] width 52 height 12
click at [35, 104] on div "Inventory" at bounding box center [38, 105] width 67 height 10
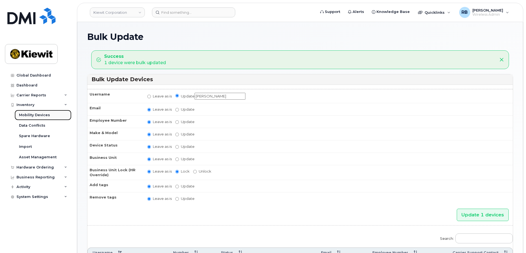
click at [31, 116] on div "Mobility Devices" at bounding box center [34, 115] width 31 height 5
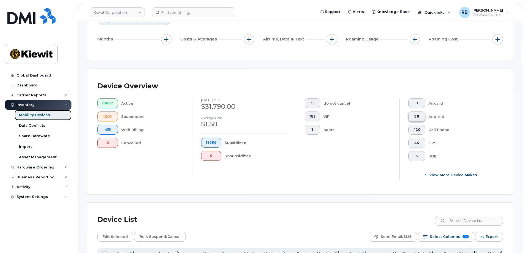
scroll to position [138, 0]
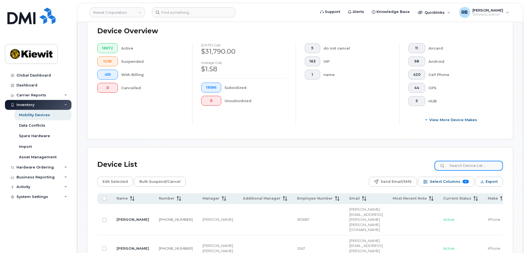
click at [462, 161] on input at bounding box center [469, 166] width 68 height 10
paste input "Eric Lierz"
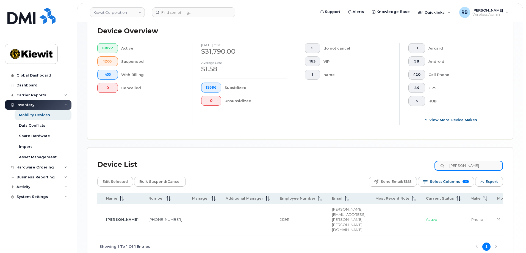
scroll to position [0, 0]
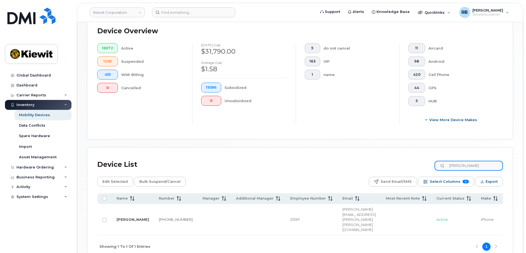
drag, startPoint x: 477, startPoint y: 160, endPoint x: 450, endPoint y: 160, distance: 26.4
click at [450, 161] on input "Eric Lierz" at bounding box center [469, 166] width 68 height 10
paste input "227135"
type input "227135"
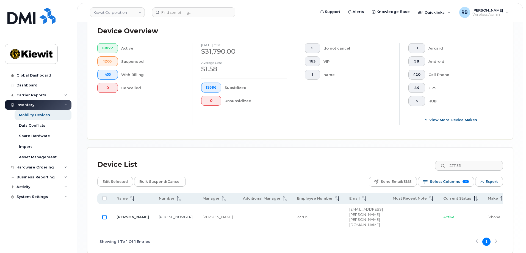
click at [105, 215] on input "Row Unselected" at bounding box center [104, 217] width 4 height 4
checkbox input "true"
click at [119, 178] on span "Edit Selected" at bounding box center [115, 181] width 25 height 8
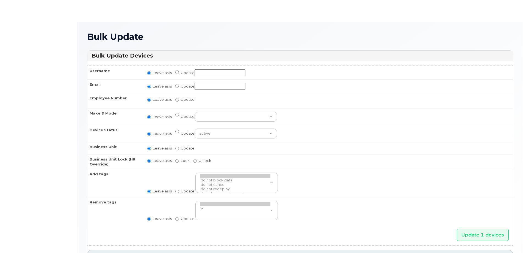
radio input "true"
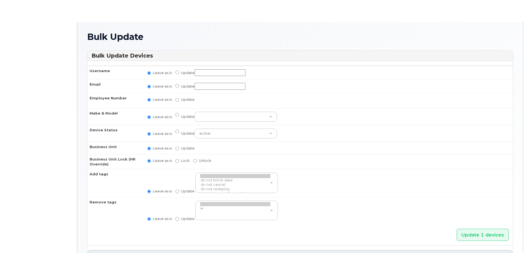
radio input "true"
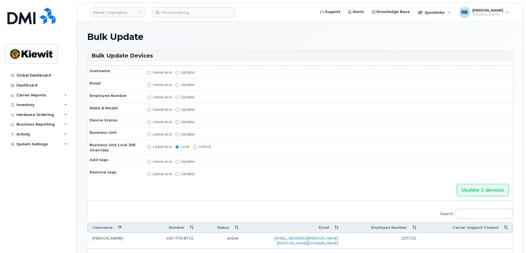
click at [180, 73] on label "Update" at bounding box center [184, 72] width 19 height 5
click at [179, 73] on input "Update" at bounding box center [177, 73] width 4 height 4
radio input "true"
radio input "false"
click at [204, 73] on input "Update" at bounding box center [220, 72] width 51 height 7
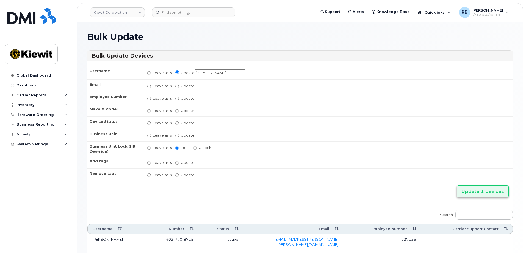
type input "Bill Jorgensen"
click at [479, 189] on input "Update 1 devices" at bounding box center [483, 191] width 52 height 12
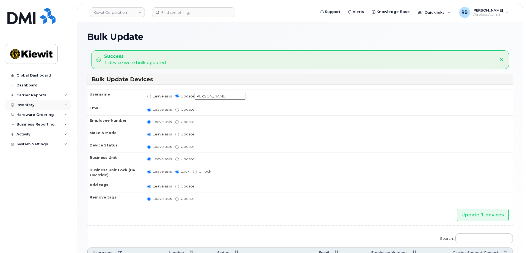
click at [23, 103] on div "Inventory" at bounding box center [26, 105] width 18 height 4
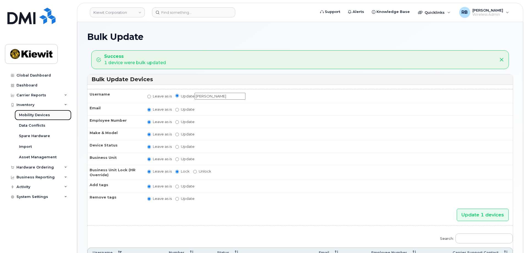
click at [36, 113] on div "Mobility Devices" at bounding box center [34, 115] width 31 height 5
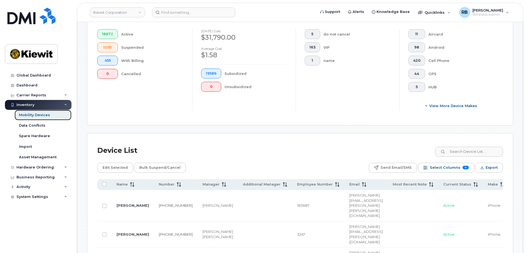
scroll to position [165, 0]
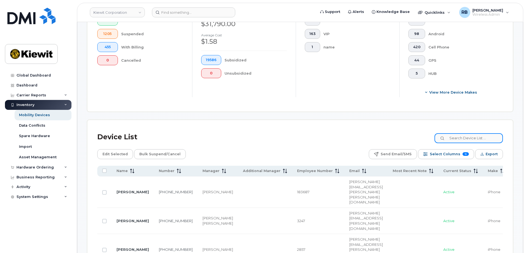
click at [475, 133] on input at bounding box center [469, 138] width 68 height 10
paste input "237728"
type input "237728"
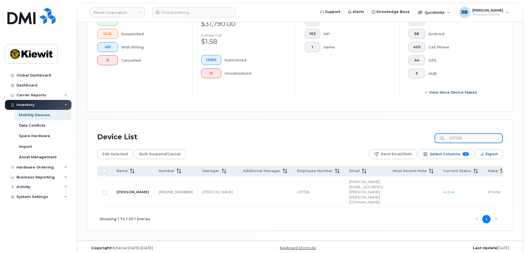
scroll to position [152, 0]
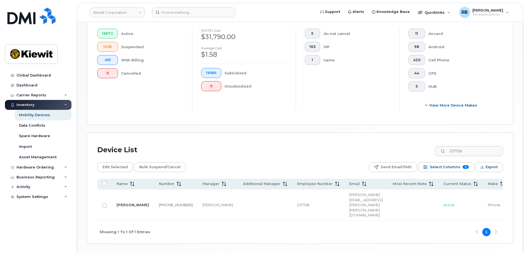
drag, startPoint x: 103, startPoint y: 192, endPoint x: 109, endPoint y: 181, distance: 12.3
click at [103, 203] on input "Row Unselected" at bounding box center [104, 205] width 4 height 4
checkbox input "true"
click at [111, 163] on span "Edit Selected" at bounding box center [115, 167] width 25 height 8
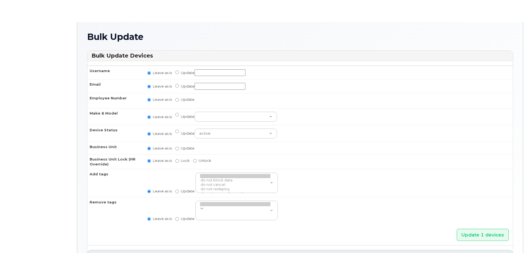
radio input "true"
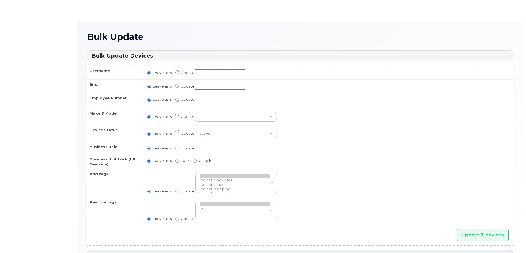
radio input "true"
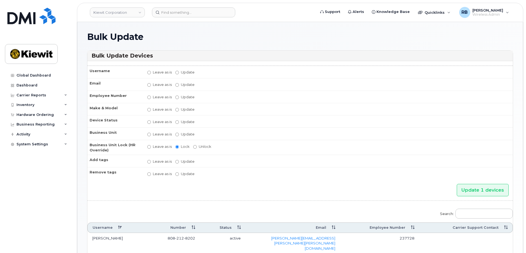
click at [179, 72] on label "Update" at bounding box center [184, 72] width 19 height 5
click at [179, 72] on input "Update" at bounding box center [177, 73] width 4 height 4
radio input "true"
radio input "false"
click at [223, 73] on input "Update" at bounding box center [220, 72] width 51 height 7
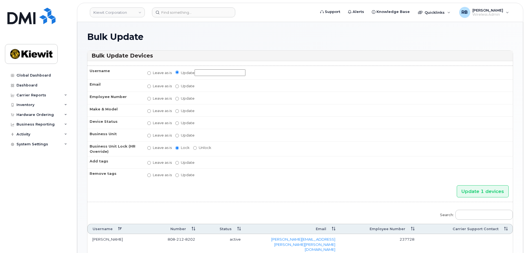
paste input "[PERSON_NAME]"
type input "[PERSON_NAME]"
drag, startPoint x: 273, startPoint y: 197, endPoint x: 281, endPoint y: 194, distance: 8.5
click at [273, 197] on div "Update 1 devices" at bounding box center [300, 191] width 426 height 12
click at [467, 191] on input "Update 1 devices" at bounding box center [483, 191] width 52 height 12
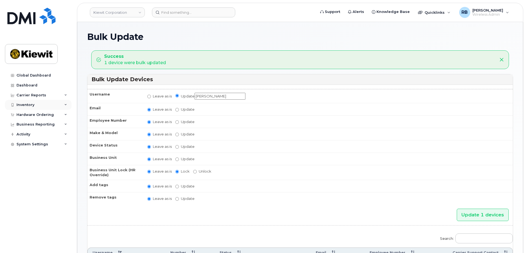
click at [28, 103] on div "Inventory" at bounding box center [26, 105] width 18 height 4
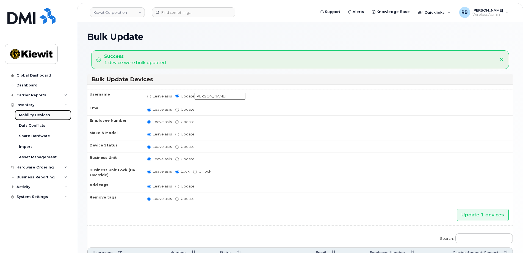
click at [38, 117] on div "Mobility Devices" at bounding box center [34, 115] width 31 height 5
